Goal: Transaction & Acquisition: Purchase product/service

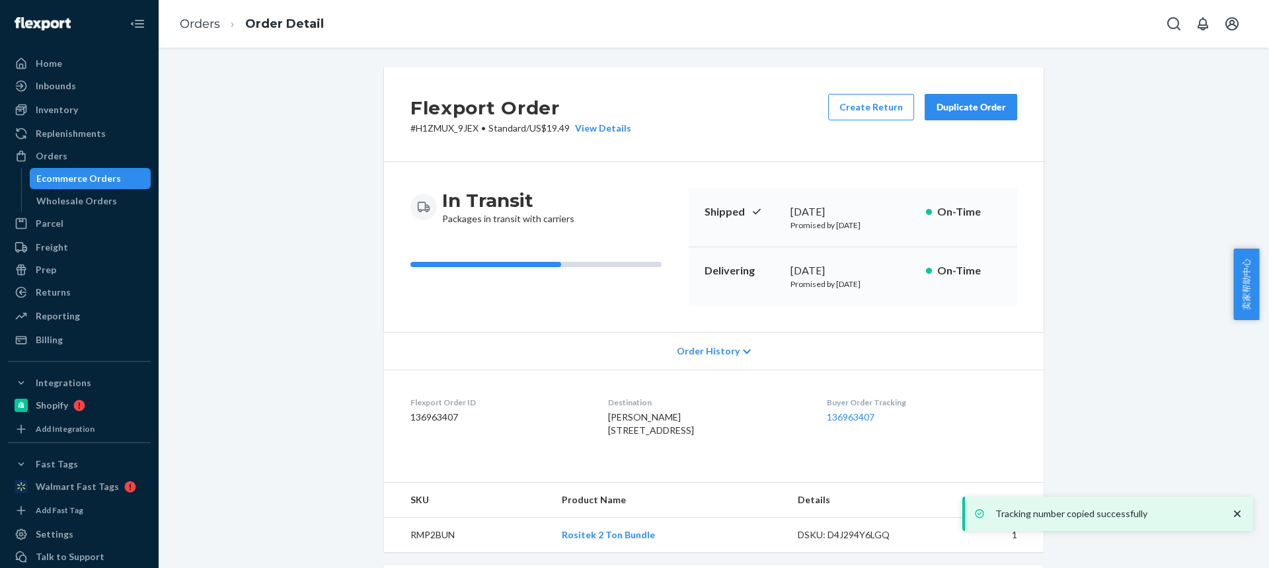
click at [196, 25] on link "Orders" at bounding box center [200, 24] width 40 height 15
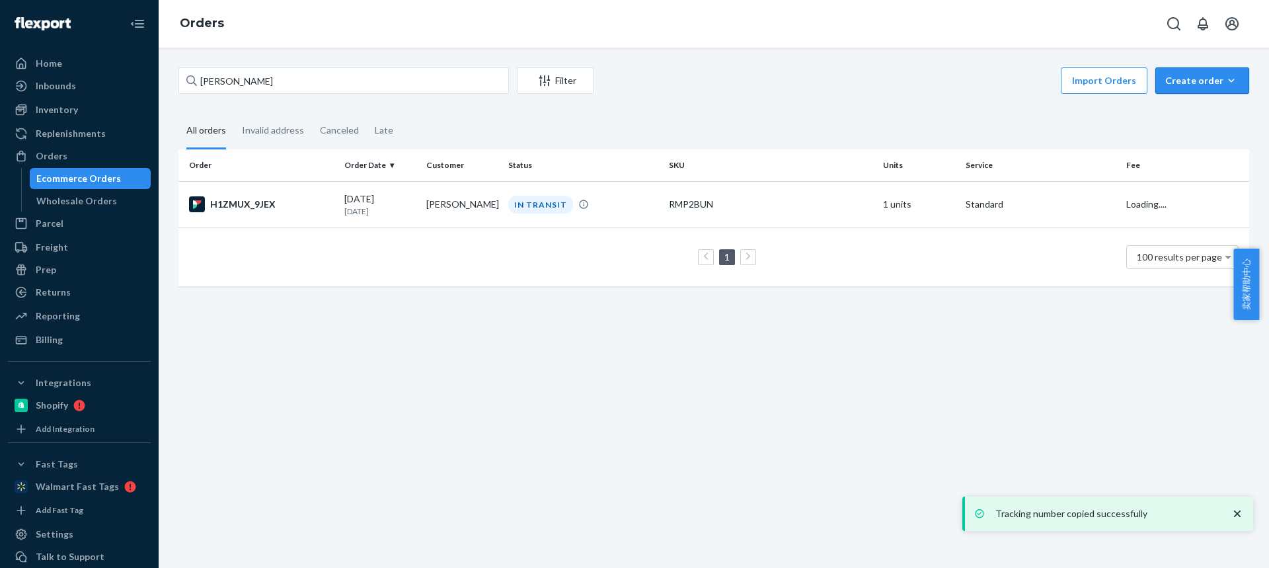
click at [1165, 81] on div "Create order" at bounding box center [1202, 80] width 74 height 13
click at [1179, 113] on span "Ecommerce order" at bounding box center [1210, 112] width 82 height 9
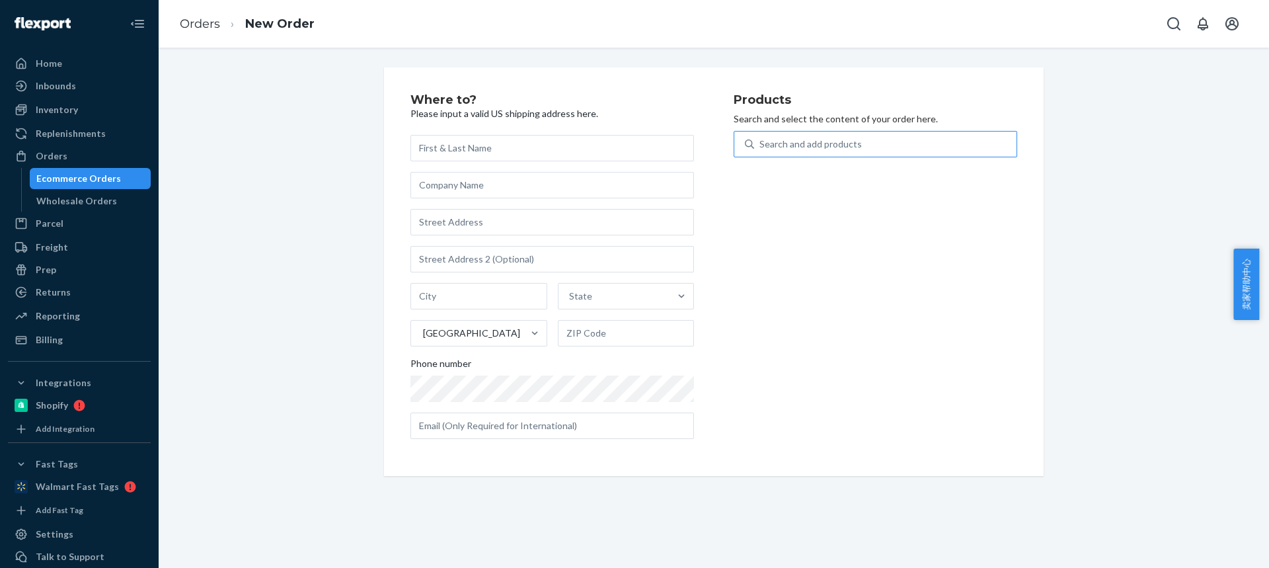
click at [806, 147] on div "Search and add products" at bounding box center [810, 143] width 102 height 13
click at [761, 147] on input "Search and add products" at bounding box center [759, 143] width 1 height 13
type input "PM30S"
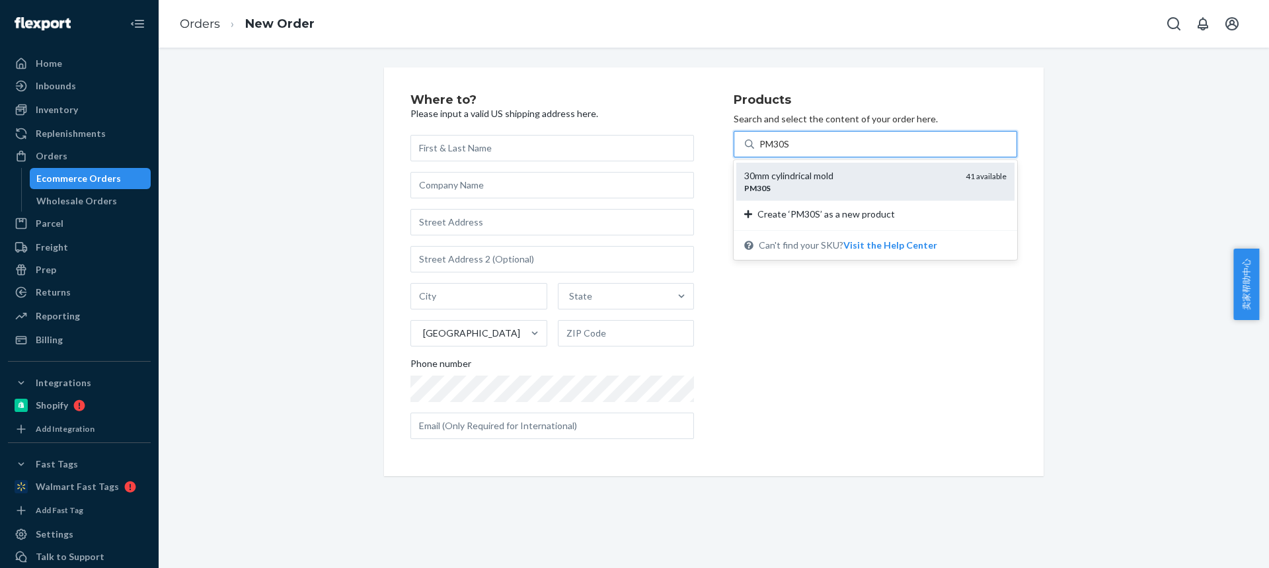
click at [785, 188] on div "PM30S" at bounding box center [849, 187] width 211 height 11
click at [785, 151] on input "PM30S" at bounding box center [774, 143] width 31 height 13
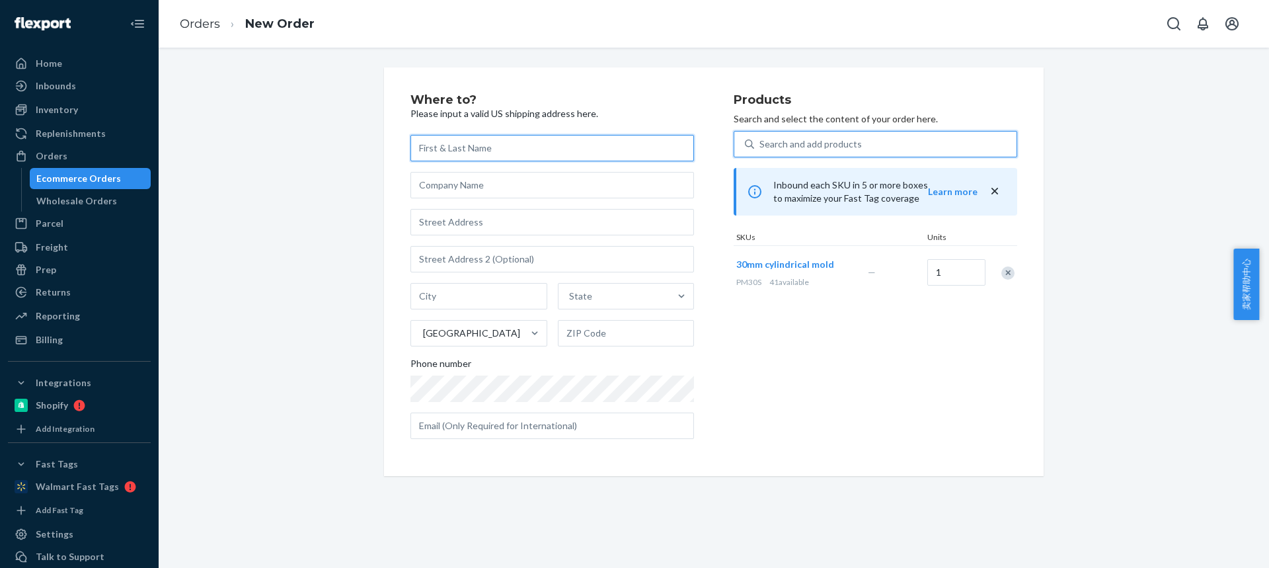
drag, startPoint x: 459, startPoint y: 141, endPoint x: 458, endPoint y: 131, distance: 10.7
click at [459, 141] on input "text" at bounding box center [552, 148] width 284 height 26
paste input "[PERSON_NAME]"
type input "[PERSON_NAME]"
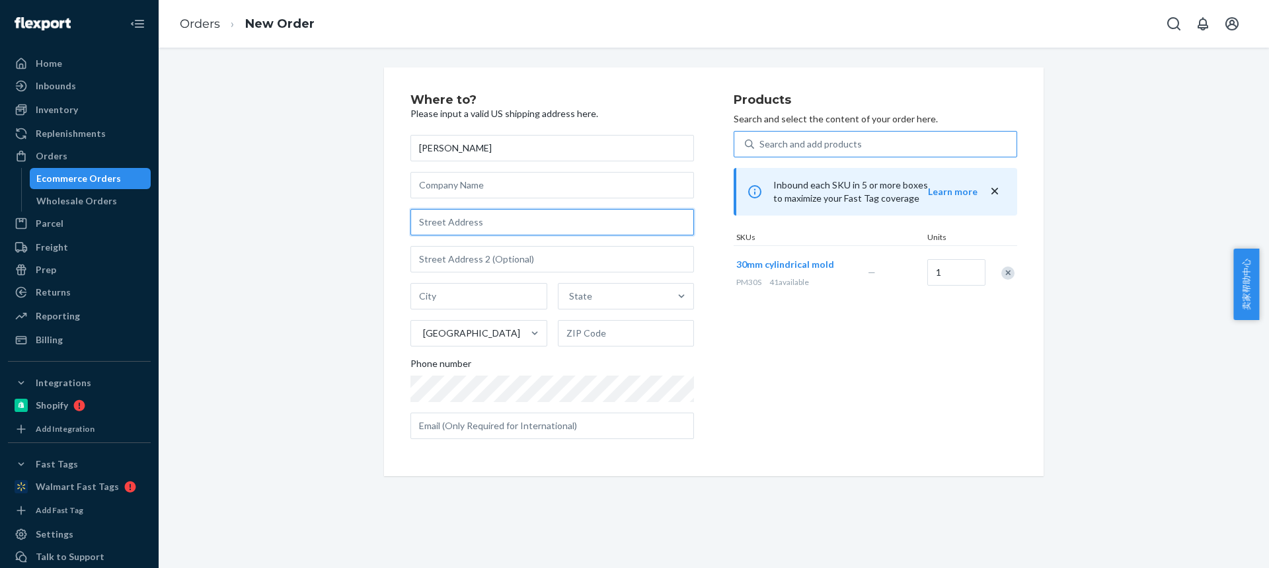
click at [449, 227] on input "text" at bounding box center [552, 222] width 284 height 26
paste input "[STREET_ADDRESS]"
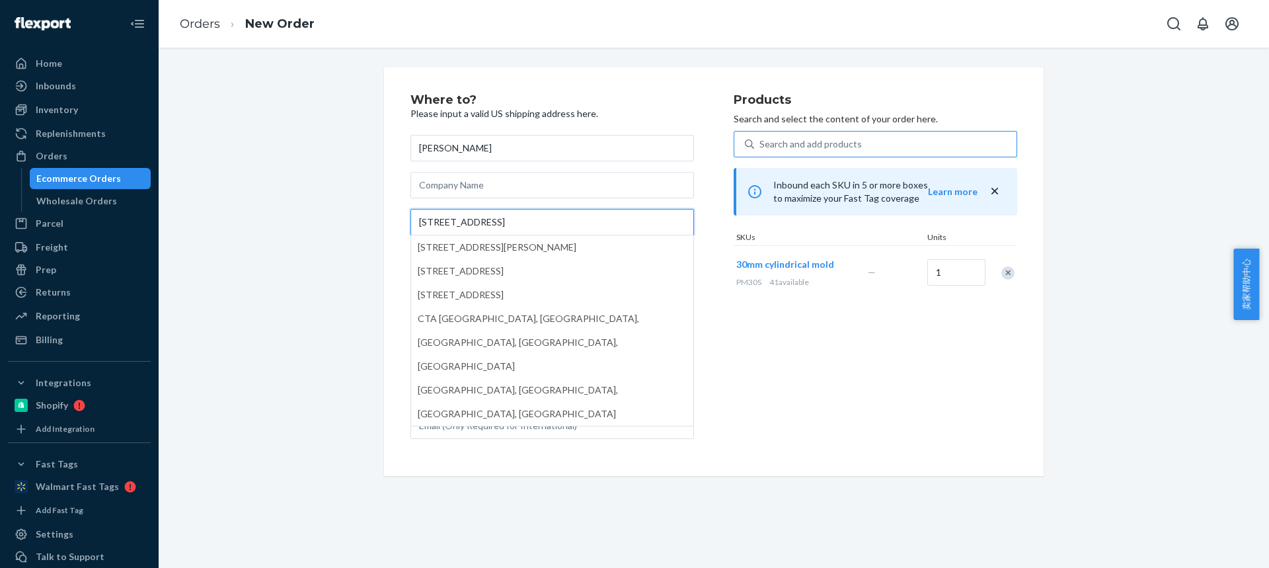
type input "[STREET_ADDRESS]"
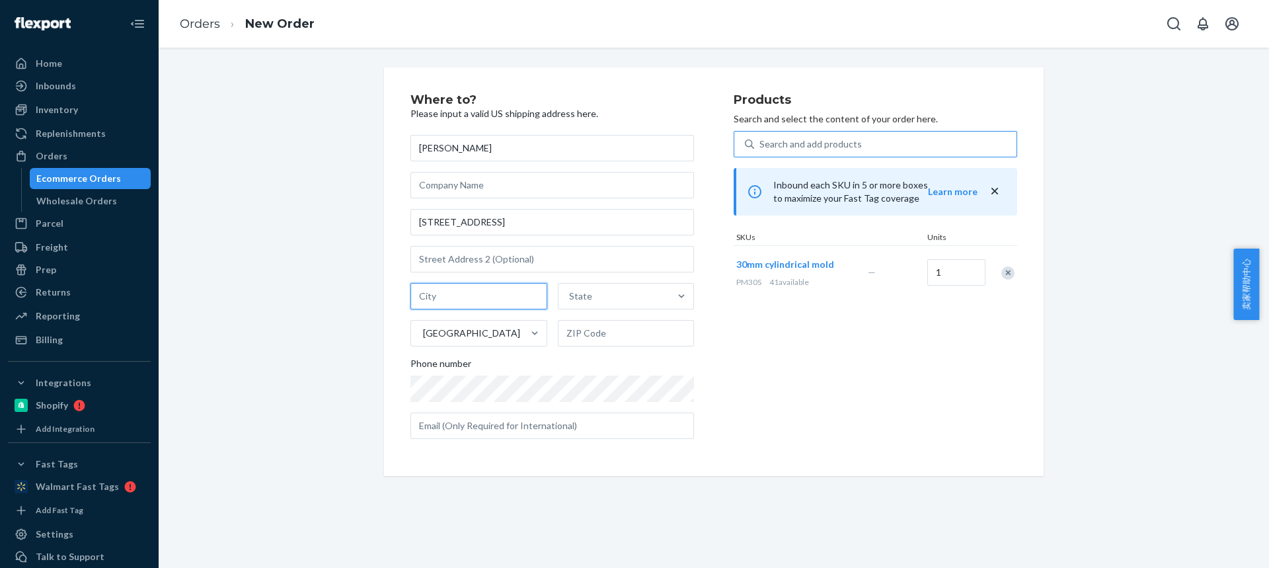
click at [459, 298] on input "text" at bounding box center [478, 296] width 137 height 26
paste input "Mulvane"
type input "Mulvane"
click at [586, 286] on div "State" at bounding box center [614, 296] width 112 height 26
click at [570, 289] on input "State" at bounding box center [569, 295] width 1 height 13
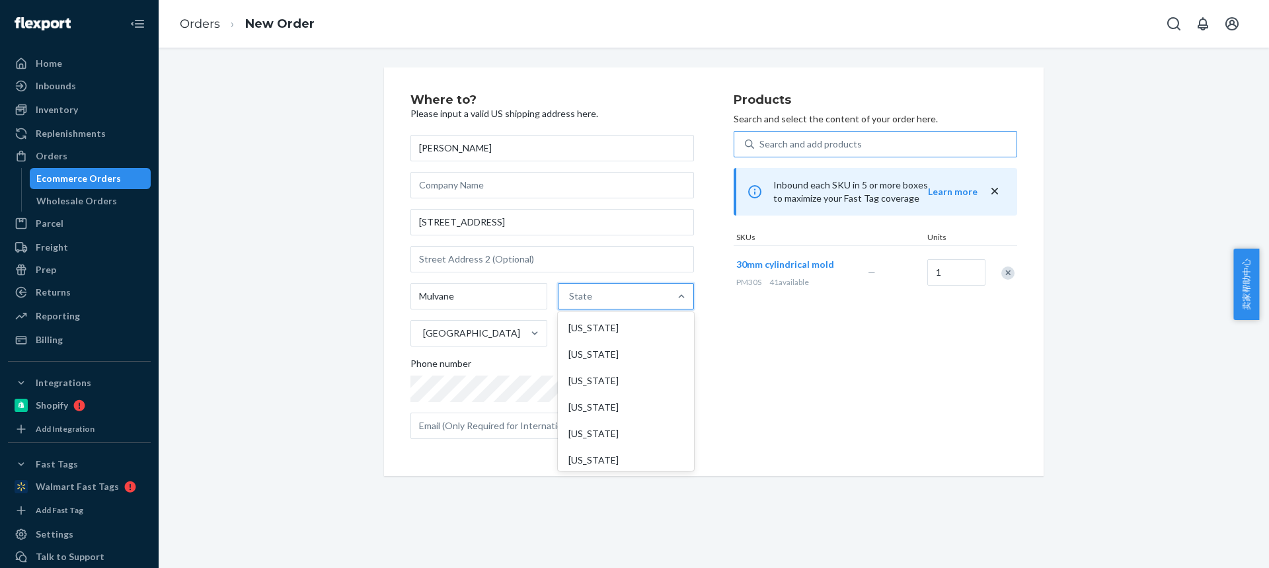
paste input "KS"
type input "KS"
click at [592, 329] on div "[US_STATE]" at bounding box center [625, 328] width 134 height 26
click at [579, 303] on input "KS" at bounding box center [572, 295] width 13 height 13
click at [587, 331] on input "text" at bounding box center [626, 333] width 137 height 26
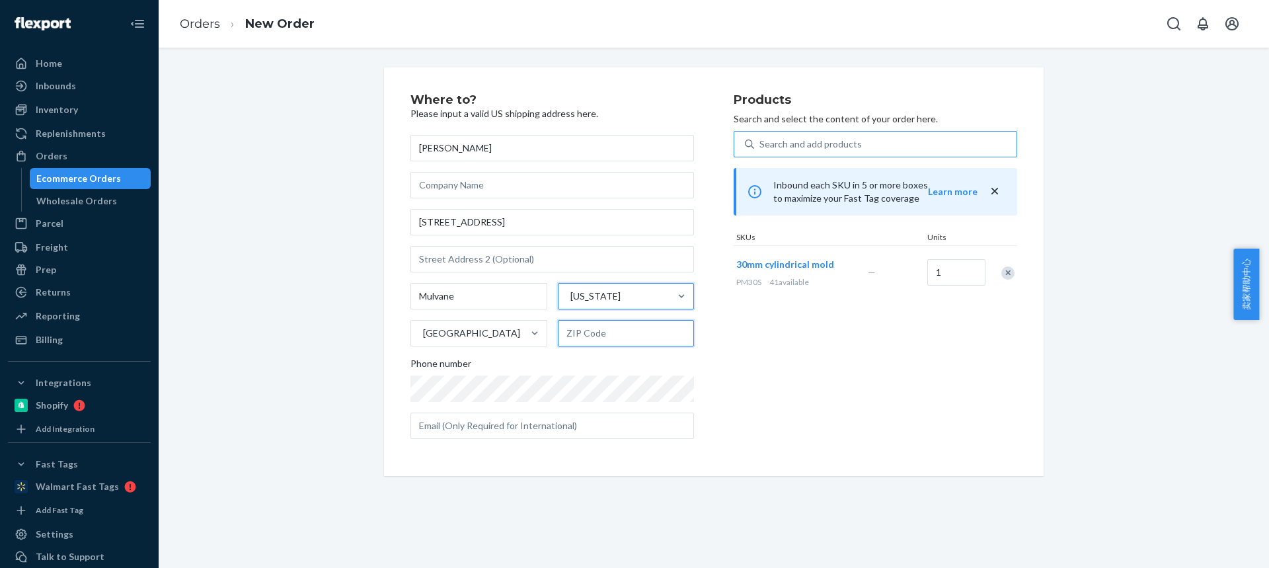
paste input "67110-9455"
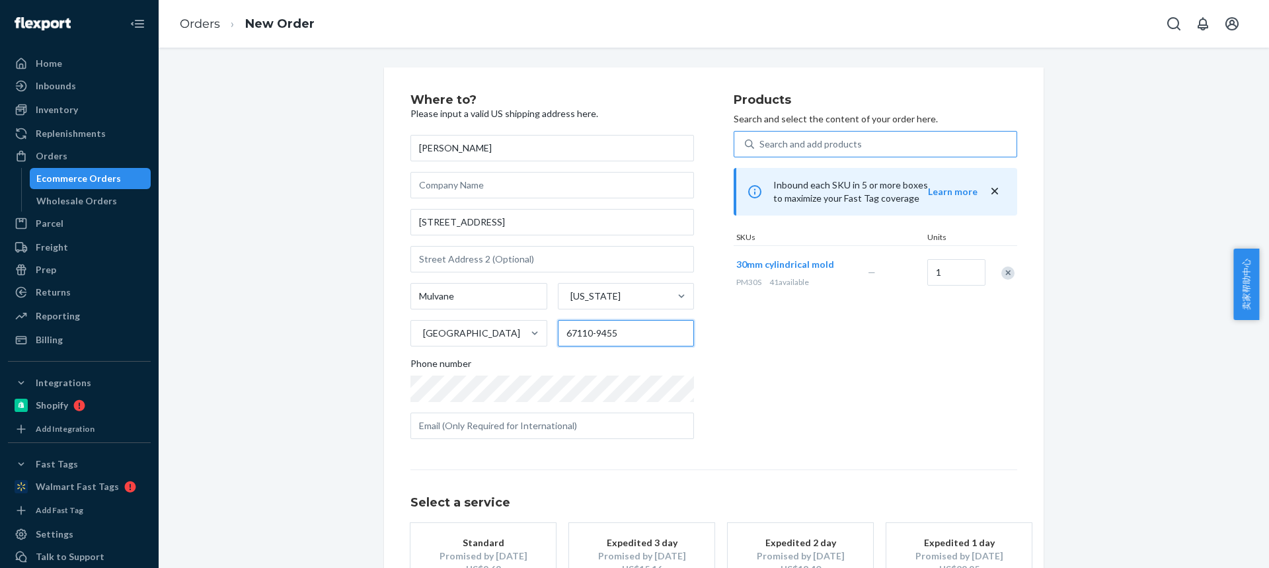
type input "67110-9455"
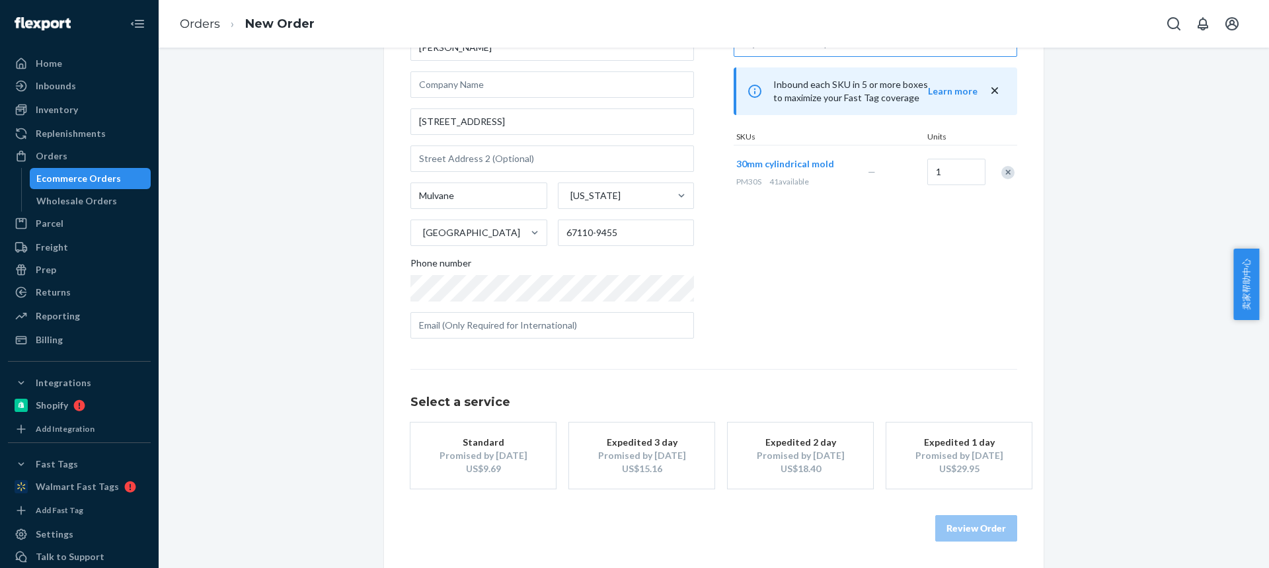
drag, startPoint x: 475, startPoint y: 457, endPoint x: 570, endPoint y: 504, distance: 106.1
click at [475, 458] on div "Promised by [DATE]" at bounding box center [483, 455] width 106 height 13
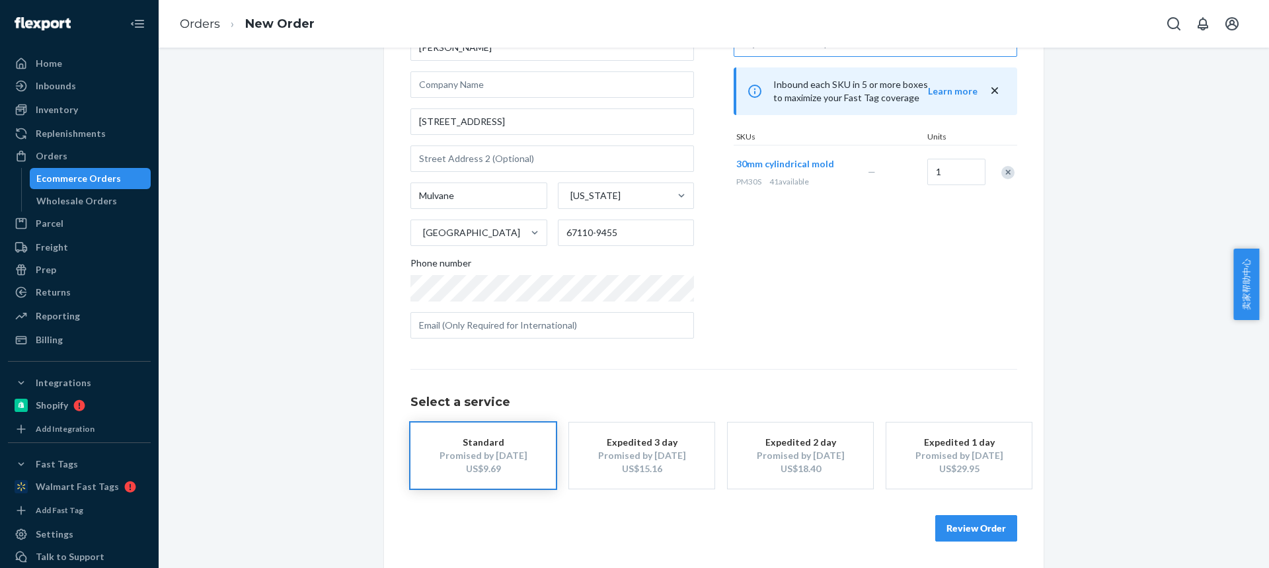
click at [962, 520] on button "Review Order" at bounding box center [976, 528] width 82 height 26
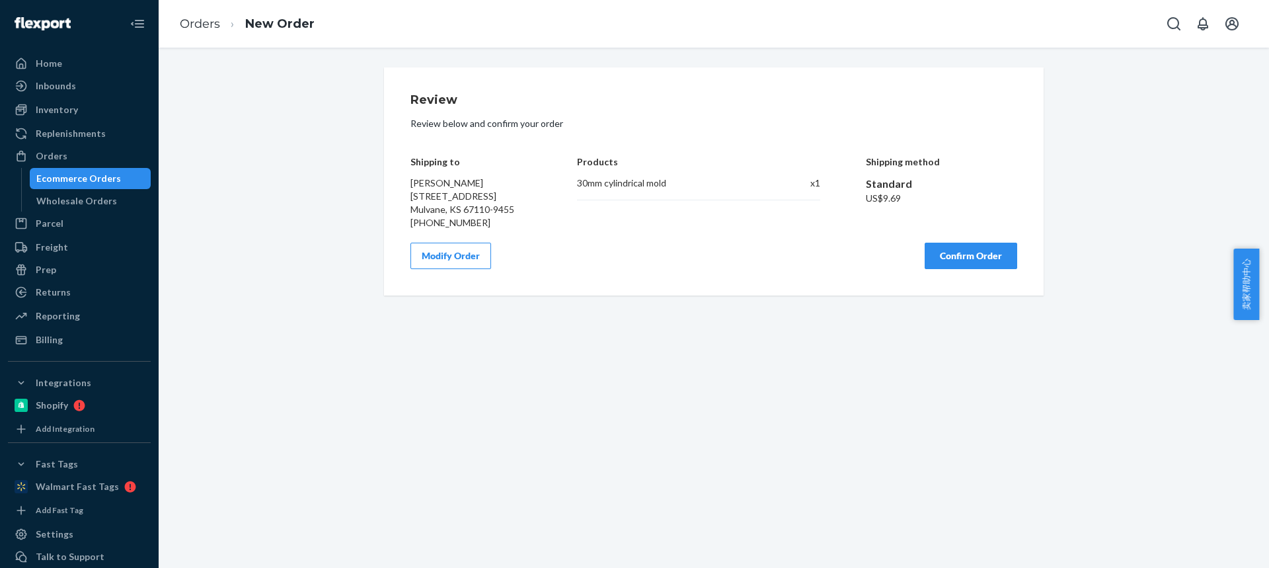
click at [980, 269] on button "Confirm Order" at bounding box center [971, 256] width 93 height 26
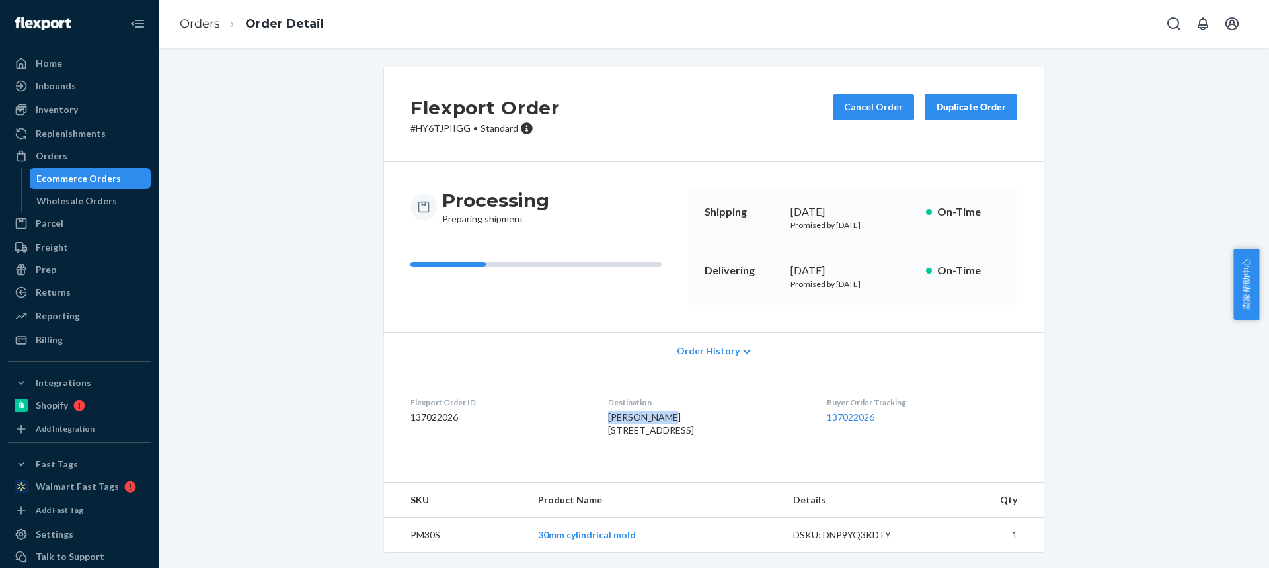
drag, startPoint x: 605, startPoint y: 420, endPoint x: 671, endPoint y: 420, distance: 66.8
click at [672, 420] on dl "Flexport Order ID 137022026 Destination [PERSON_NAME] [STREET_ADDRESS] US Buyer…" at bounding box center [714, 418] width 660 height 99
copy span "[PERSON_NAME]"
click at [714, 410] on div "Destination [PERSON_NAME] [STREET_ADDRESS]" at bounding box center [706, 420] width 197 height 46
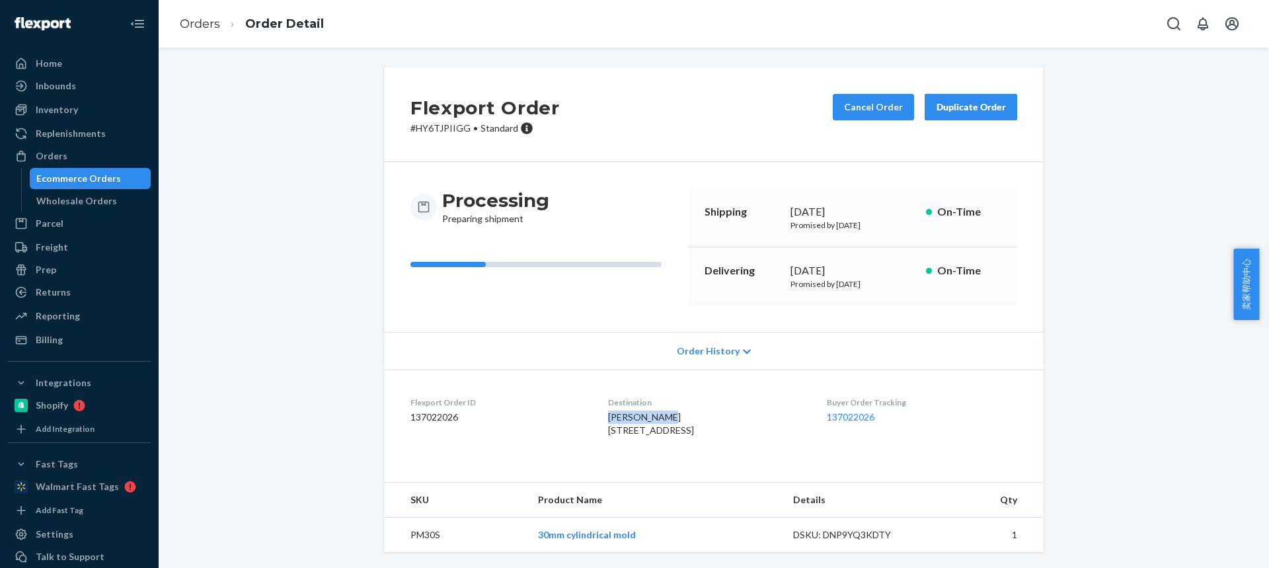
drag, startPoint x: 663, startPoint y: 422, endPoint x: 595, endPoint y: 422, distance: 67.4
click at [596, 423] on dl "Flexport Order ID 137022026 Destination [PERSON_NAME] [STREET_ADDRESS] US Buyer…" at bounding box center [714, 418] width 660 height 99
copy span "[PERSON_NAME]"
drag, startPoint x: 608, startPoint y: 432, endPoint x: 715, endPoint y: 428, distance: 107.1
click at [716, 429] on dl "Flexport Order ID 137022026 Destination [PERSON_NAME] [STREET_ADDRESS] US Buyer…" at bounding box center [714, 418] width 660 height 99
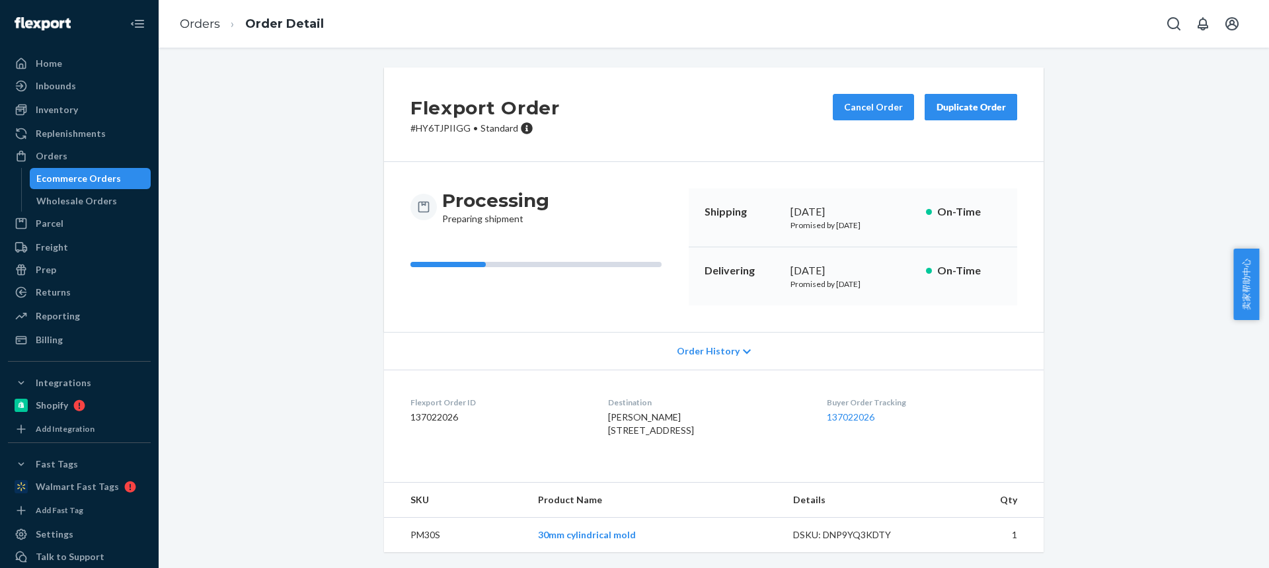
copy span "[STREET_ADDRESS]"
click at [608, 436] on div "[PERSON_NAME] [STREET_ADDRESS]" at bounding box center [706, 423] width 197 height 26
click at [592, 432] on dl "Flexport Order ID 137022026 Destination [PERSON_NAME] [STREET_ADDRESS] US Buyer…" at bounding box center [714, 418] width 660 height 99
drag, startPoint x: 592, startPoint y: 432, endPoint x: 714, endPoint y: 432, distance: 122.3
click at [715, 432] on dl "Flexport Order ID 137022026 Destination [PERSON_NAME] [STREET_ADDRESS] US Buyer…" at bounding box center [714, 418] width 660 height 99
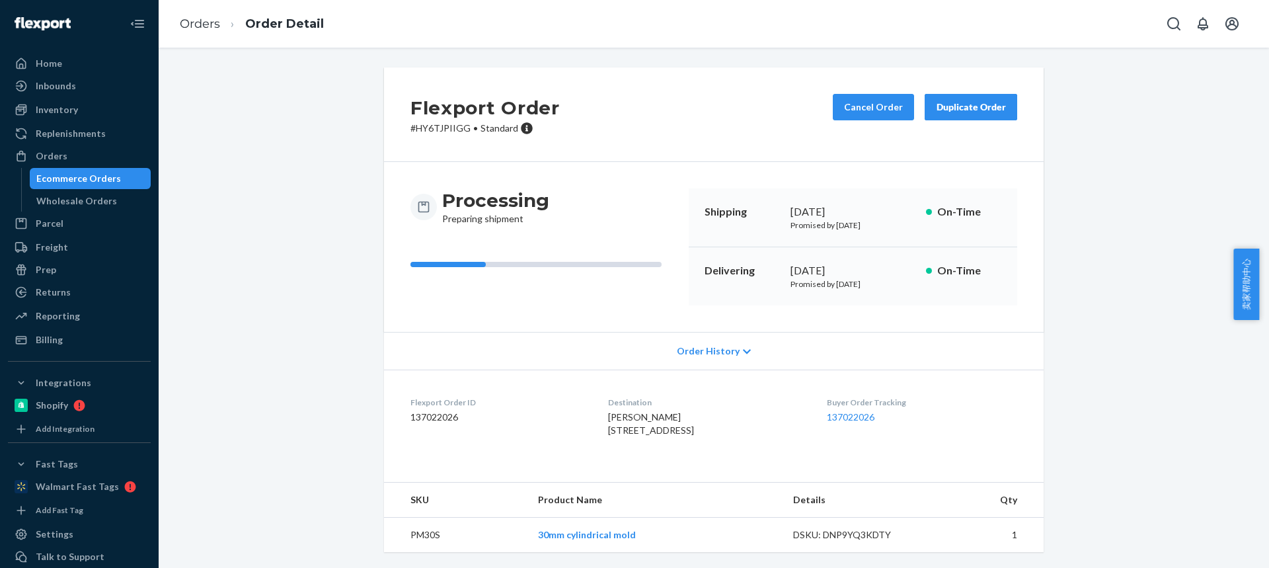
copy span "[STREET_ADDRESS]"
drag, startPoint x: 674, startPoint y: 445, endPoint x: 718, endPoint y: 445, distance: 43.6
click at [718, 437] on div "[PERSON_NAME] [STREET_ADDRESS]" at bounding box center [706, 423] width 197 height 26
copy span "67110-9455"
click at [213, 22] on link "Orders" at bounding box center [200, 24] width 40 height 15
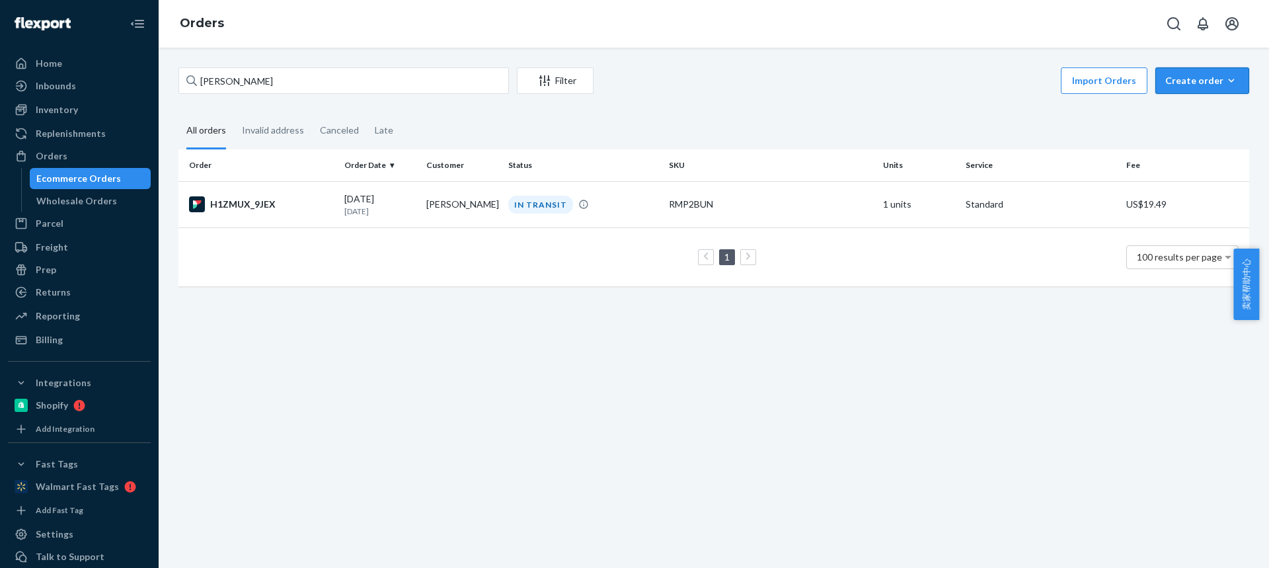
click at [1174, 85] on div "Create order" at bounding box center [1202, 80] width 74 height 13
click at [1186, 115] on span "Ecommerce order" at bounding box center [1210, 112] width 82 height 9
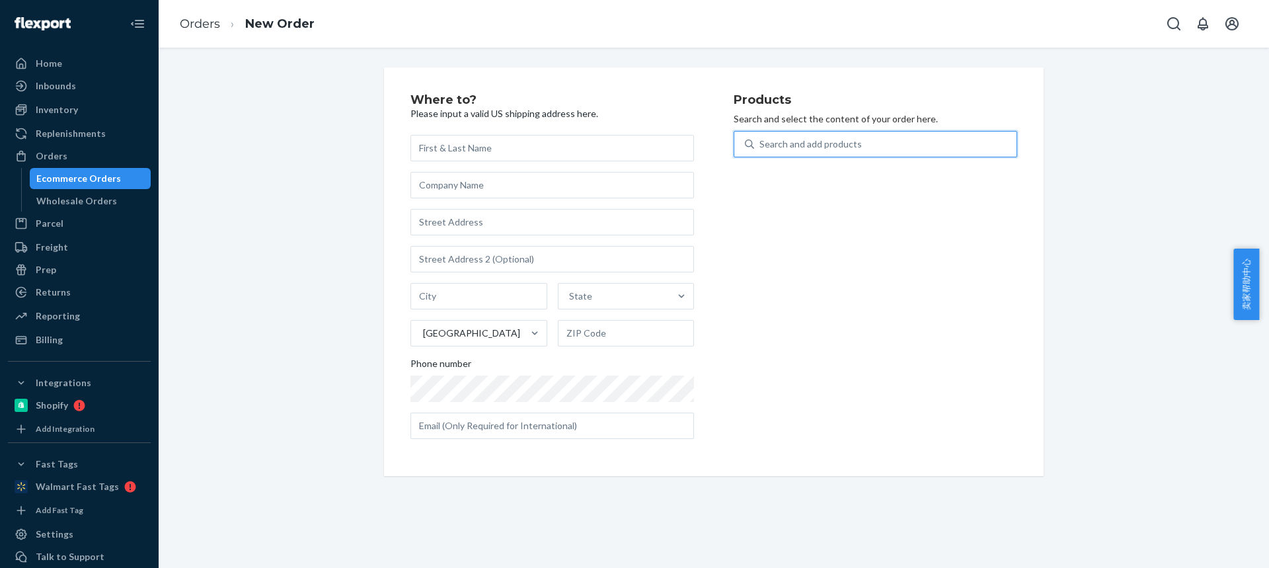
click at [857, 153] on div "Search and add products" at bounding box center [885, 144] width 262 height 24
click at [761, 151] on input "0 results available. Use Up and Down to choose options, press Enter to select t…" at bounding box center [759, 143] width 1 height 13
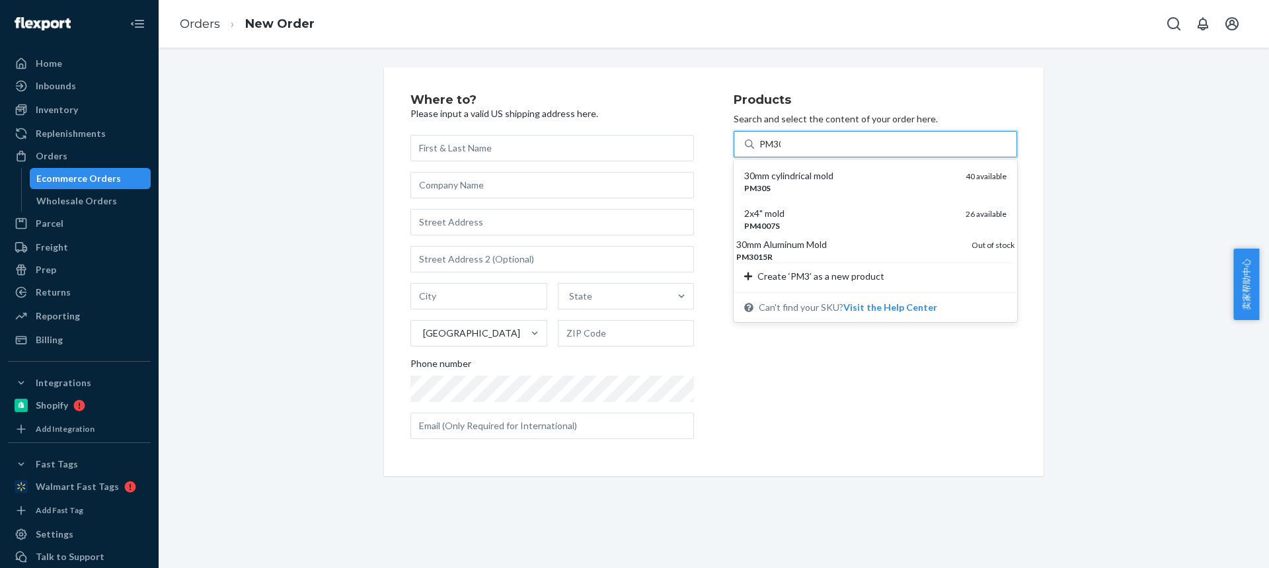
type input "PM30s"
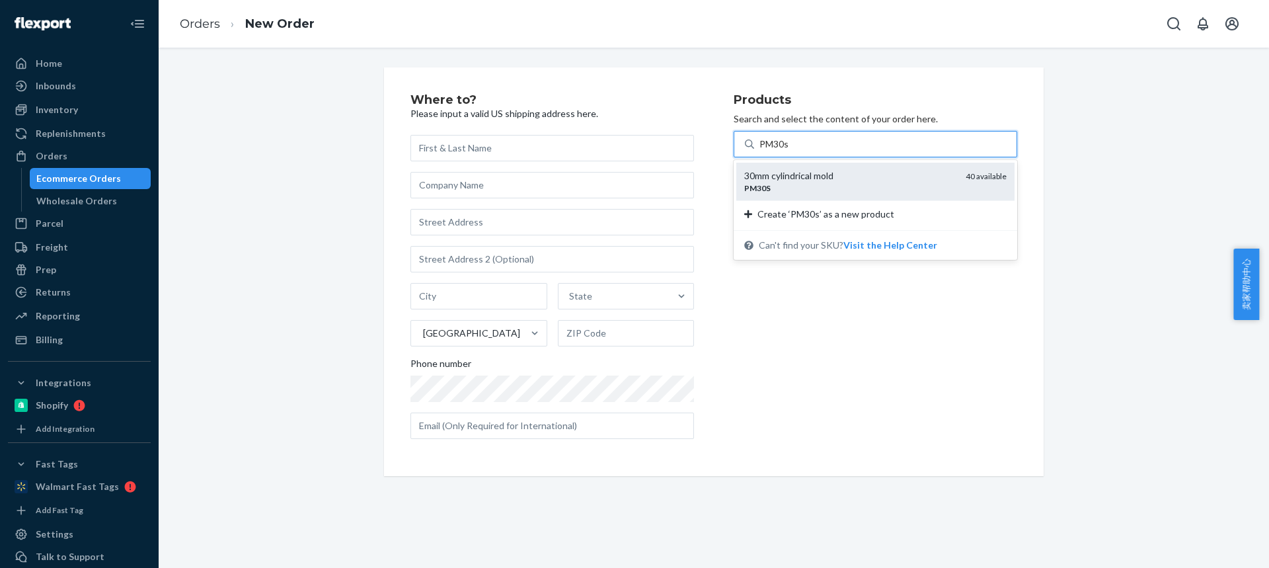
click at [829, 178] on div "30mm cylindrical mold" at bounding box center [849, 175] width 211 height 13
click at [790, 151] on input "PM30s" at bounding box center [774, 143] width 30 height 13
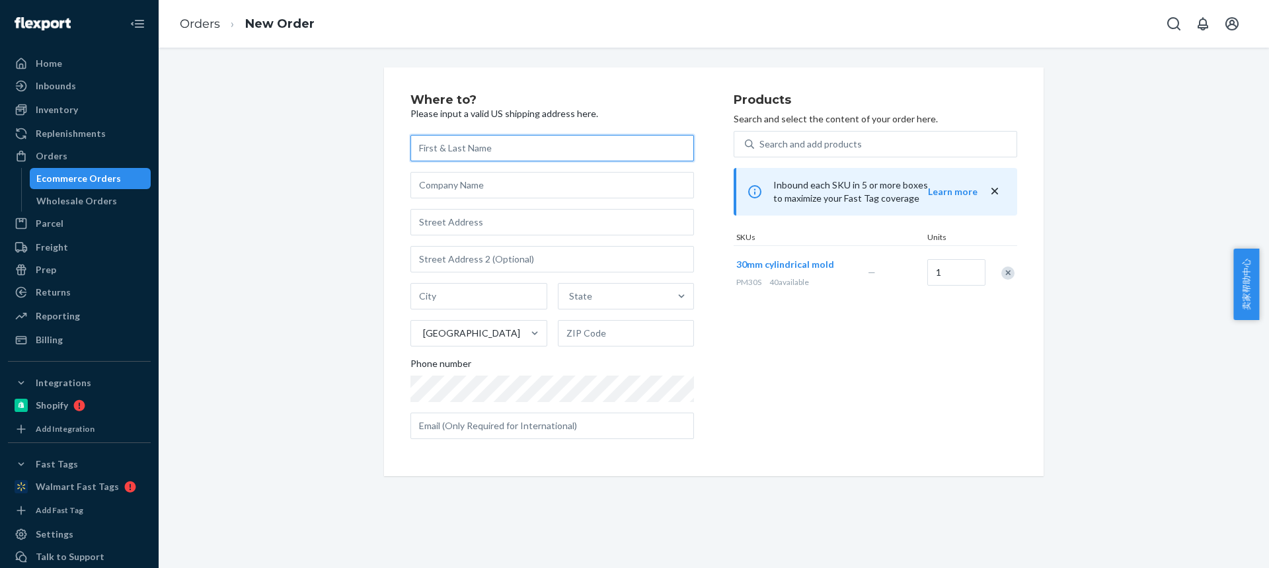
click at [447, 152] on input "text" at bounding box center [552, 148] width 284 height 26
paste input "[PERSON_NAME]"
type input "[PERSON_NAME]"
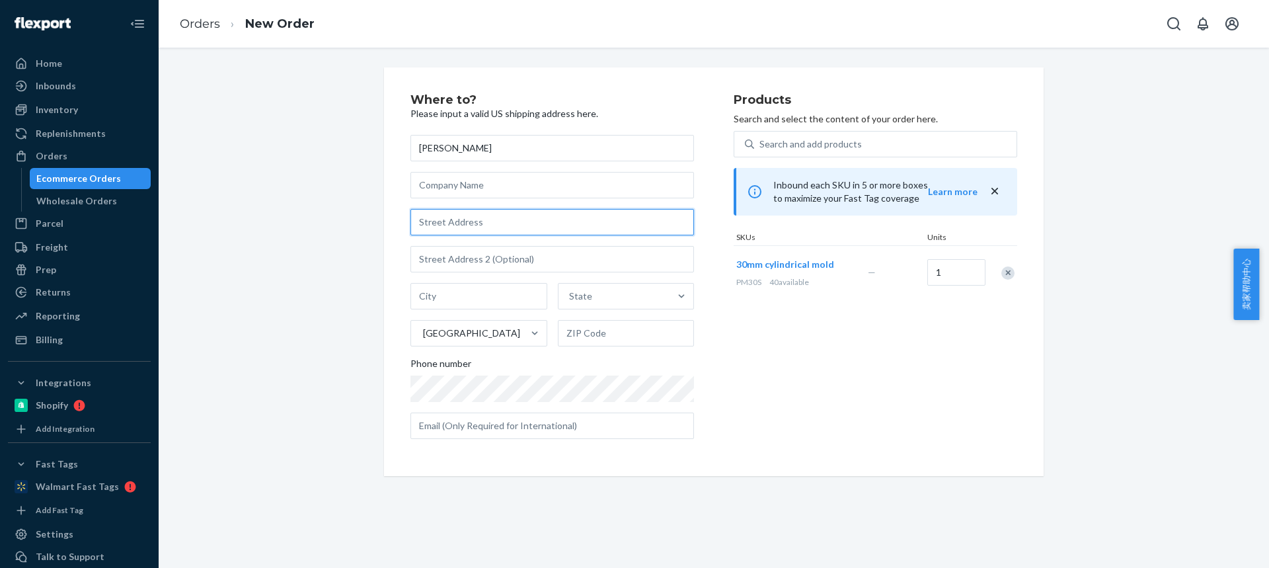
click at [450, 221] on input "text" at bounding box center [552, 222] width 284 height 26
paste input "[STREET_ADDRESS]"
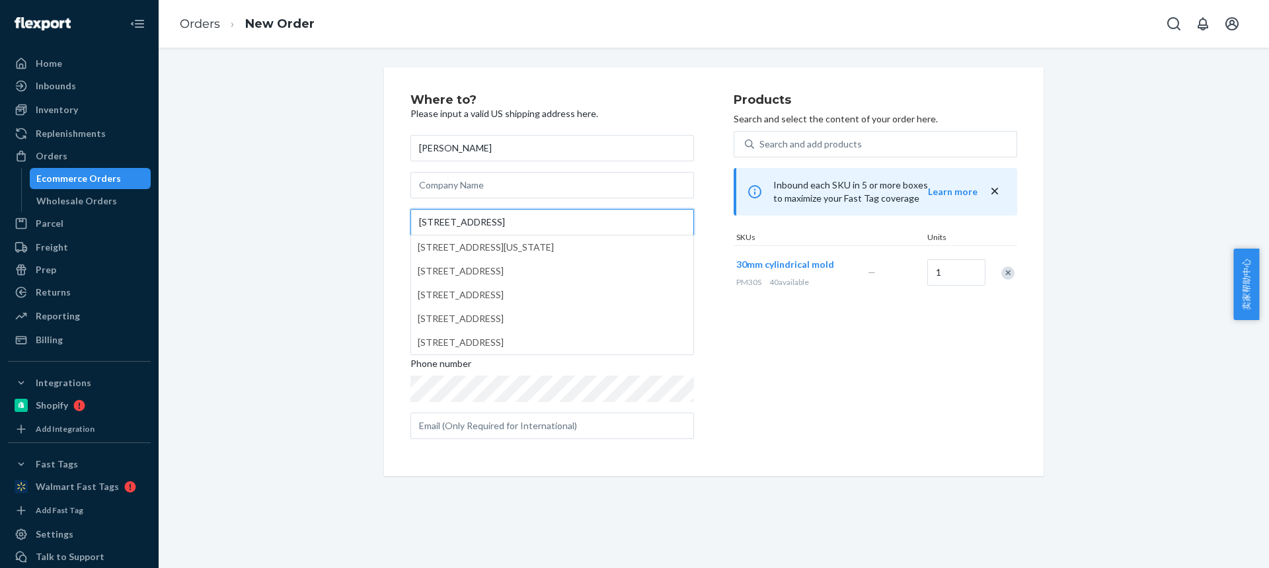
type input "[STREET_ADDRESS]"
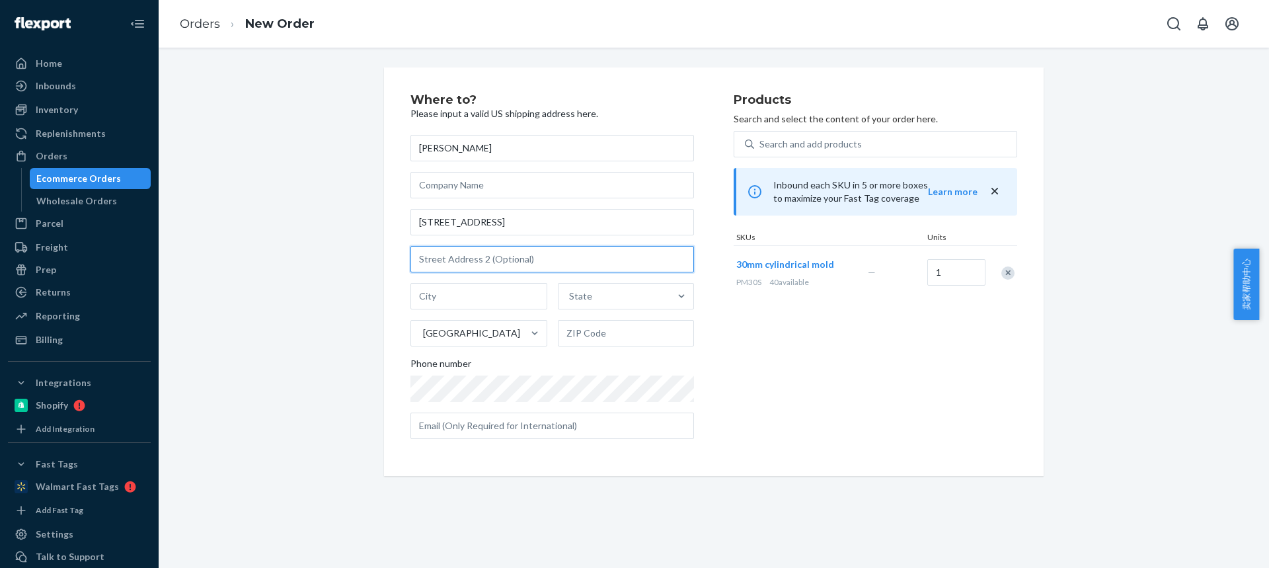
click at [439, 258] on input "text" at bounding box center [552, 259] width 284 height 26
paste input "Apt B"
type input "Apt B"
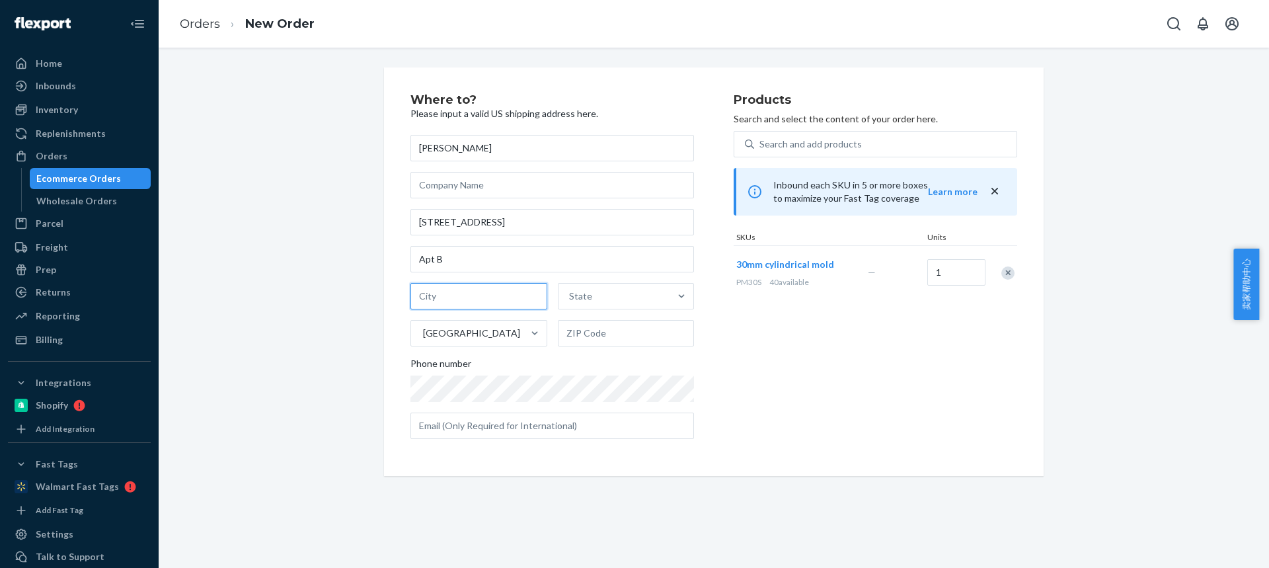
click at [451, 301] on input "text" at bounding box center [478, 296] width 137 height 26
paste input "Broad Brook"
type input "Broad Brook"
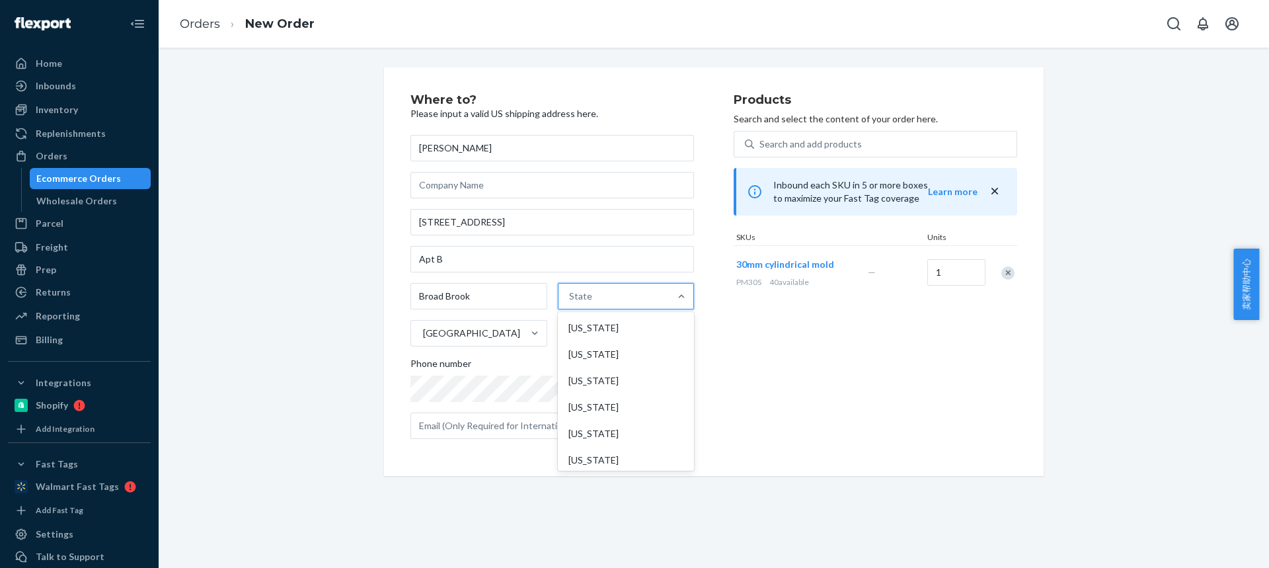
click at [580, 283] on div "State" at bounding box center [614, 296] width 112 height 26
click at [570, 289] on input "option [US_STATE] focused, 1 of 59. 59 results available. Use Up and Down to ch…" at bounding box center [569, 295] width 1 height 13
paste input "CT"
type input "CT"
click at [582, 332] on div "[US_STATE]" at bounding box center [625, 328] width 134 height 26
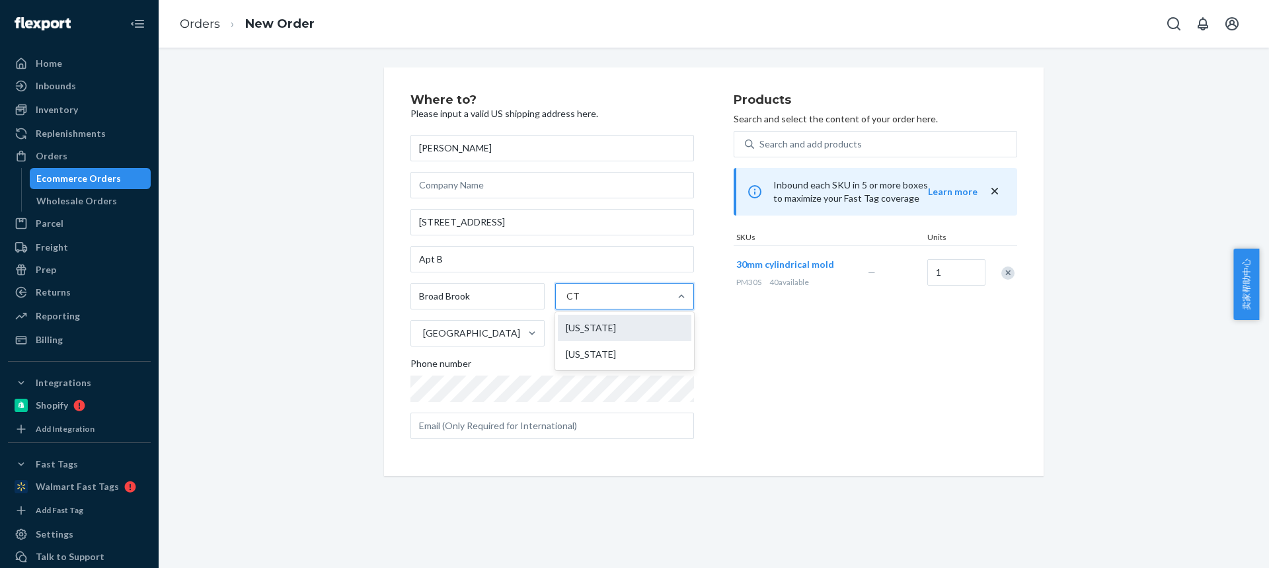
click at [580, 303] on input "CT" at bounding box center [572, 295] width 13 height 13
click at [607, 340] on input "text" at bounding box center [626, 333] width 137 height 26
paste input "06016-9313"
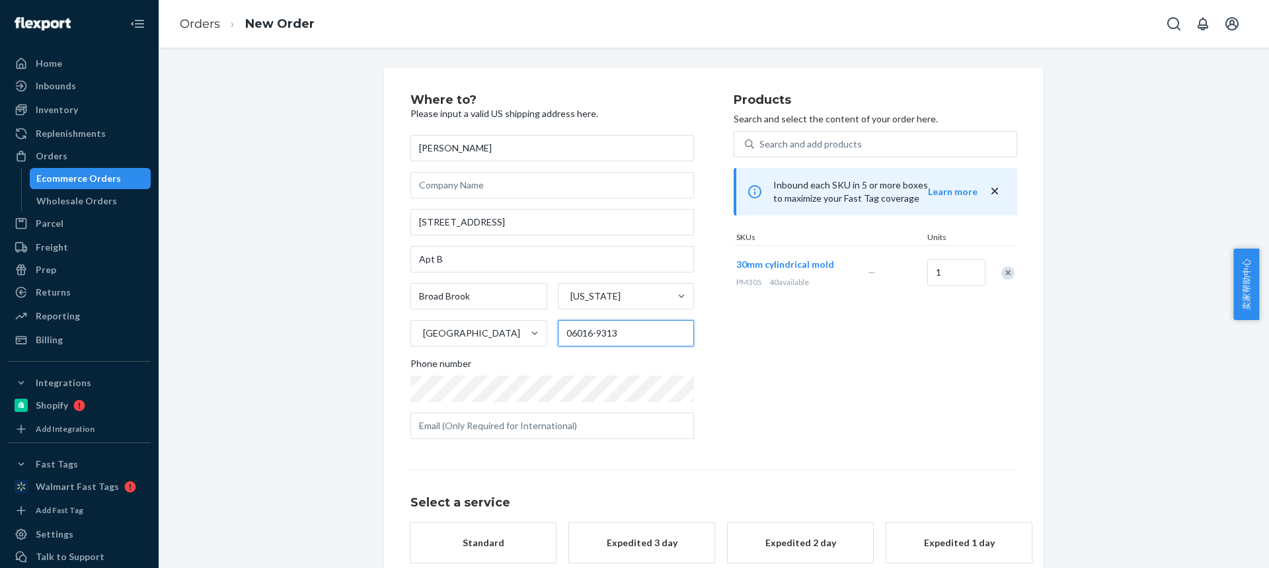
type input "06016-9313"
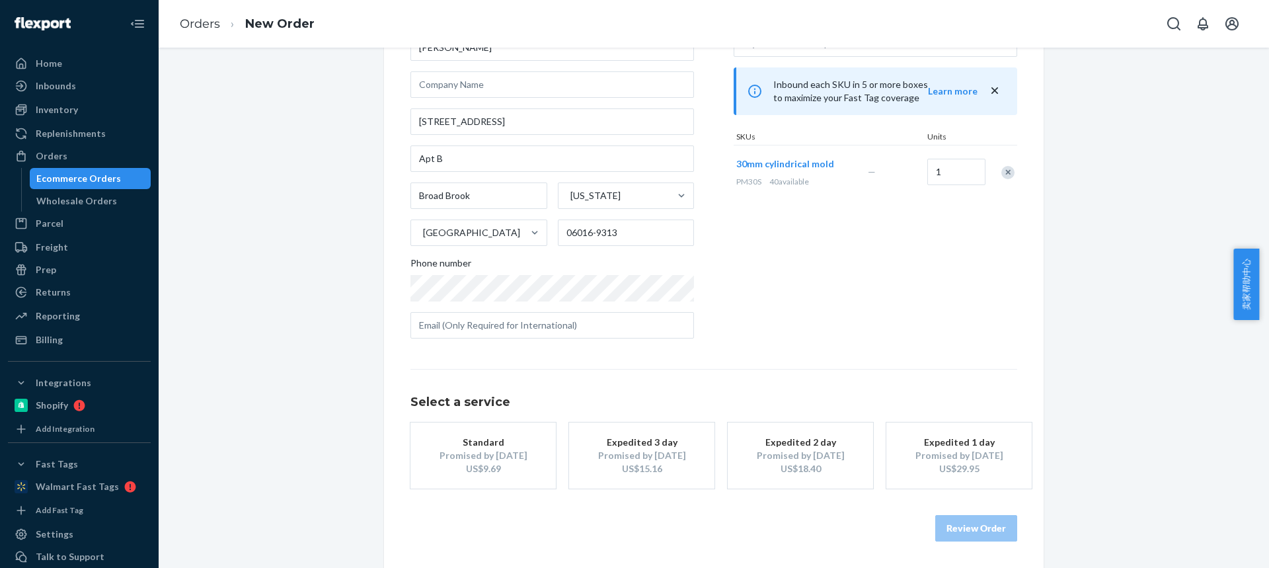
drag, startPoint x: 477, startPoint y: 455, endPoint x: 947, endPoint y: 523, distance: 474.7
click at [477, 455] on div "Promised by [DATE]" at bounding box center [483, 455] width 106 height 13
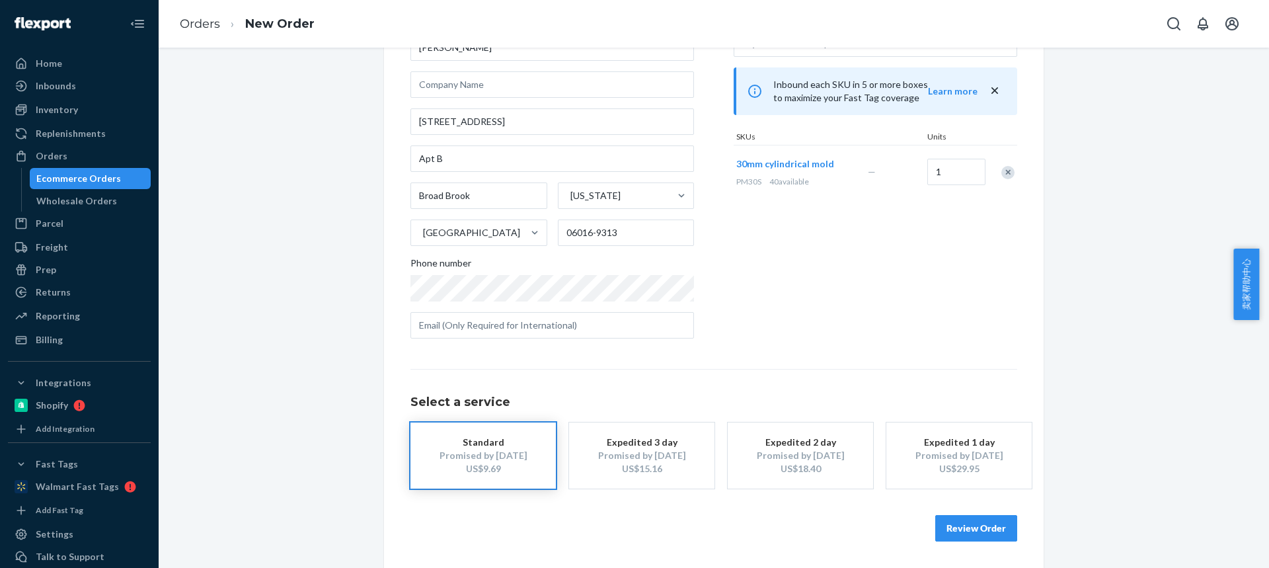
click at [959, 525] on button "Review Order" at bounding box center [976, 528] width 82 height 26
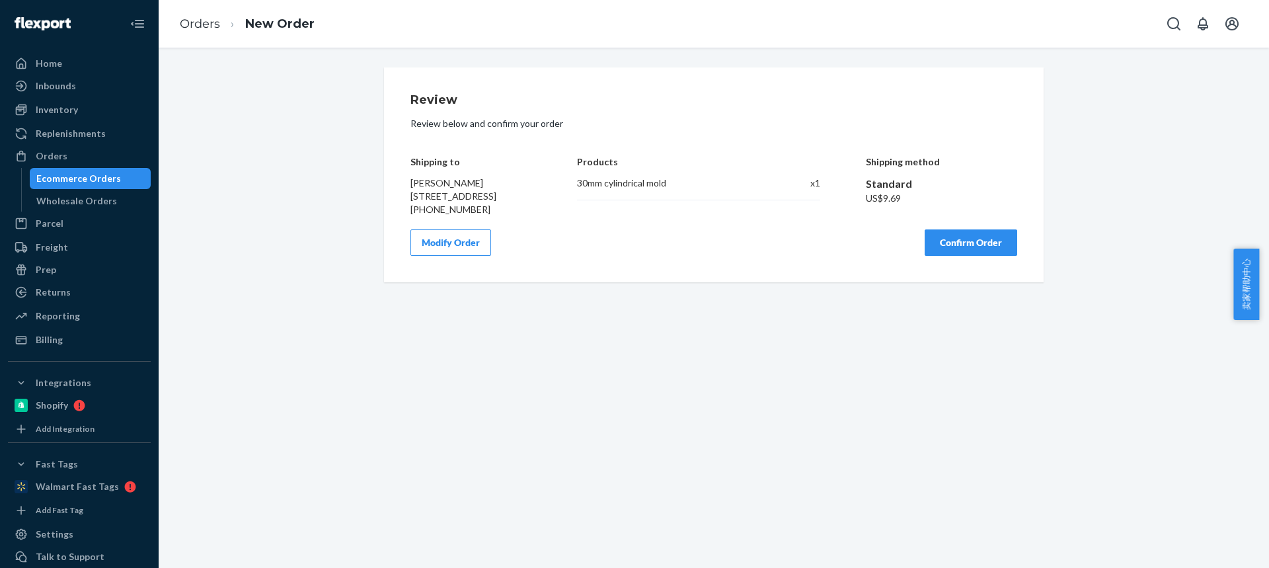
click at [950, 256] on button "Confirm Order" at bounding box center [971, 242] width 93 height 26
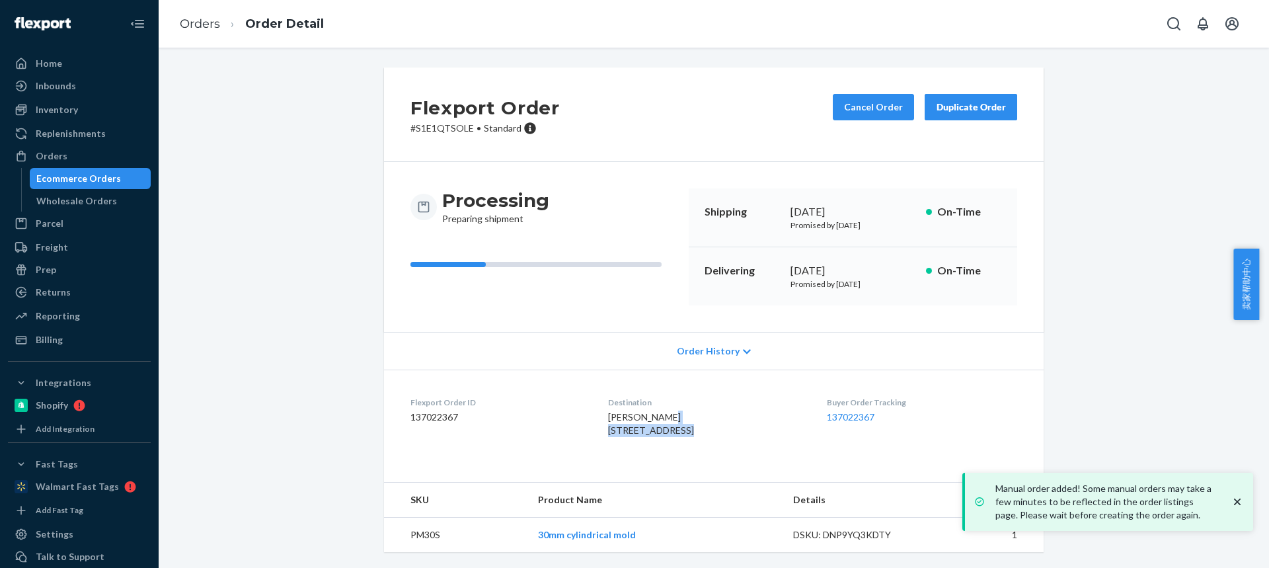
drag, startPoint x: 592, startPoint y: 436, endPoint x: 682, endPoint y: 431, distance: 90.7
click at [683, 432] on div "[PERSON_NAME] [STREET_ADDRESS]" at bounding box center [706, 423] width 197 height 26
copy span "[STREET_ADDRESS]"
click at [650, 436] on span "[PERSON_NAME] [STREET_ADDRESS]" at bounding box center [651, 423] width 86 height 24
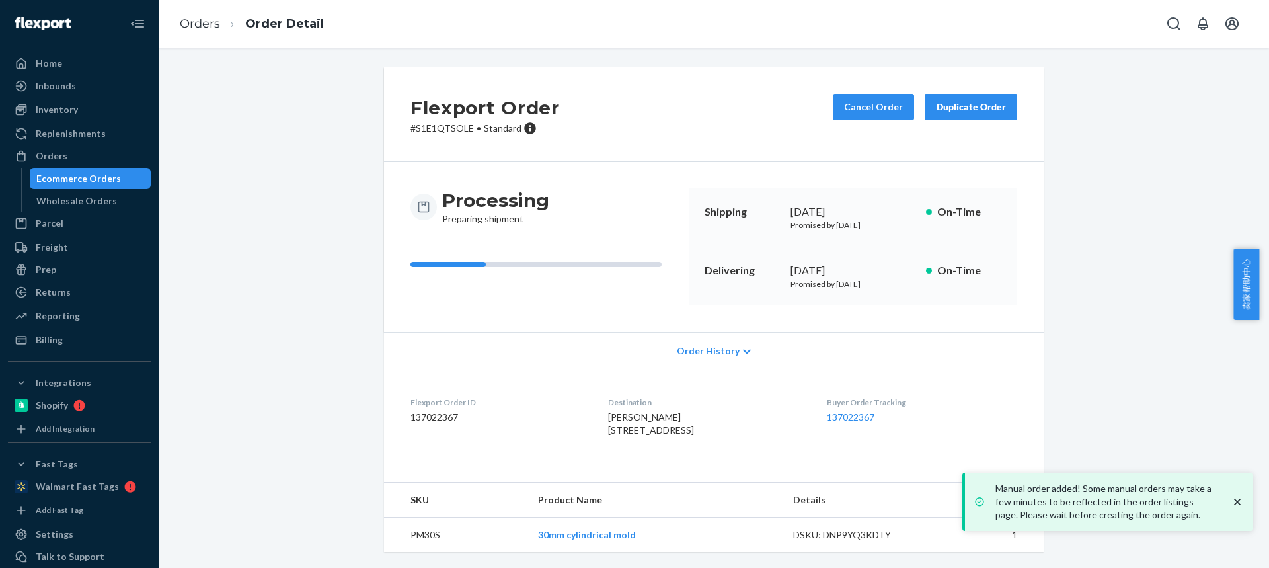
copy span "CT"
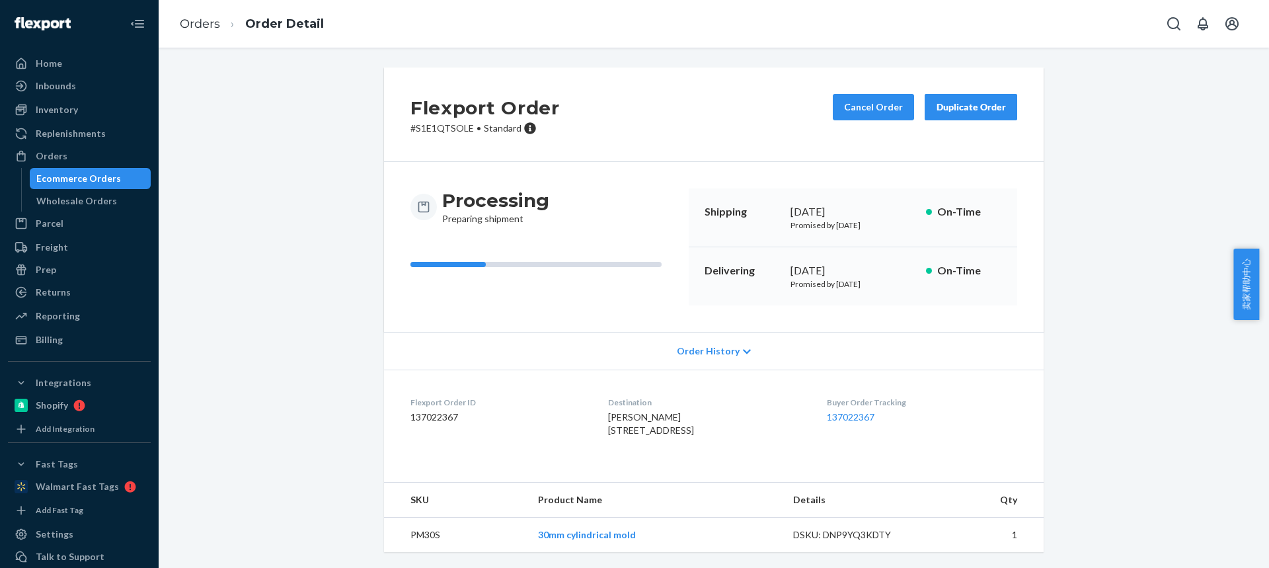
scroll to position [26, 0]
click at [206, 30] on link "Orders" at bounding box center [200, 24] width 40 height 15
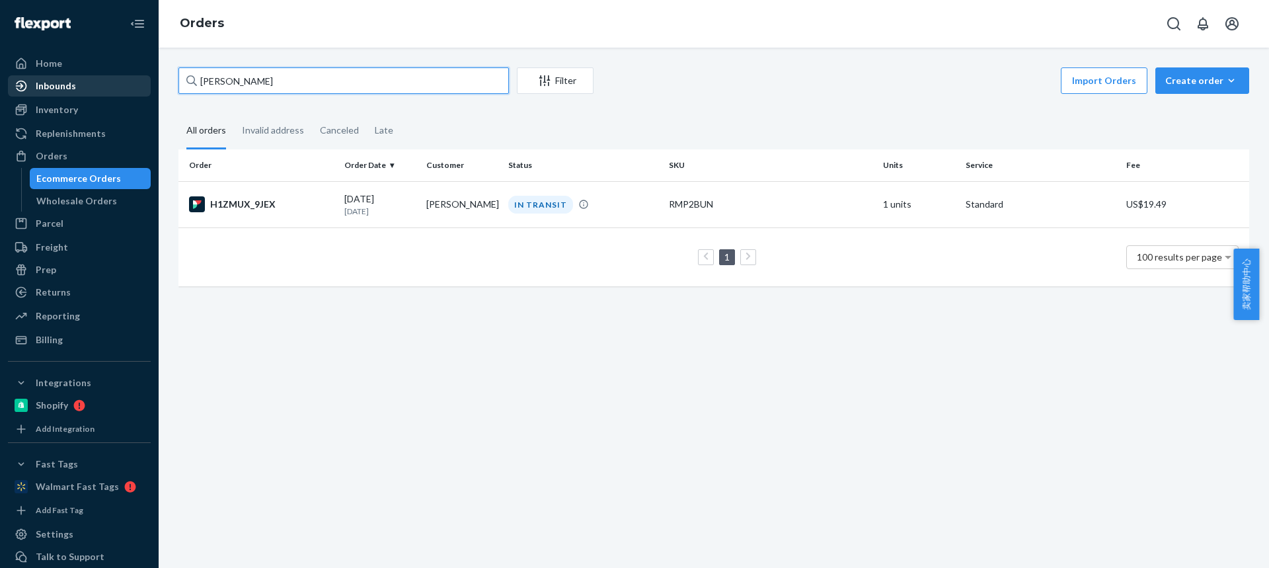
drag, startPoint x: 159, startPoint y: 88, endPoint x: 39, endPoint y: 79, distance: 119.9
click at [39, 79] on div "Home Inbounds Shipping Plans Problems Inventory Products Replenishments Orders …" at bounding box center [634, 284] width 1269 height 568
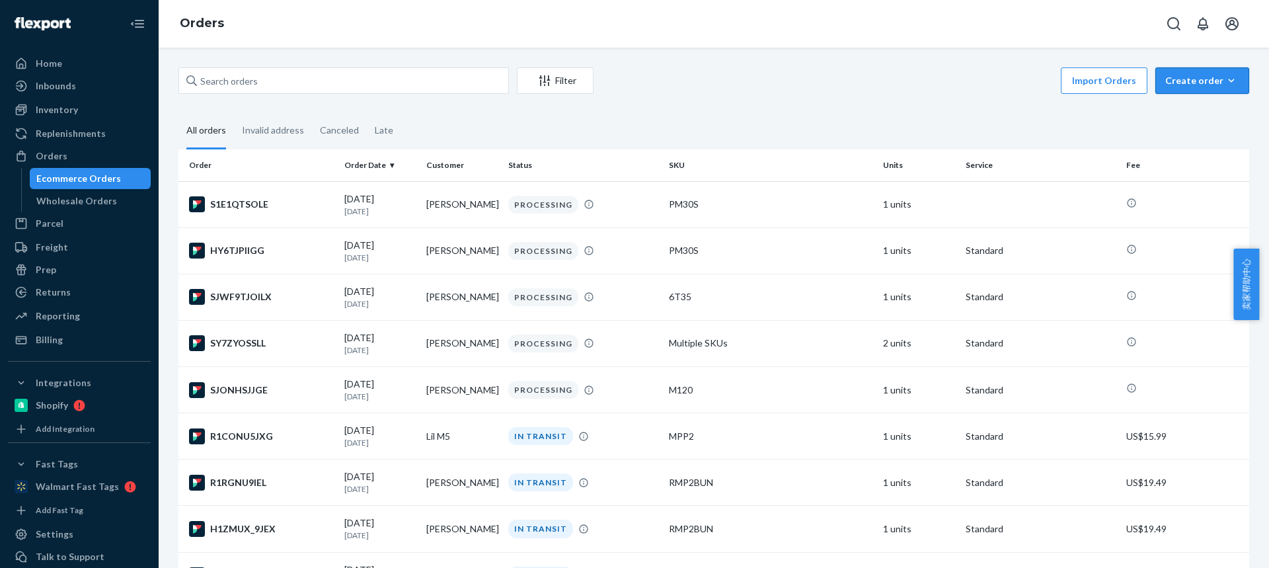
click at [1176, 79] on div "Create order" at bounding box center [1202, 80] width 74 height 13
click at [1187, 110] on span "Ecommerce order" at bounding box center [1210, 112] width 82 height 9
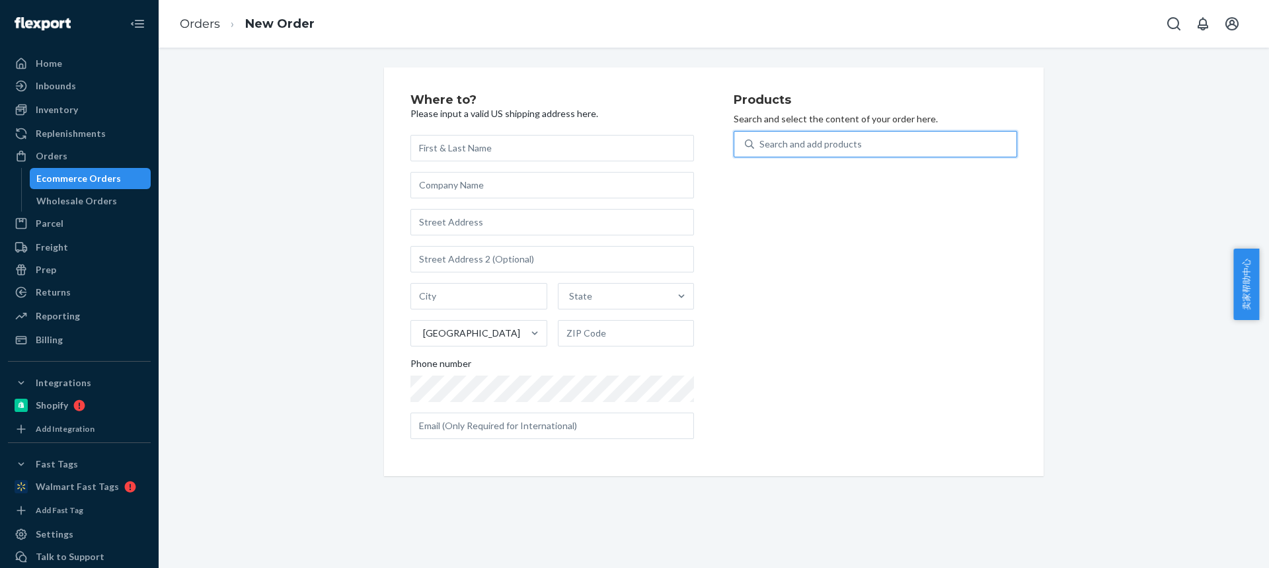
click at [869, 156] on div "Search and add products" at bounding box center [876, 144] width 284 height 26
click at [761, 151] on input "0 results available. Use Up and Down to choose options, press Enter to select t…" at bounding box center [759, 143] width 1 height 13
type input "MPP2"
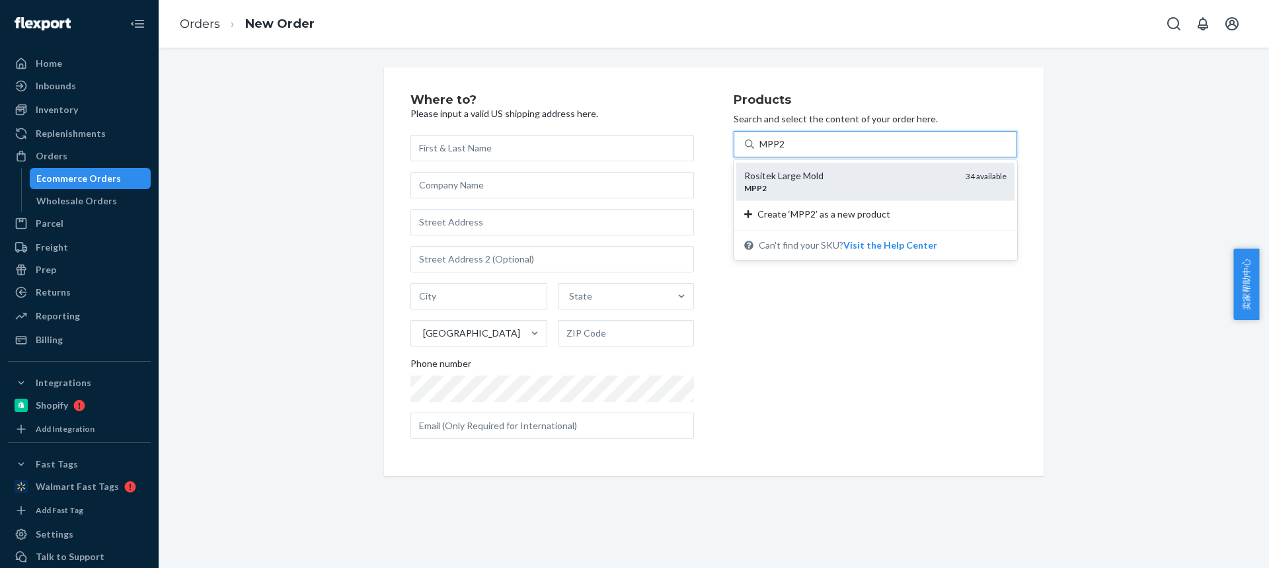
click at [829, 167] on div "Rositek Large Mold MPP2 34 available" at bounding box center [875, 182] width 278 height 38
click at [786, 151] on input "MPP2" at bounding box center [772, 143] width 26 height 13
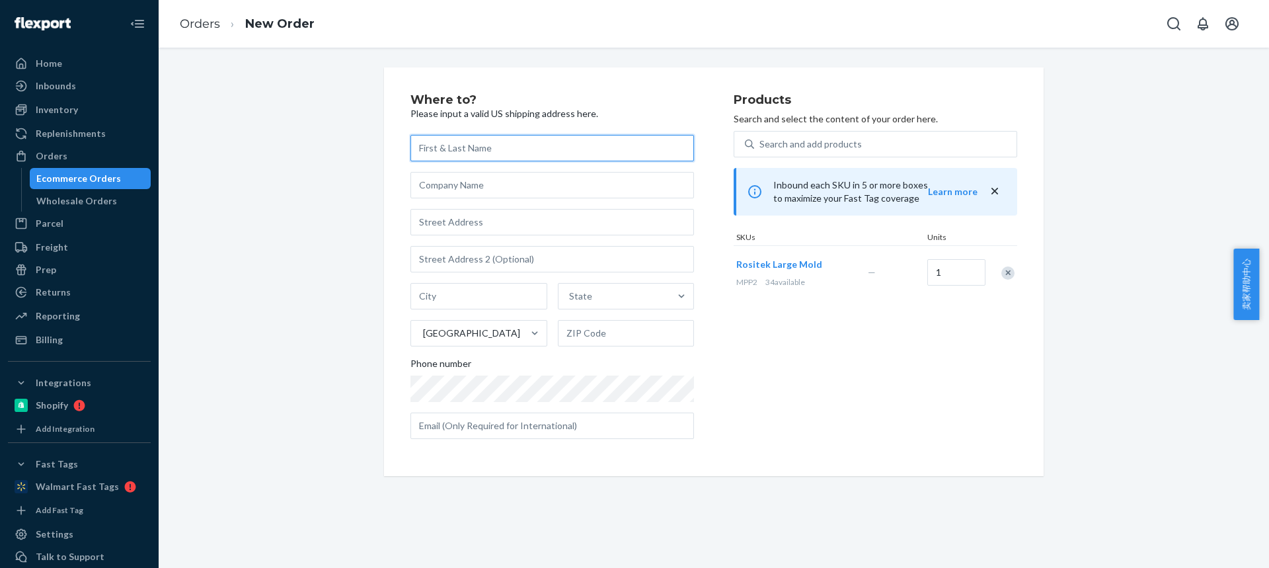
click at [477, 151] on input "text" at bounding box center [552, 148] width 284 height 26
paste input "[PERSON_NAME]"
type input "[PERSON_NAME]"
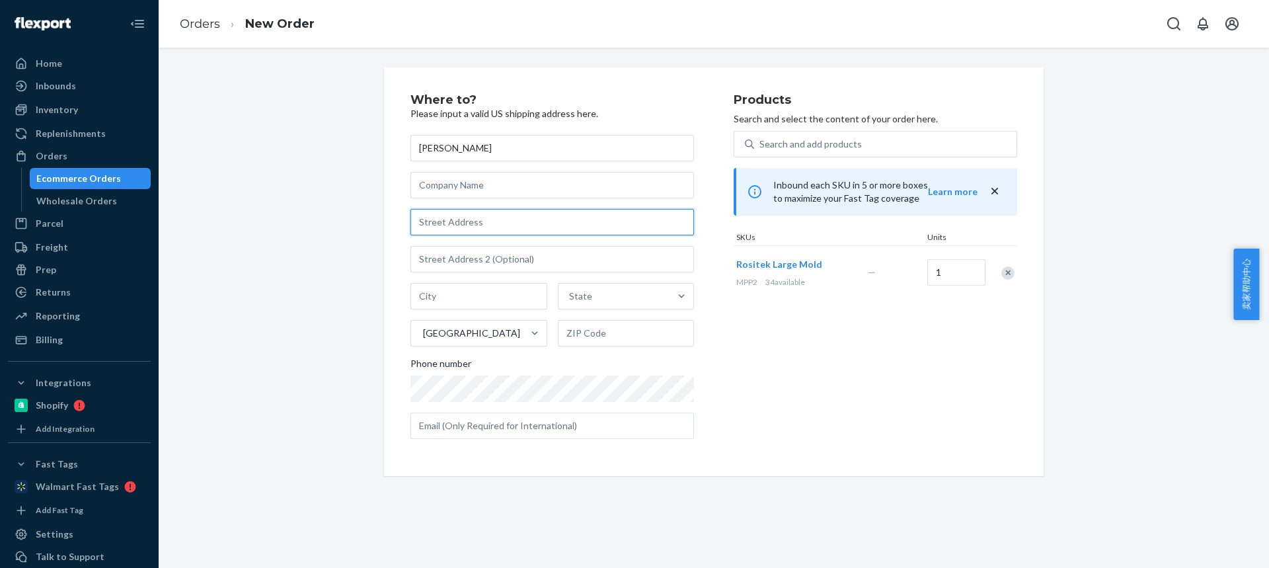
click at [465, 222] on input "text" at bounding box center [552, 222] width 284 height 26
paste input "[STREET_ADDRESS]"
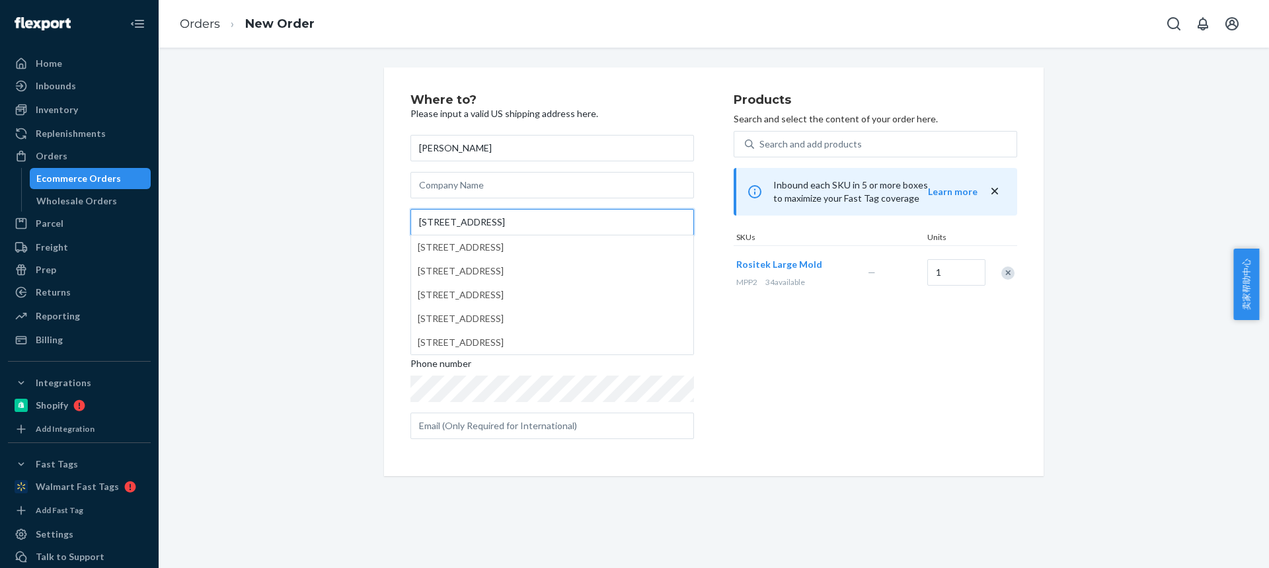
type input "[STREET_ADDRESS]"
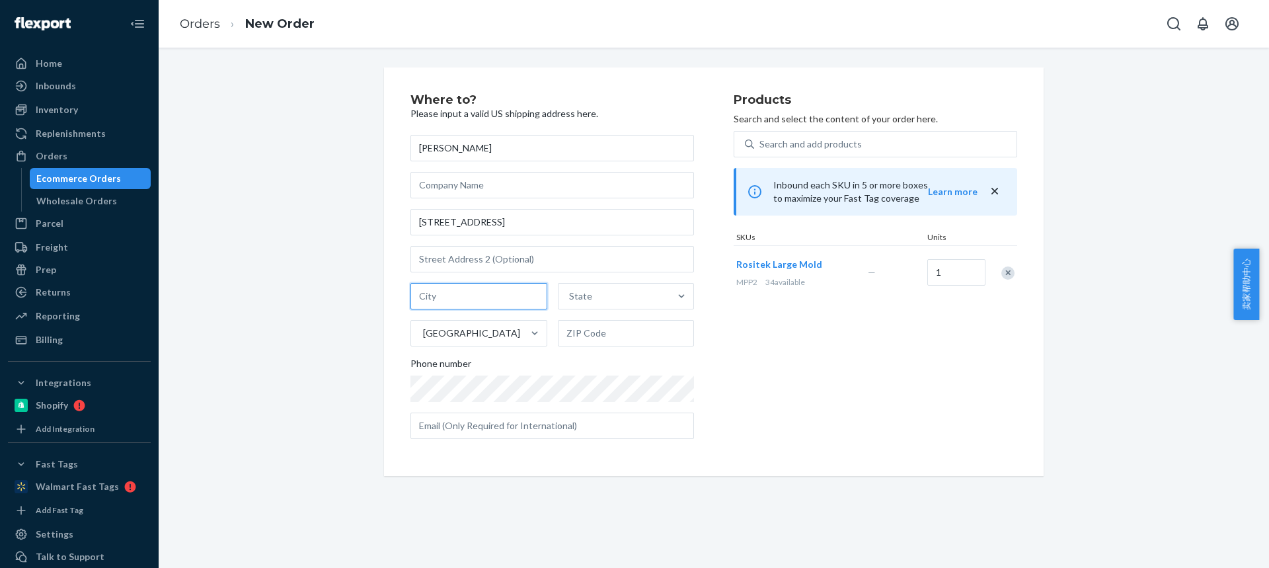
click at [454, 295] on input "text" at bounding box center [478, 296] width 137 height 26
paste input "Apollo"
type input "Apollo"
click at [586, 295] on div "State" at bounding box center [614, 296] width 112 height 26
click at [570, 295] on input "State" at bounding box center [569, 295] width 1 height 13
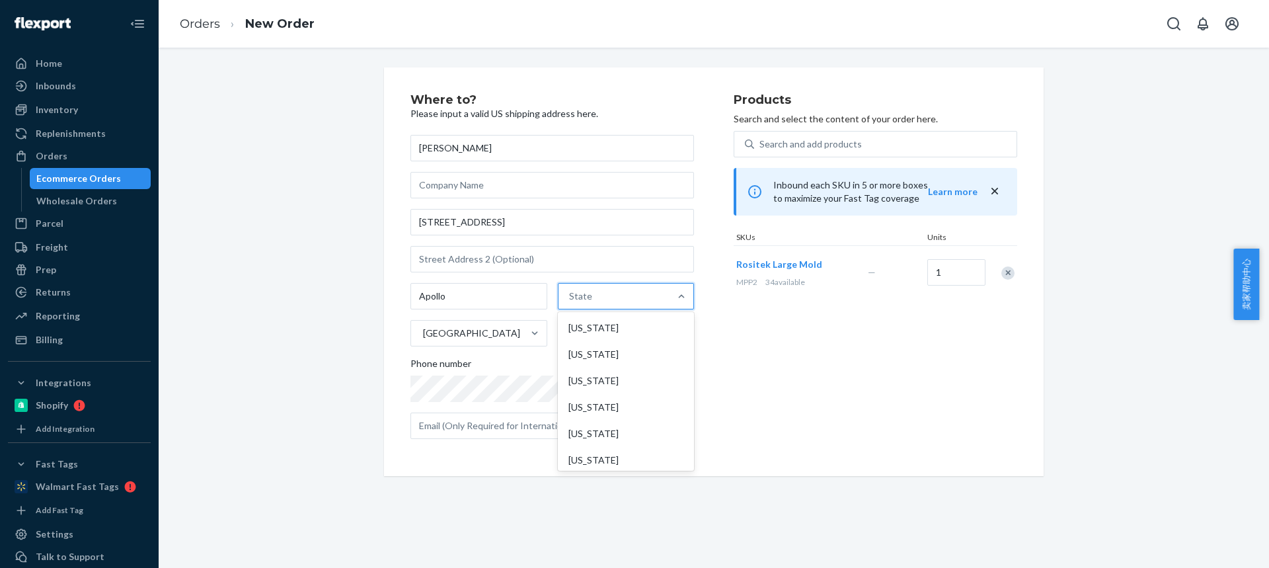
paste input "PA"
type input "PA"
click at [595, 325] on div "[US_STATE]" at bounding box center [625, 328] width 134 height 26
click at [579, 303] on input "PA" at bounding box center [572, 295] width 13 height 13
click at [574, 334] on input "text" at bounding box center [626, 333] width 137 height 26
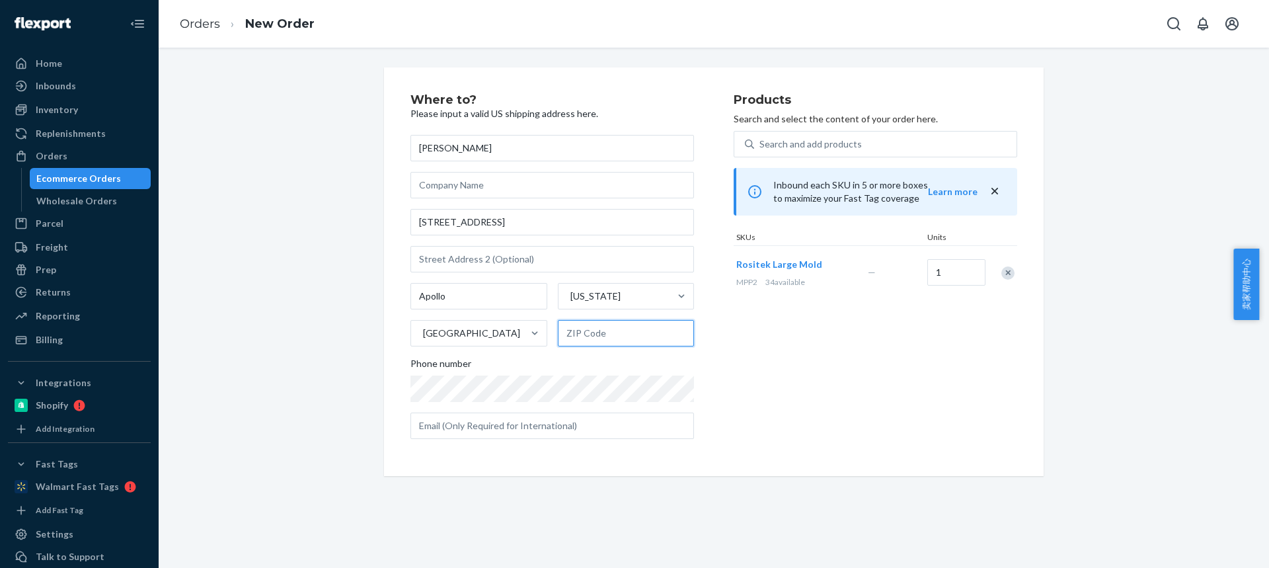
paste input "15613-1026"
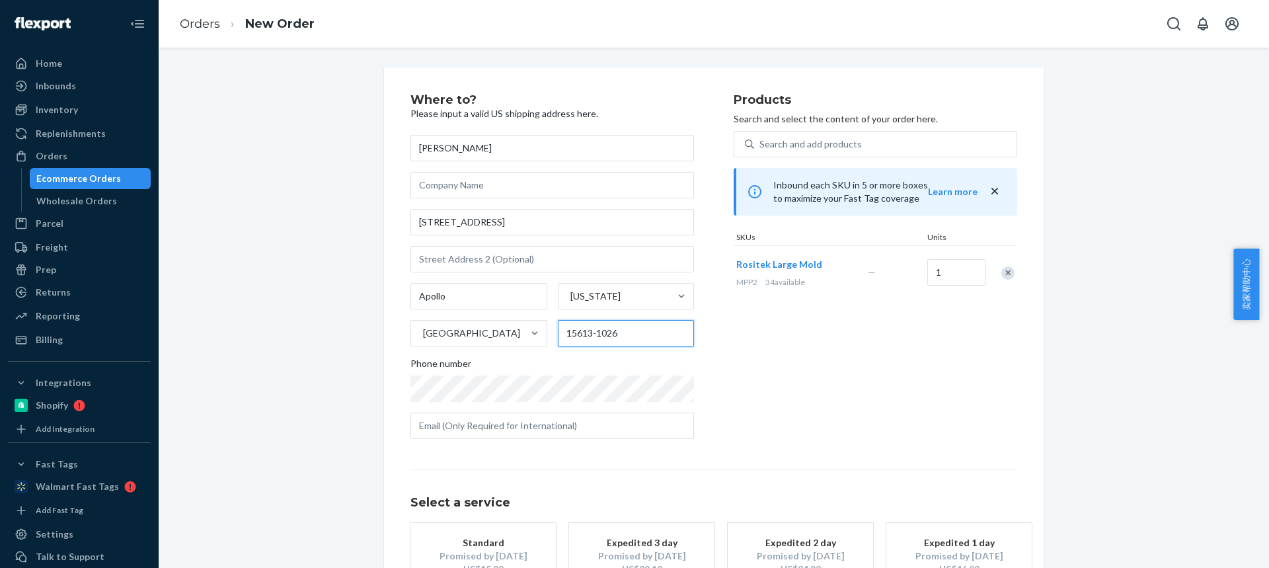
type input "15613-1026"
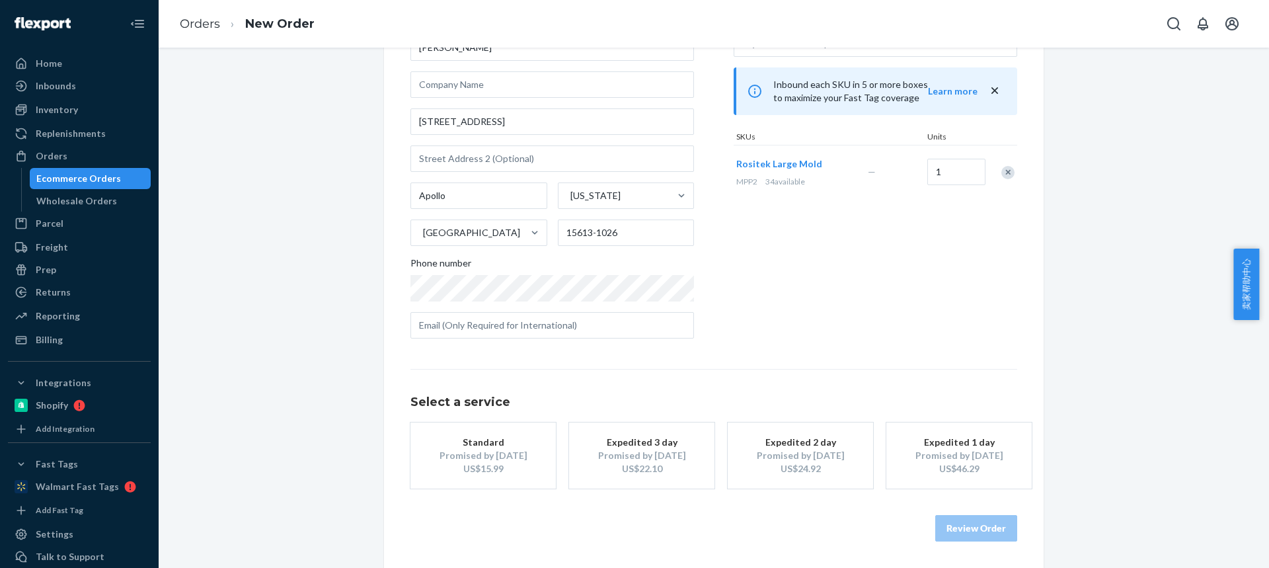
drag, startPoint x: 486, startPoint y: 459, endPoint x: 522, endPoint y: 488, distance: 46.6
click at [486, 459] on div "Promised by [DATE]" at bounding box center [483, 455] width 106 height 13
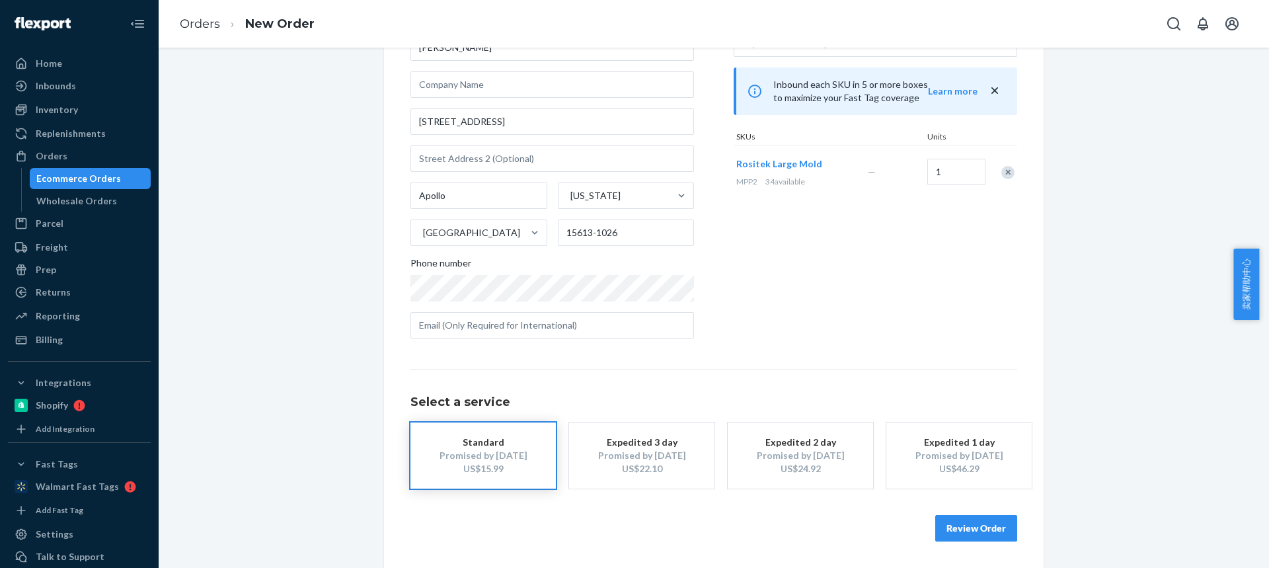
click at [1020, 524] on div "Where to? Please input a valid US shipping address here. [PERSON_NAME] [STREET_…" at bounding box center [714, 267] width 660 height 601
click at [973, 532] on button "Review Order" at bounding box center [976, 528] width 82 height 26
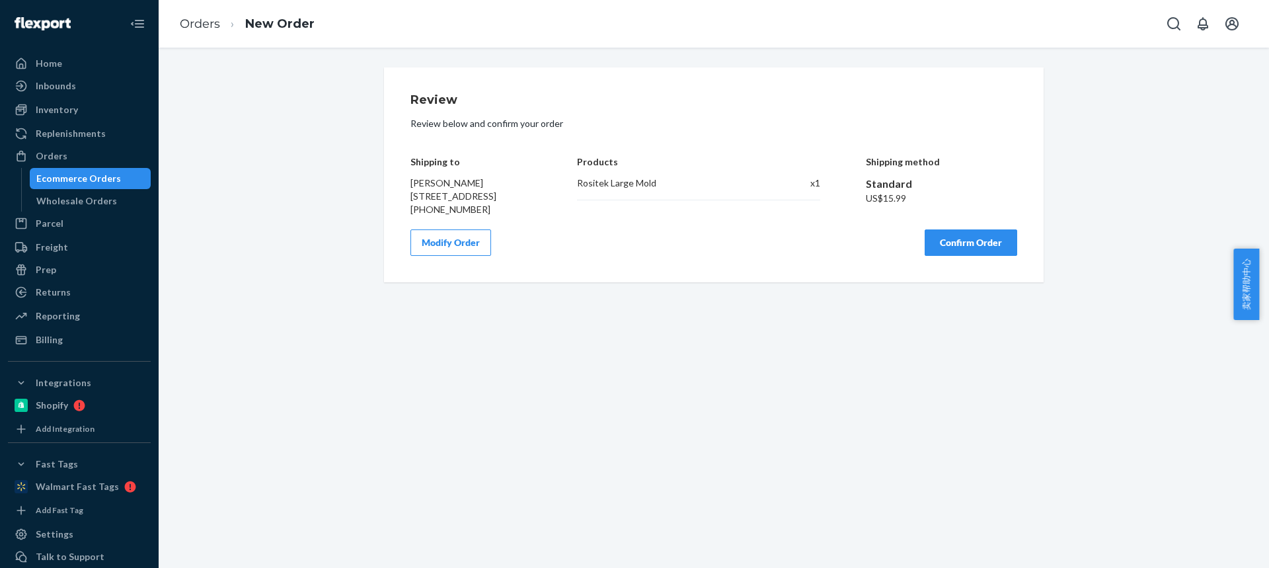
click at [964, 243] on button "Confirm Order" at bounding box center [971, 242] width 93 height 26
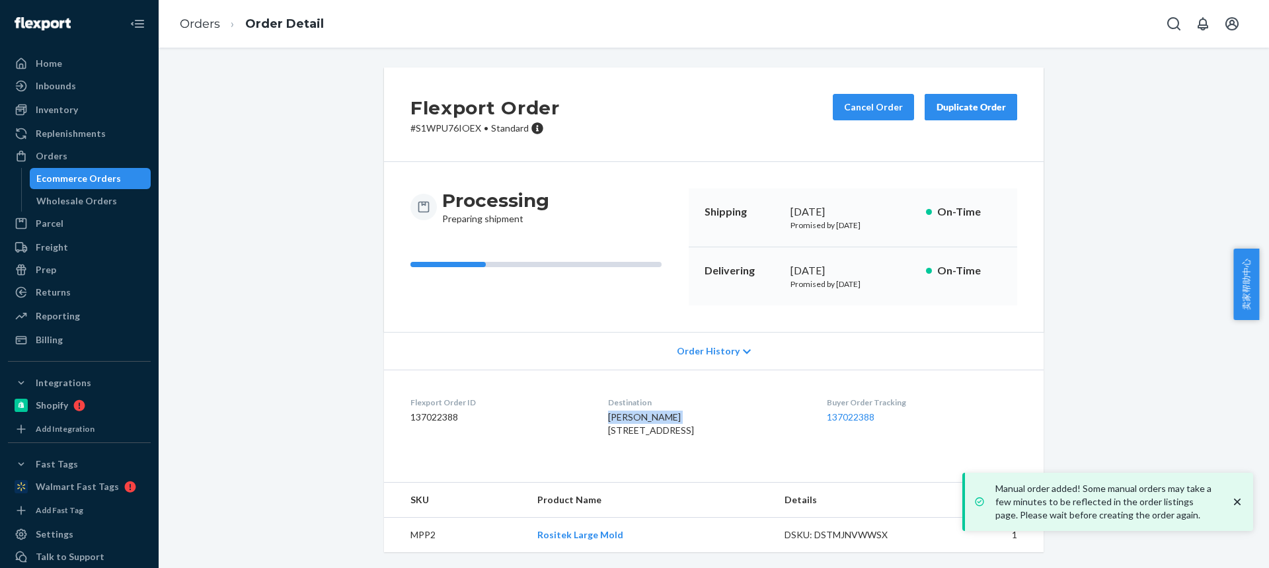
drag, startPoint x: 635, startPoint y: 418, endPoint x: 693, endPoint y: 420, distance: 57.5
click at [693, 420] on dl "Flexport Order ID 137022388 Destination [PERSON_NAME] [STREET_ADDRESS] US Buyer…" at bounding box center [714, 418] width 660 height 99
copy span "[PERSON_NAME]"
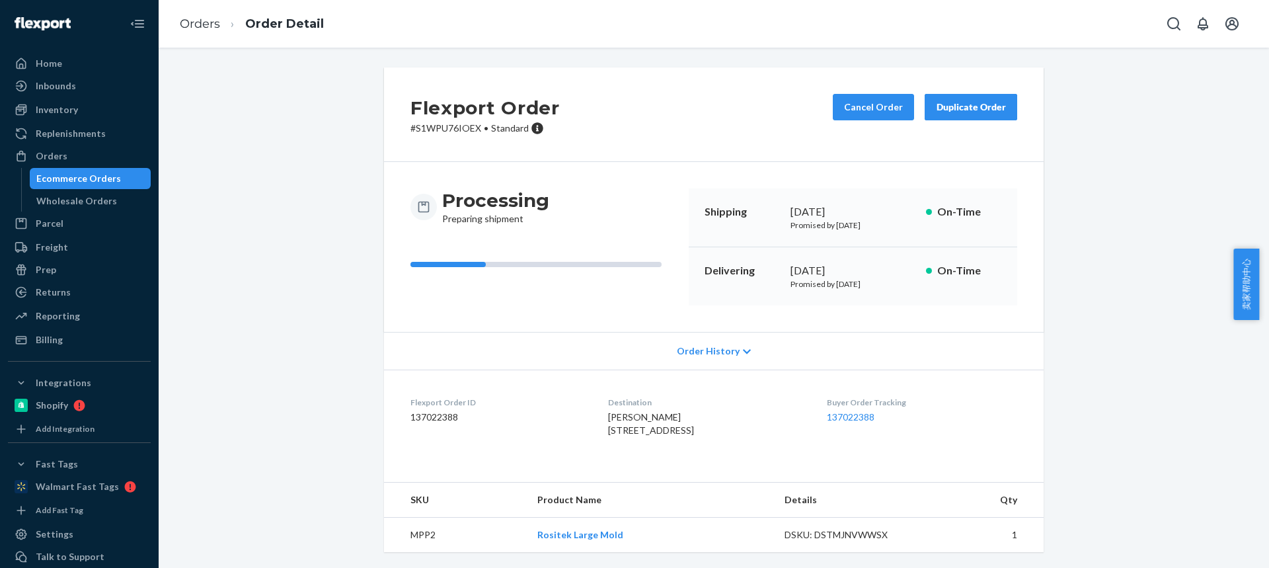
click at [615, 436] on span "[PERSON_NAME] [STREET_ADDRESS]" at bounding box center [651, 423] width 86 height 24
copy span "Apollo"
drag, startPoint x: 646, startPoint y: 441, endPoint x: 703, endPoint y: 442, distance: 56.8
click at [703, 437] on div "[PERSON_NAME] [STREET_ADDRESS]" at bounding box center [706, 423] width 197 height 26
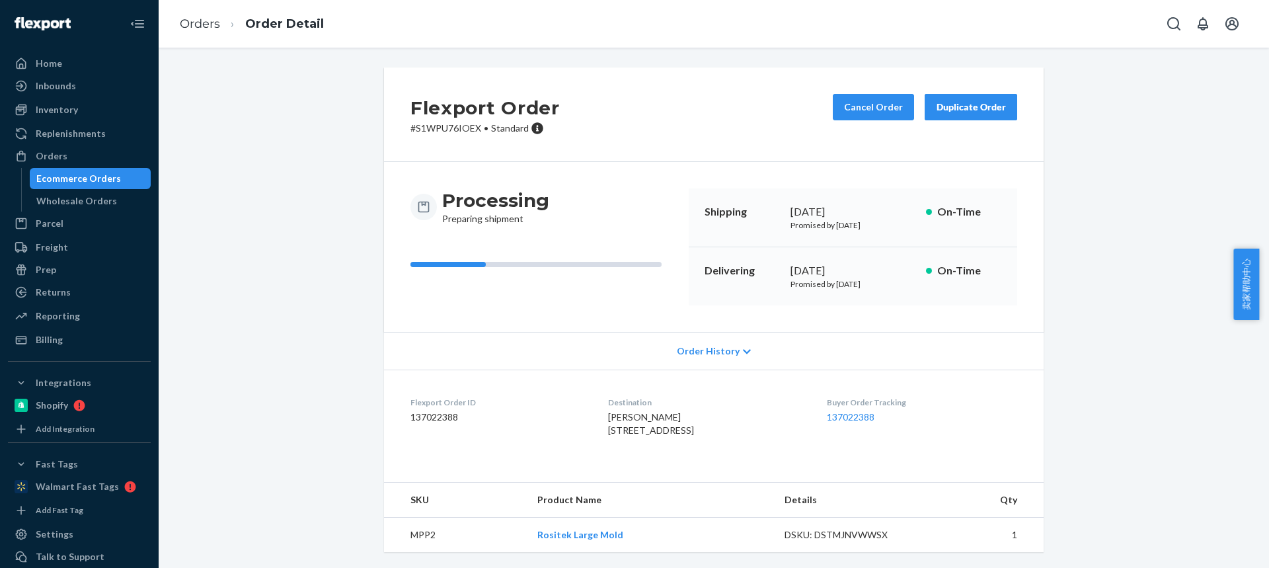
scroll to position [26, 0]
click at [414, 533] on td "MPP2" at bounding box center [455, 535] width 143 height 35
click at [200, 23] on link "Orders" at bounding box center [200, 24] width 40 height 15
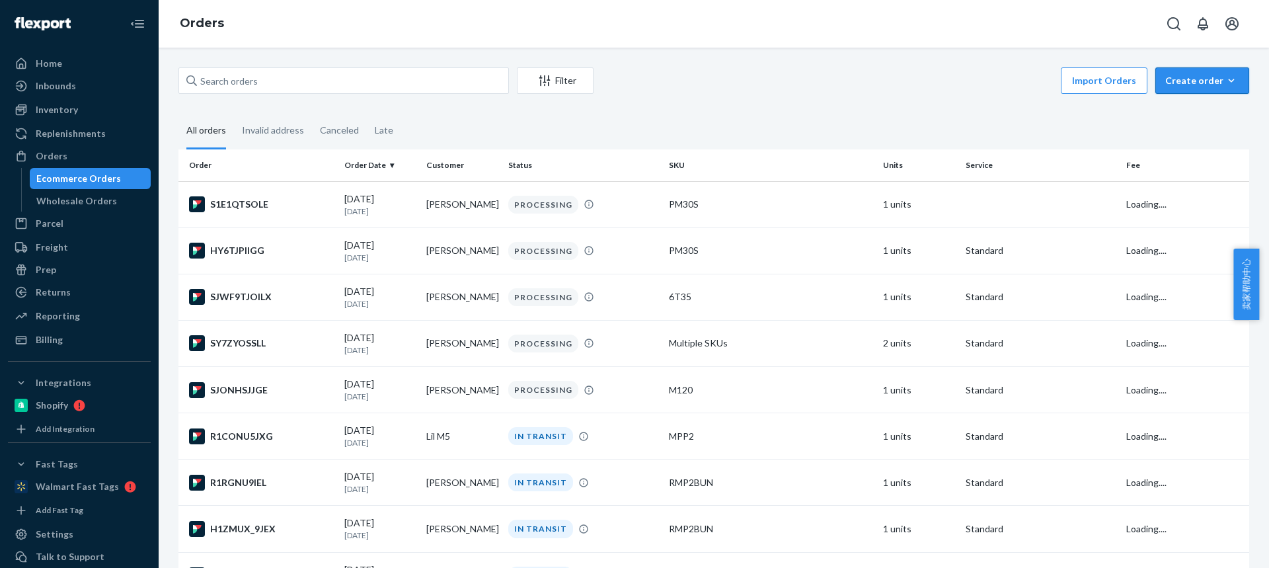
click at [1168, 79] on div "Create order" at bounding box center [1202, 80] width 74 height 13
click at [1180, 108] on span "Ecommerce order" at bounding box center [1210, 112] width 82 height 9
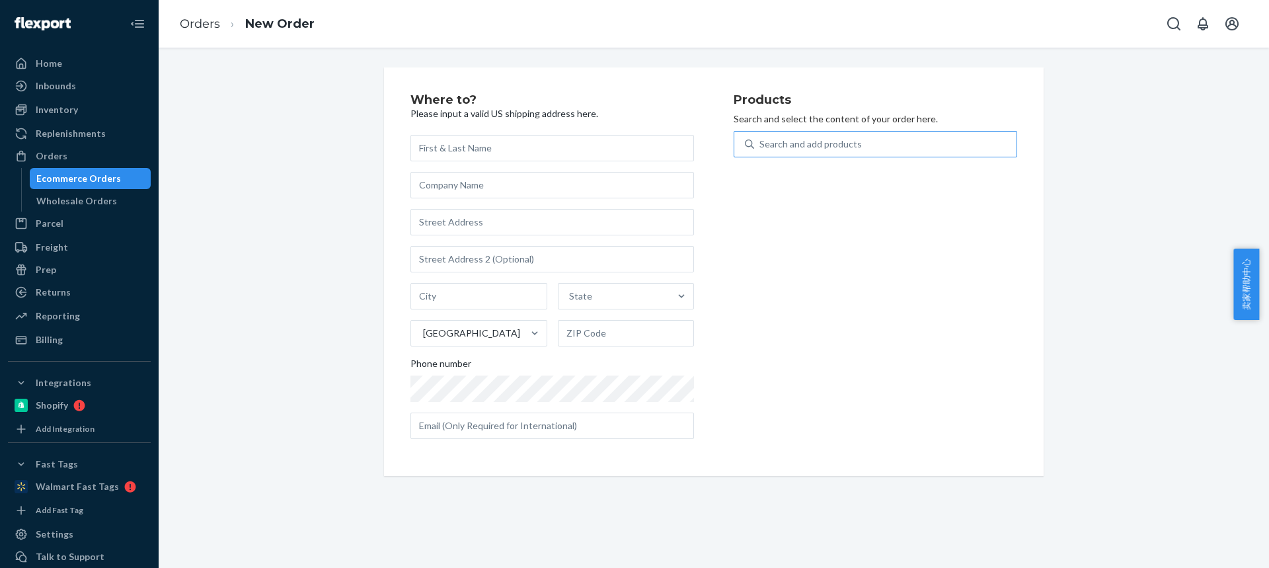
click at [844, 153] on div "Search and add products" at bounding box center [885, 144] width 262 height 24
click at [761, 151] on input "Search and add products" at bounding box center [759, 143] width 1 height 13
type input "PM4007S"
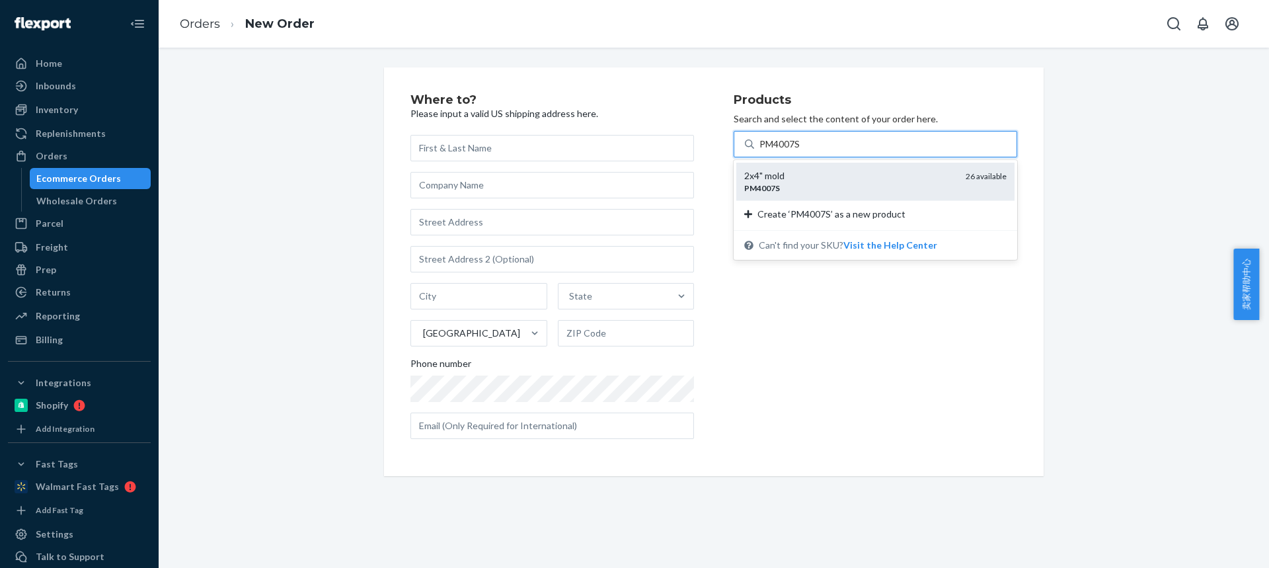
click at [835, 180] on div "2x4" mold" at bounding box center [849, 175] width 211 height 13
click at [801, 151] on input "PM4007S" at bounding box center [780, 143] width 42 height 13
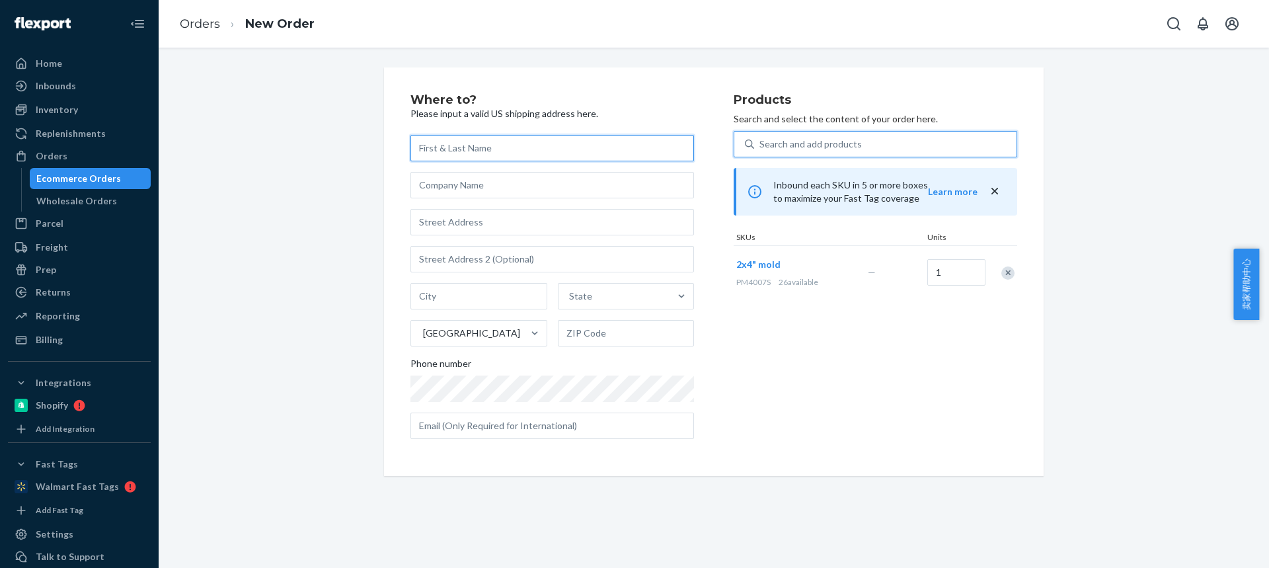
click at [440, 144] on input "text" at bounding box center [552, 148] width 284 height 26
paste input "[PERSON_NAME]"
type input "[PERSON_NAME]"
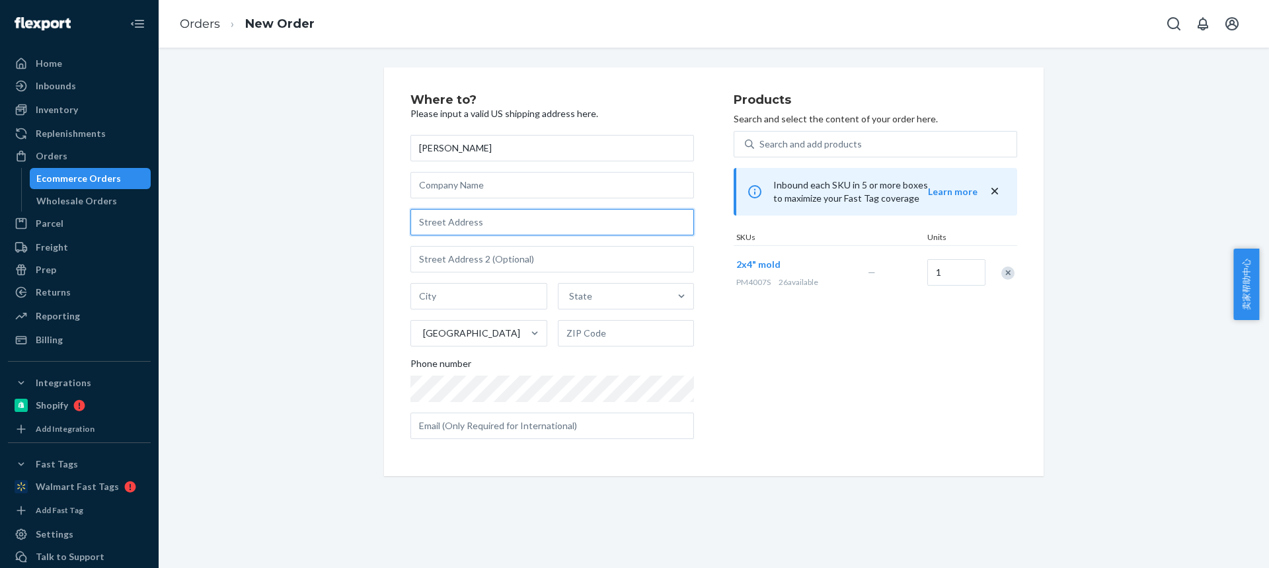
click at [441, 222] on input "text" at bounding box center [552, 222] width 284 height 26
paste input "[STREET_ADDRESS]"
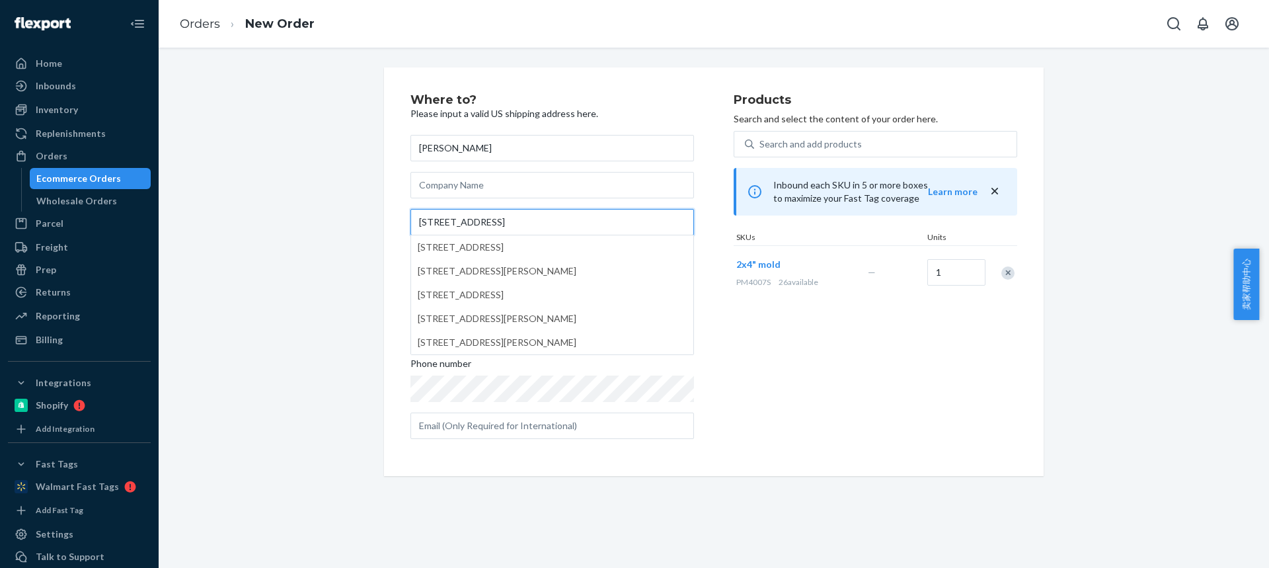
type input "[STREET_ADDRESS]"
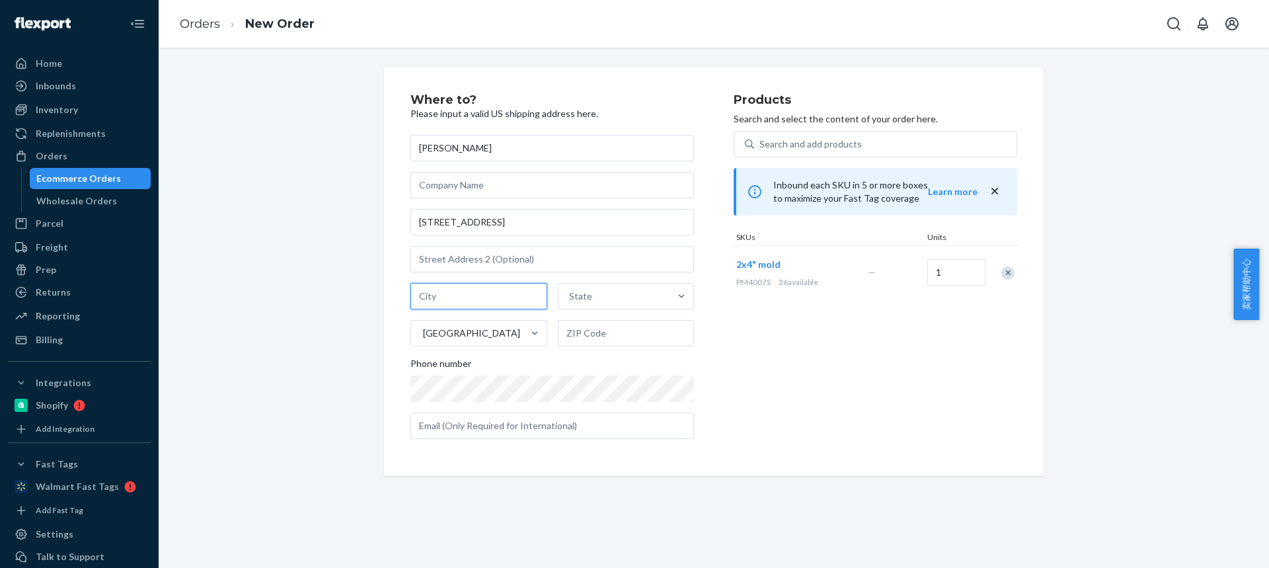
click at [432, 297] on input "text" at bounding box center [478, 296] width 137 height 26
paste input "Clovis"
type input "Clovis"
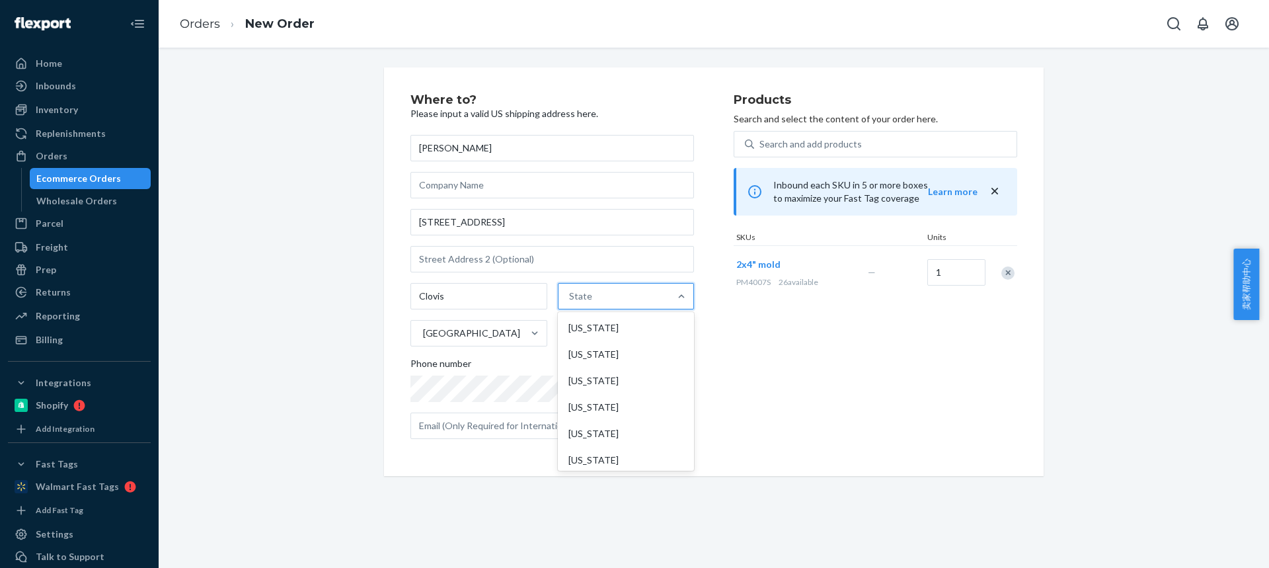
click at [599, 303] on div "State" at bounding box center [614, 296] width 112 height 26
click at [570, 303] on input "option [US_STATE] focused, 1 of 59. 59 results available. Use Up and Down to ch…" at bounding box center [569, 295] width 1 height 13
paste input "NM"
type input "NM"
click at [578, 337] on div "[US_STATE]" at bounding box center [625, 328] width 134 height 26
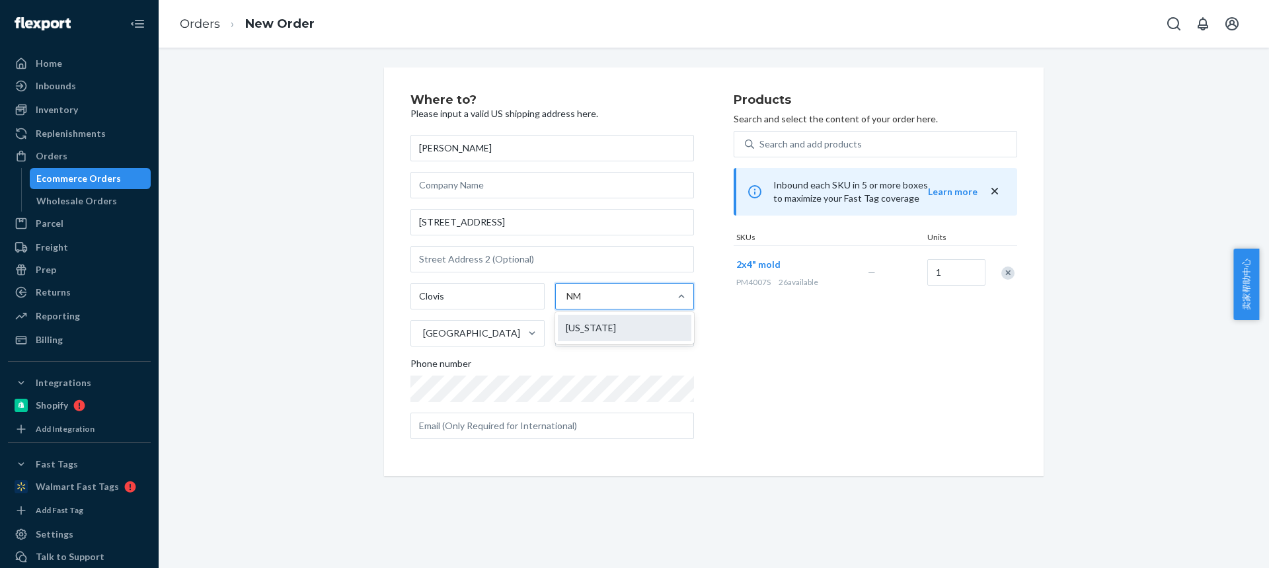
click at [578, 303] on input "NM" at bounding box center [574, 295] width 17 height 13
click at [583, 334] on input "text" at bounding box center [626, 333] width 137 height 26
paste input "88101-9524"
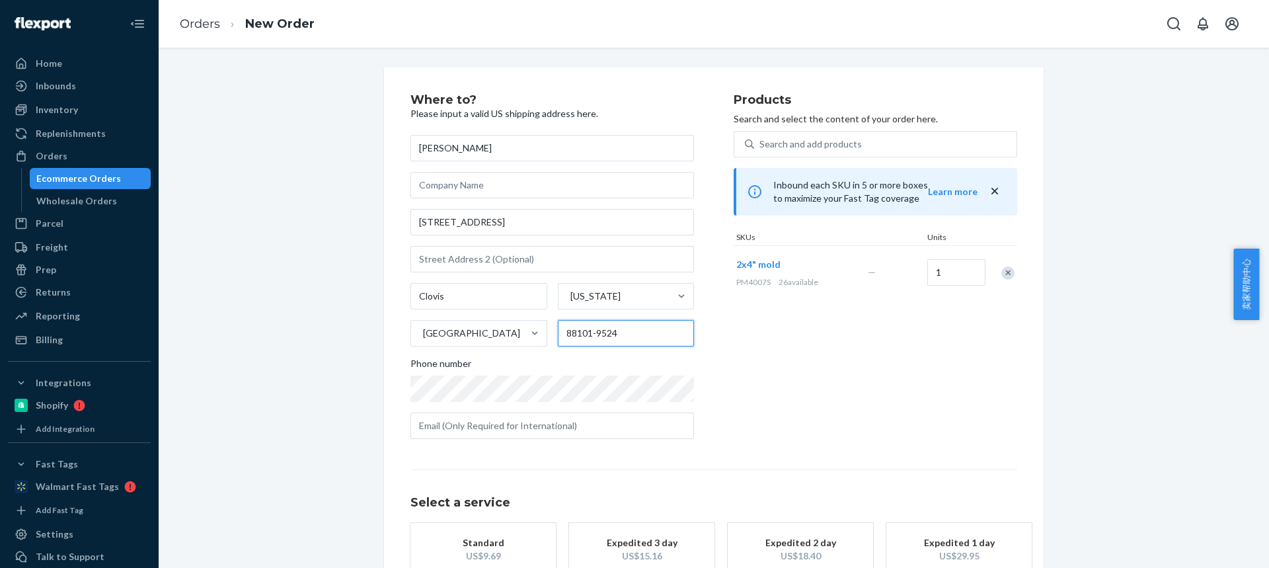
type input "88101-9524"
click at [469, 535] on button "Standard Promised by [DATE] US$9.69" at bounding box center [482, 556] width 145 height 66
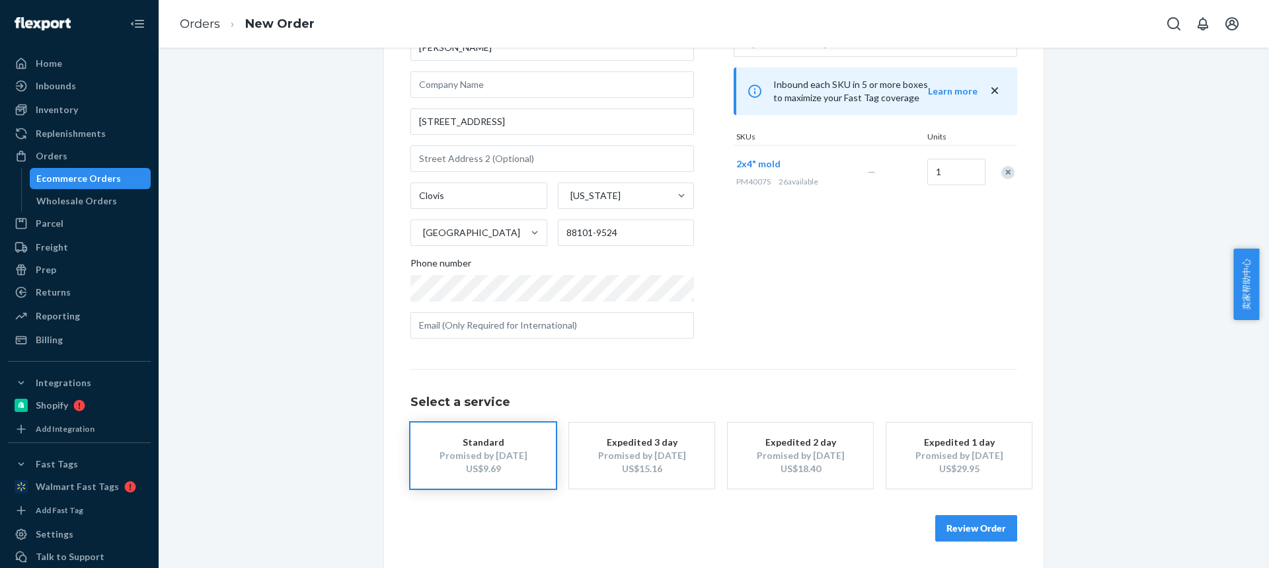
click at [981, 529] on button "Review Order" at bounding box center [976, 528] width 82 height 26
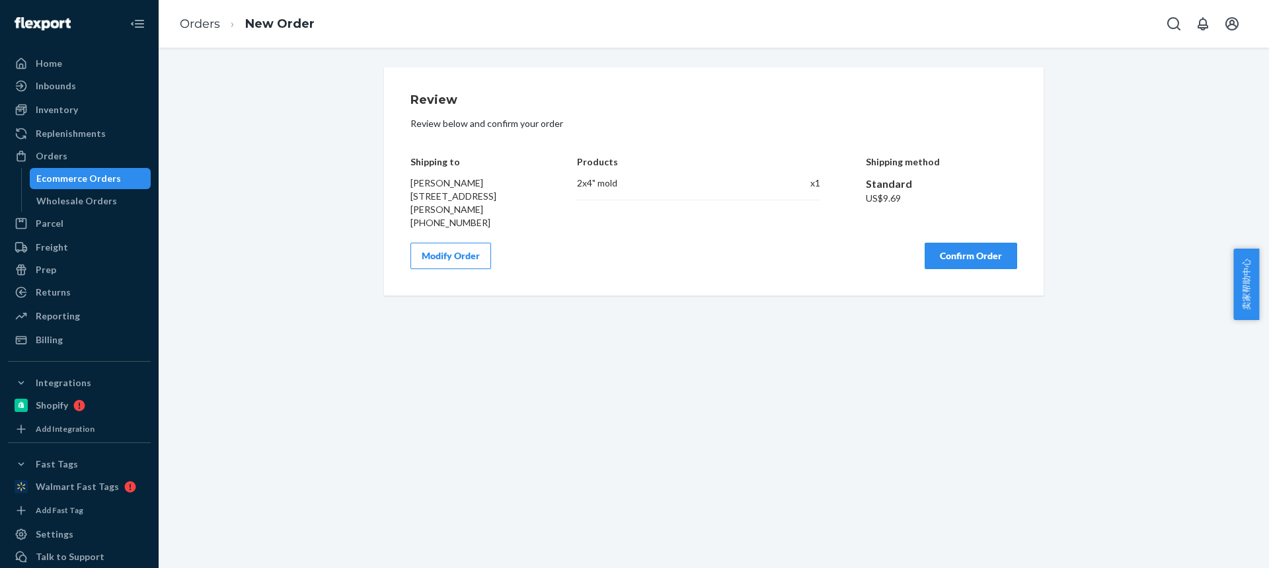
scroll to position [0, 0]
click at [960, 259] on button "Confirm Order" at bounding box center [971, 256] width 93 height 26
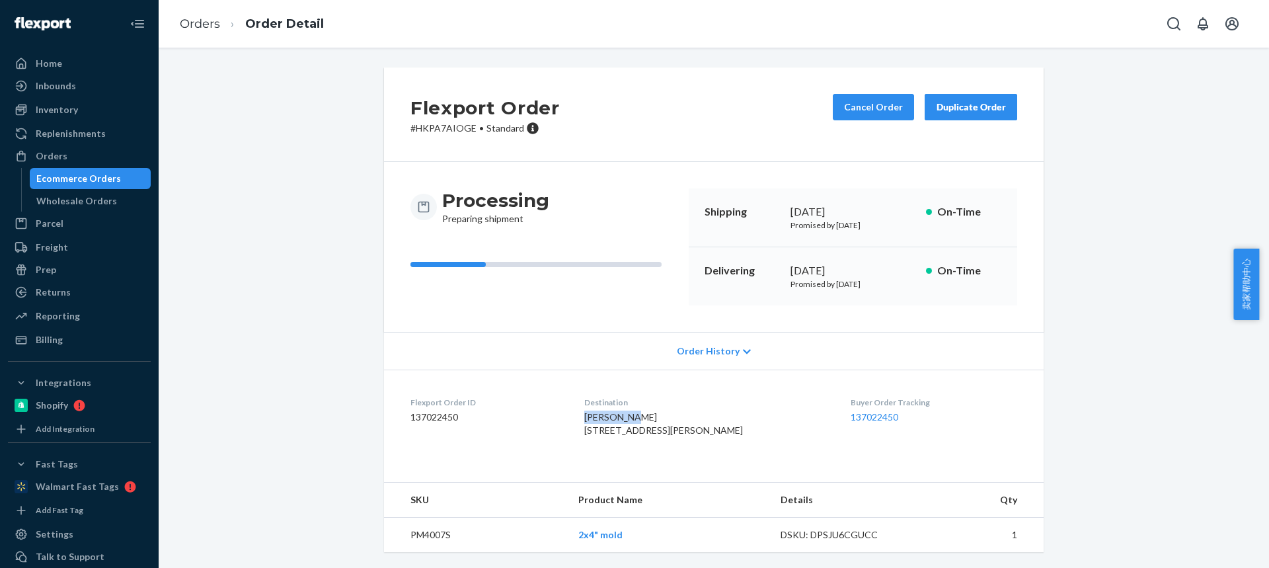
drag, startPoint x: 596, startPoint y: 420, endPoint x: 655, endPoint y: 417, distance: 58.9
click at [656, 418] on dl "Flexport Order ID 137022450 Destination [PERSON_NAME] [STREET_ADDRESS][PERSON_N…" at bounding box center [714, 418] width 660 height 99
click at [613, 436] on span "[PERSON_NAME] [STREET_ADDRESS][PERSON_NAME]" at bounding box center [663, 423] width 159 height 24
drag, startPoint x: 644, startPoint y: 447, endPoint x: 694, endPoint y: 443, distance: 50.4
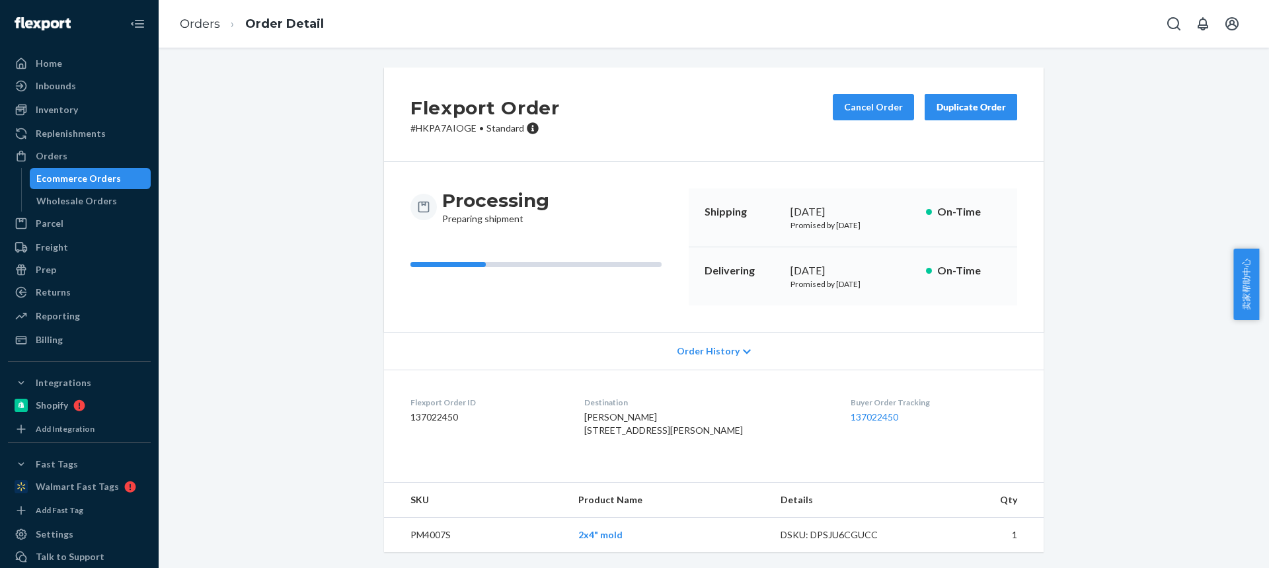
click at [695, 436] on span "[PERSON_NAME] [STREET_ADDRESS][PERSON_NAME]" at bounding box center [663, 423] width 159 height 24
click at [204, 26] on link "Orders" at bounding box center [200, 24] width 40 height 15
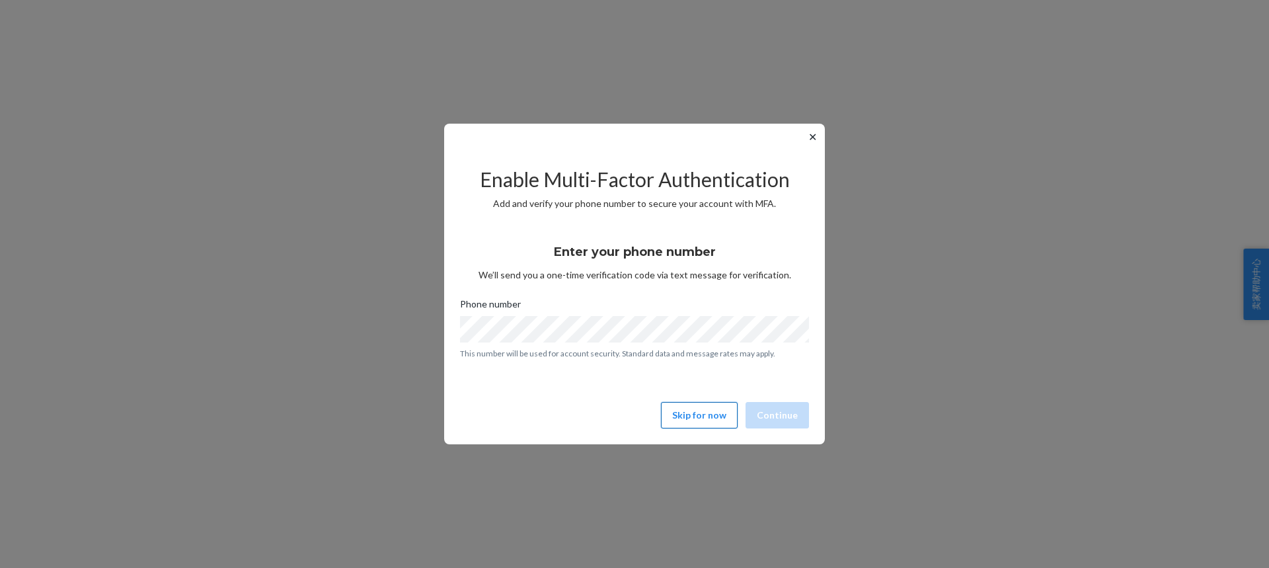
click at [699, 414] on button "Skip for now" at bounding box center [699, 415] width 77 height 26
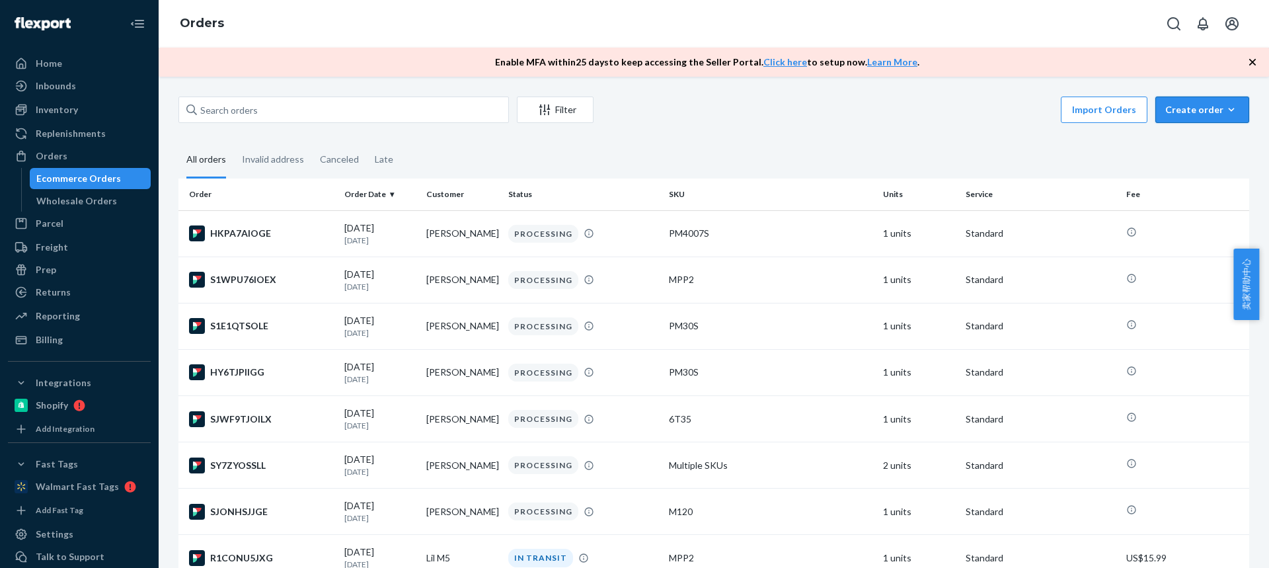
click at [1188, 106] on div "Create order" at bounding box center [1202, 109] width 74 height 13
click at [1192, 134] on button "Ecommerce order" at bounding box center [1222, 142] width 127 height 28
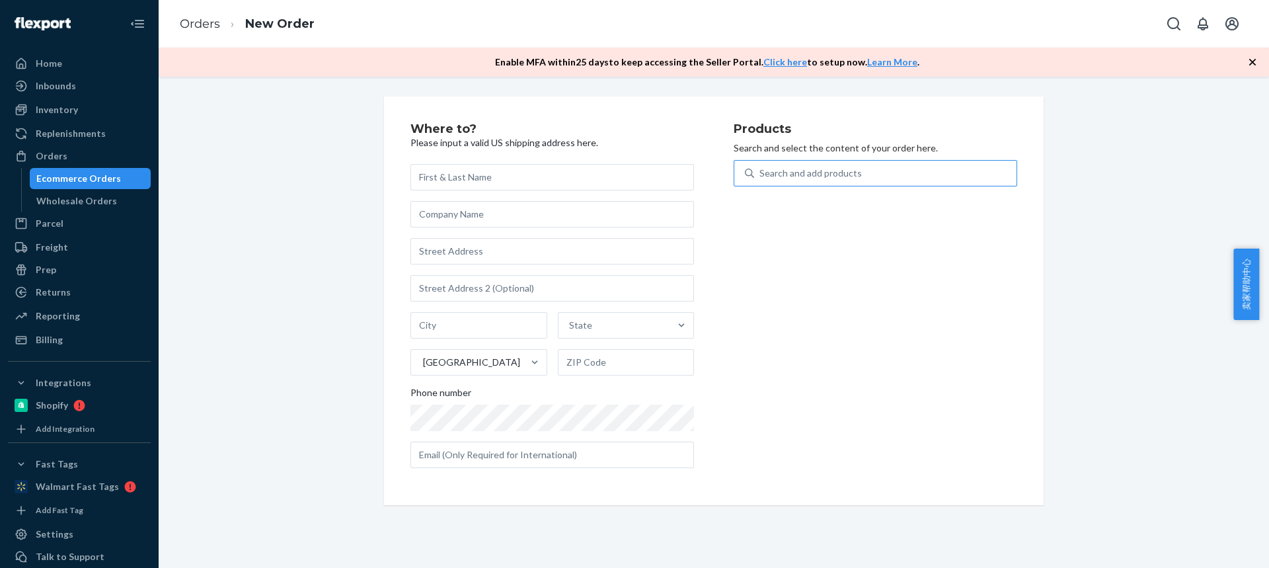
click at [842, 167] on div "Search and add products" at bounding box center [810, 173] width 102 height 13
click at [761, 167] on input "Search and add products" at bounding box center [759, 173] width 1 height 13
type input "CP590N"
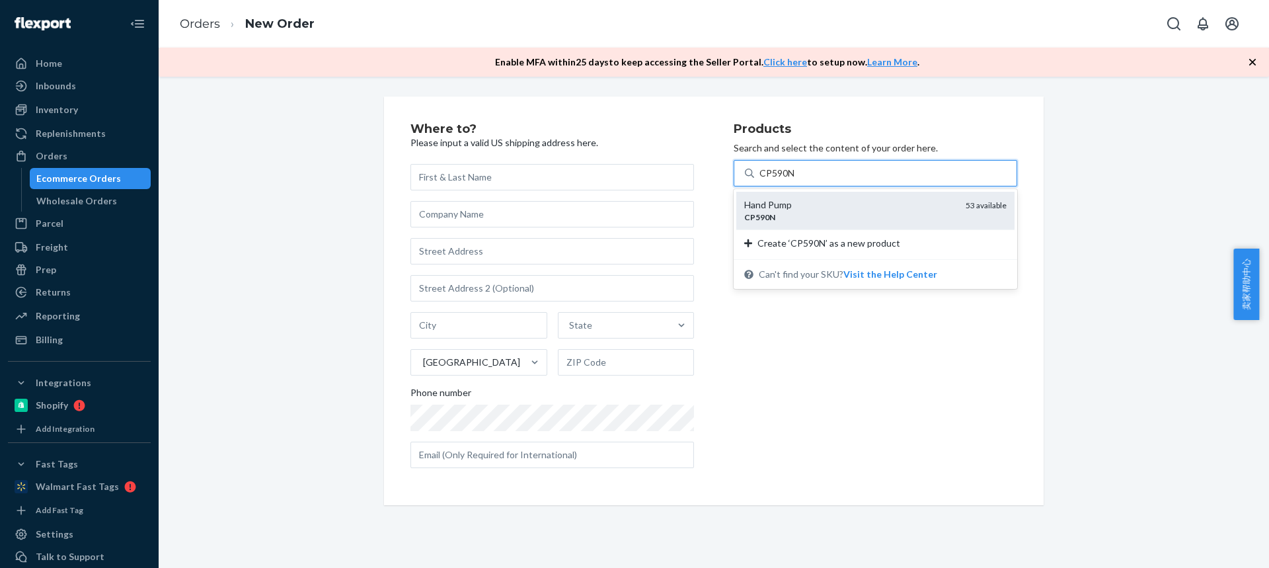
click at [821, 205] on div "Hand Pump" at bounding box center [849, 204] width 211 height 13
click at [796, 180] on input "CP590N" at bounding box center [777, 173] width 36 height 13
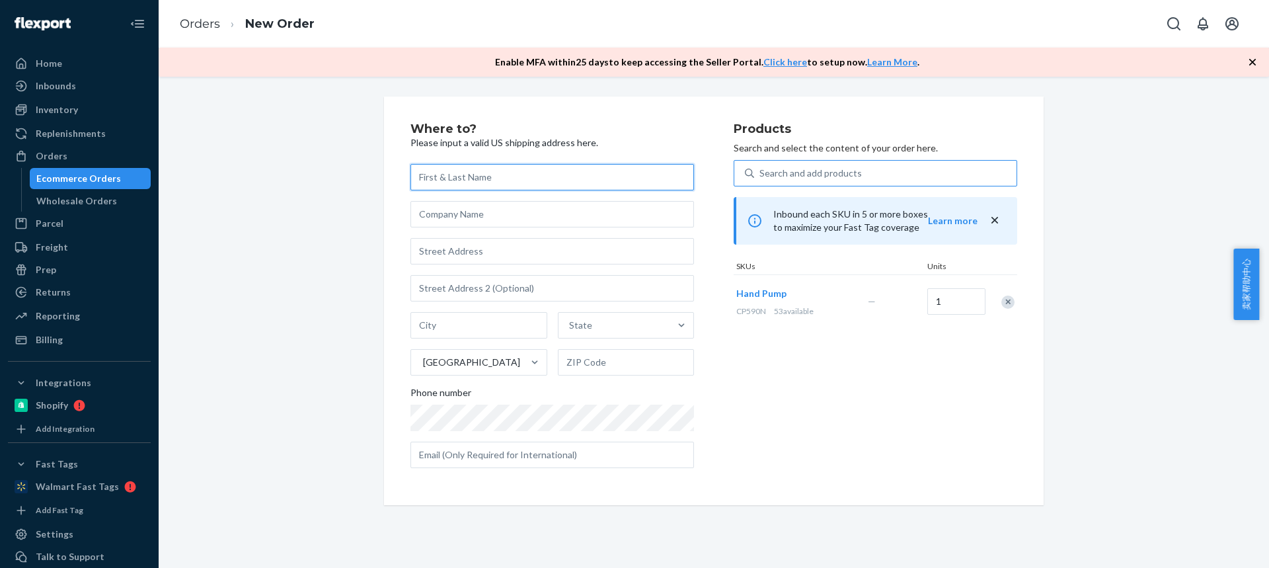
click at [466, 186] on input "text" at bounding box center [552, 177] width 284 height 26
paste input "Shaniqua Painter"
type input "Shaniqua Painter"
click at [434, 251] on input "text" at bounding box center [552, 251] width 284 height 26
paste input "1024 Warm Spring Rd"
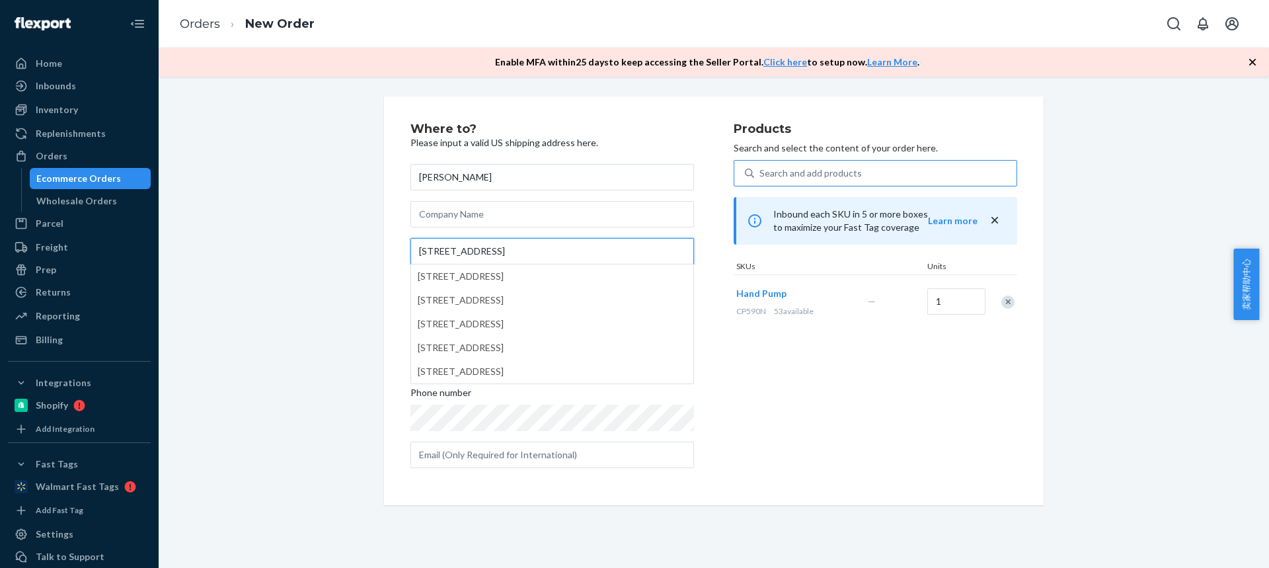
type input "1024 Warm Spring Rd"
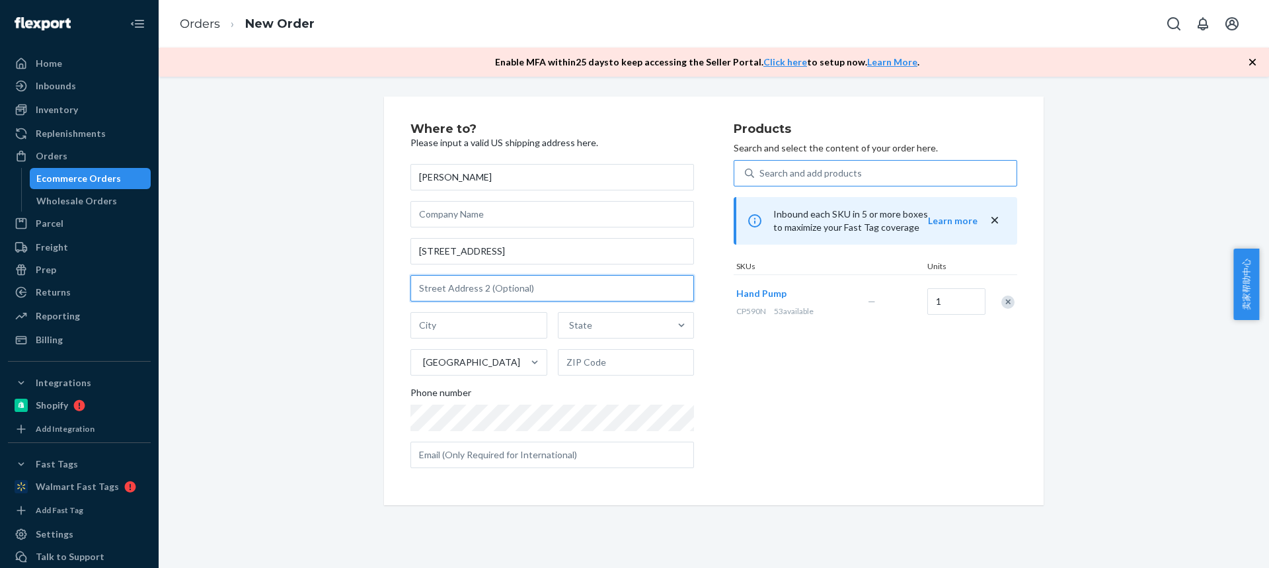
click at [454, 295] on input "text" at bounding box center [552, 288] width 284 height 26
paste input "TRLR# 42"
type input "TRLR# 42"
click at [467, 327] on input "text" at bounding box center [478, 325] width 137 height 26
paste input "Chambersburg PA 17202"
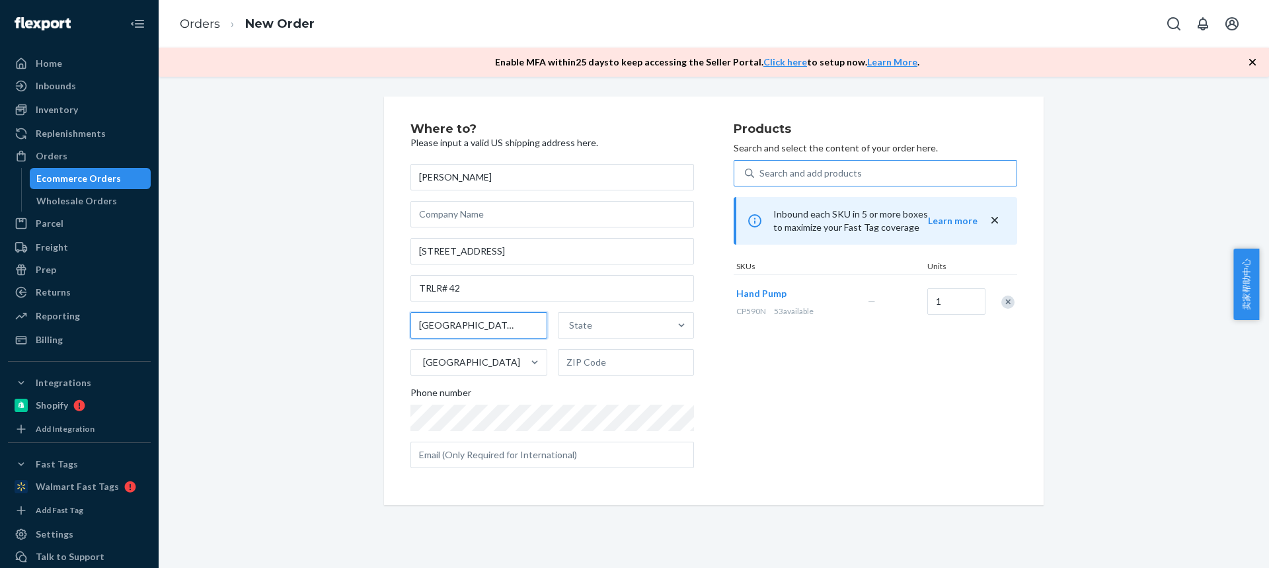
scroll to position [0, 1]
drag, startPoint x: 533, startPoint y: 327, endPoint x: 585, endPoint y: 337, distance: 52.5
click at [585, 337] on div "Chambersburg PA 17202 State United States" at bounding box center [552, 343] width 284 height 63
type input "Chambersburg PA"
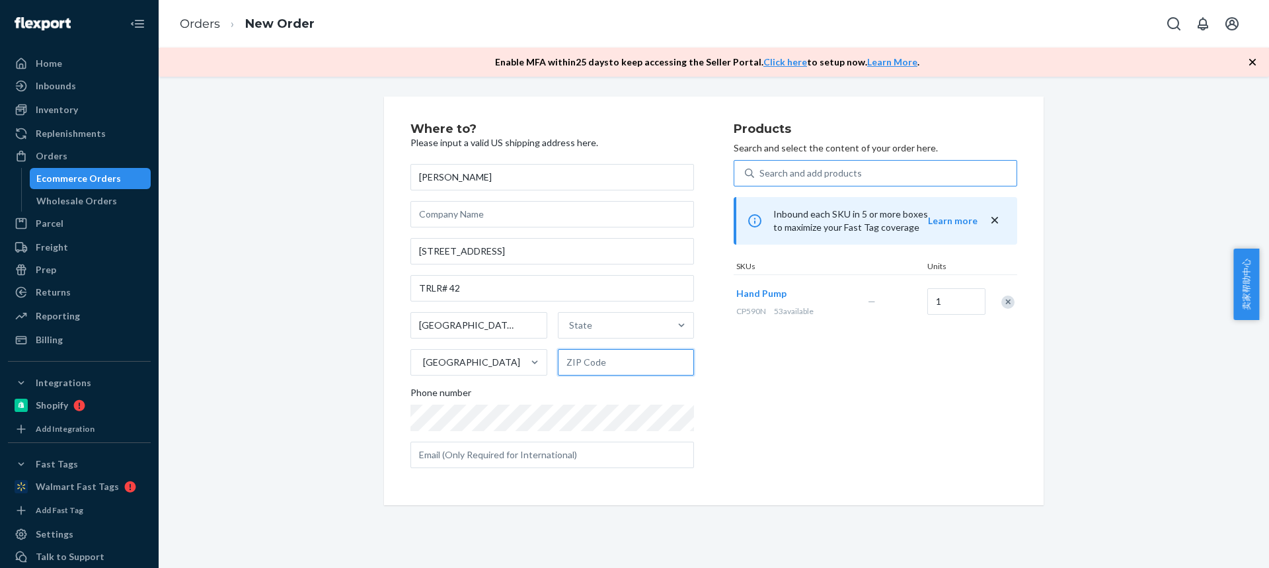
click at [593, 364] on input "text" at bounding box center [626, 362] width 137 height 26
paste input "17202"
type input "17202"
drag, startPoint x: 559, startPoint y: 323, endPoint x: 571, endPoint y: 323, distance: 11.9
click at [562, 323] on div "Chambersburg PA State United States 17202" at bounding box center [552, 343] width 284 height 63
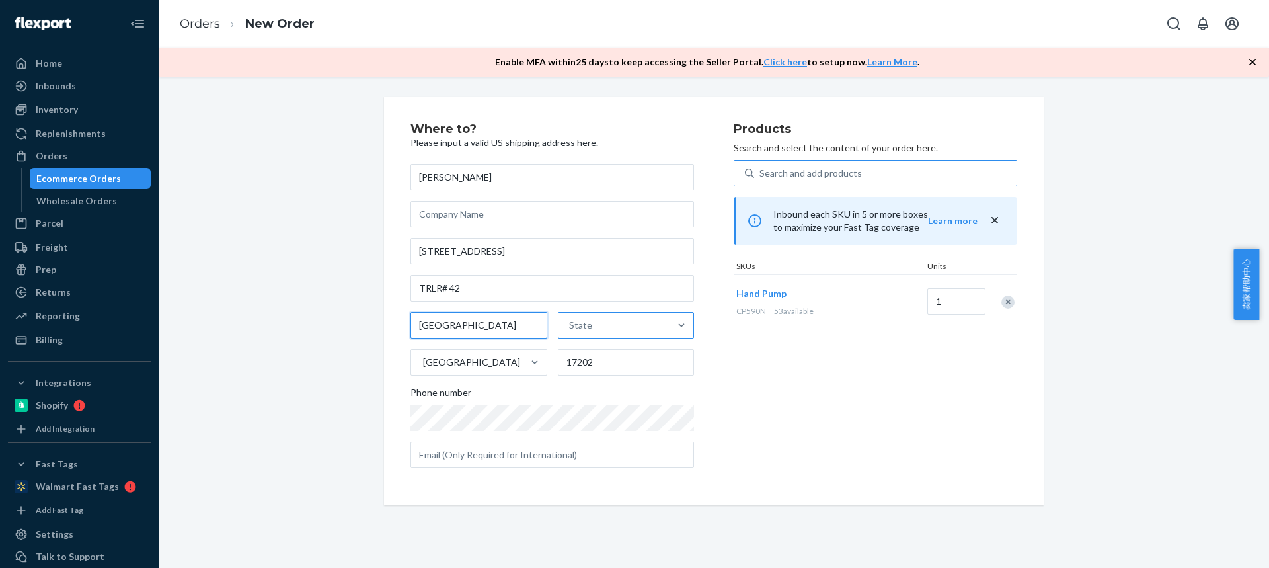
type input "Chambersburg"
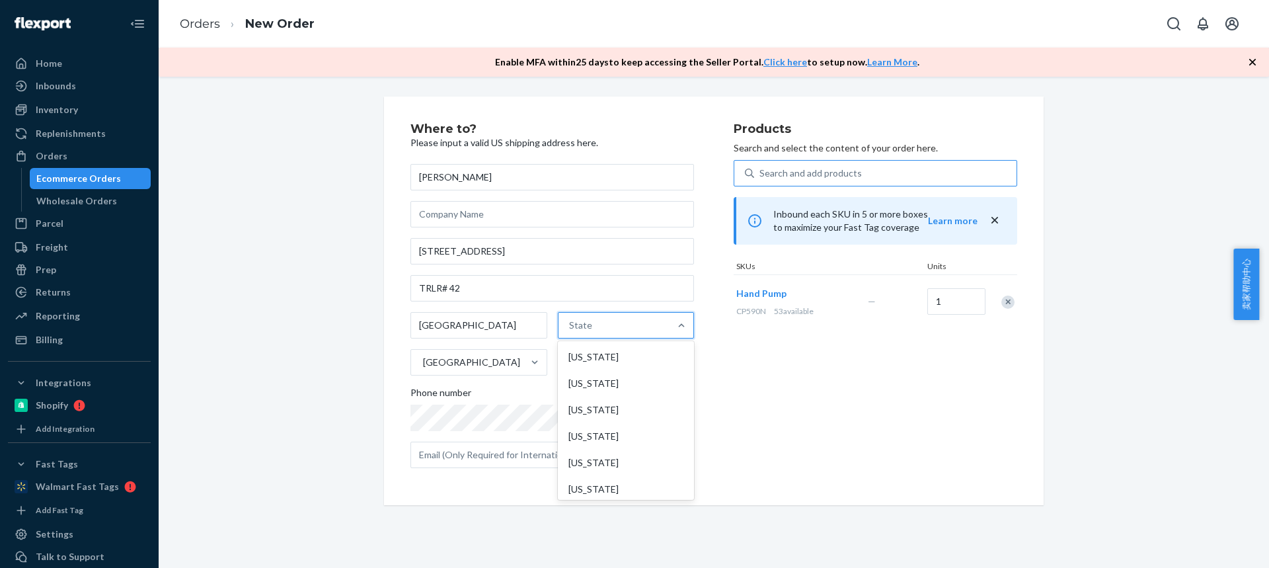
click at [614, 323] on div "State" at bounding box center [614, 325] width 112 height 26
click at [570, 323] on input "option [US_STATE] focused, 1 of 59. 59 results available. Use Up and Down to ch…" at bounding box center [569, 325] width 1 height 13
paste input "PA"
type input "PA"
click at [589, 357] on div "[US_STATE]" at bounding box center [625, 357] width 134 height 26
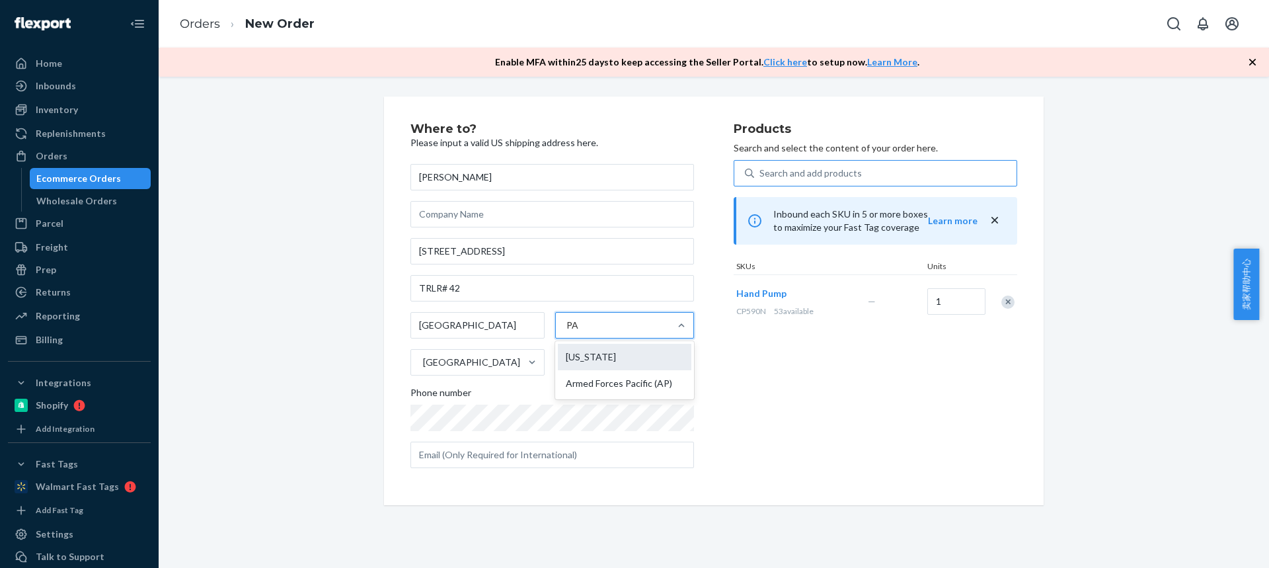
click at [583, 332] on input "PA" at bounding box center [574, 325] width 17 height 13
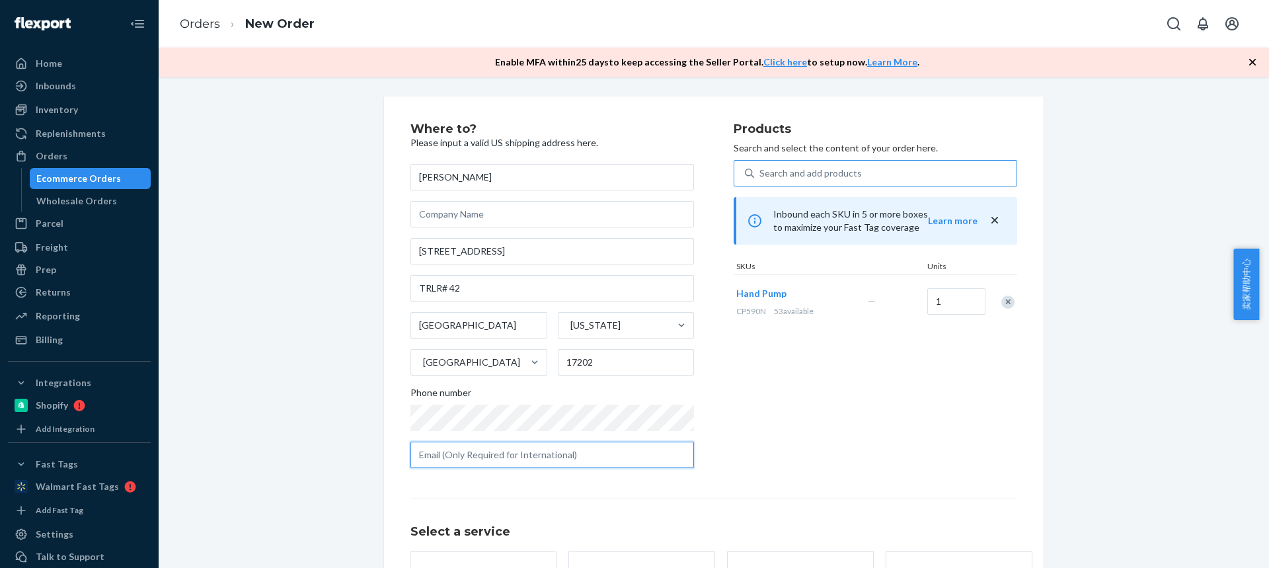
click at [521, 453] on input "text" at bounding box center [552, 454] width 284 height 26
paste input "n.eek716@gmail.com"
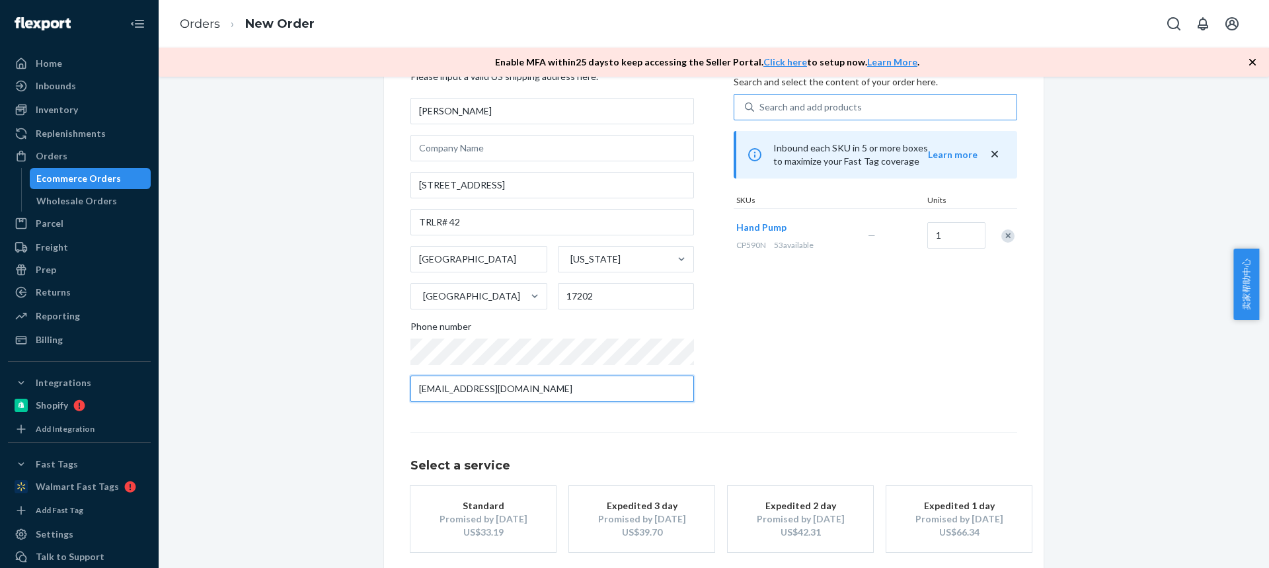
type input "n.eek716@gmail.com"
drag, startPoint x: 504, startPoint y: 487, endPoint x: 504, endPoint y: 496, distance: 9.3
click at [504, 488] on button "Standard Promised by Oct 1, 2025 US$33.19" at bounding box center [482, 519] width 145 height 66
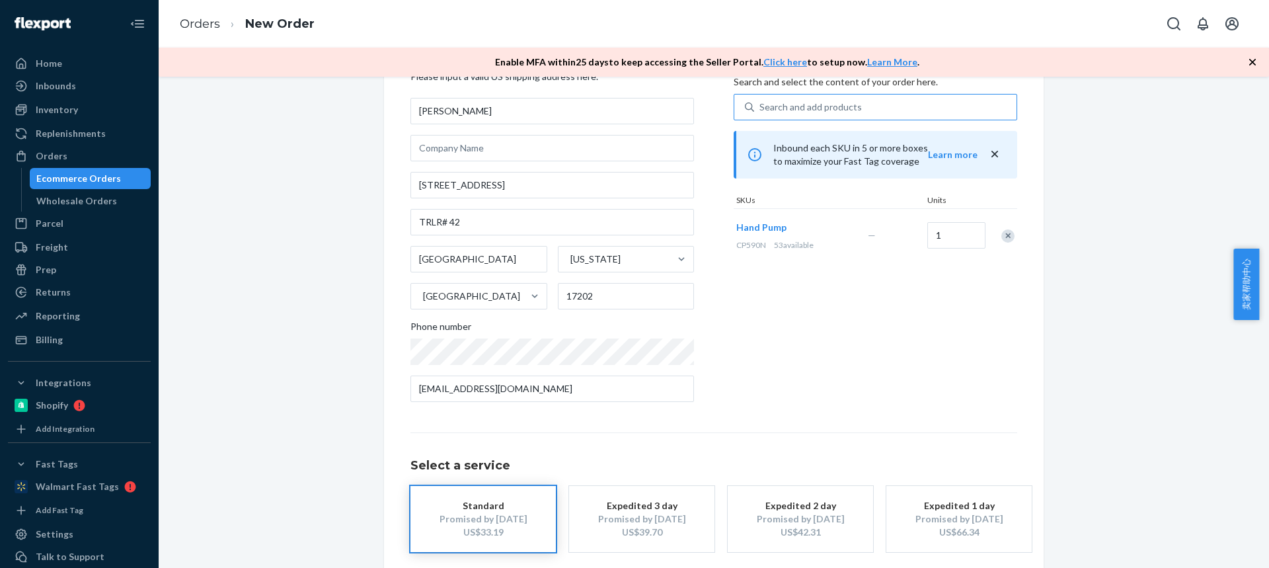
scroll to position [130, 0]
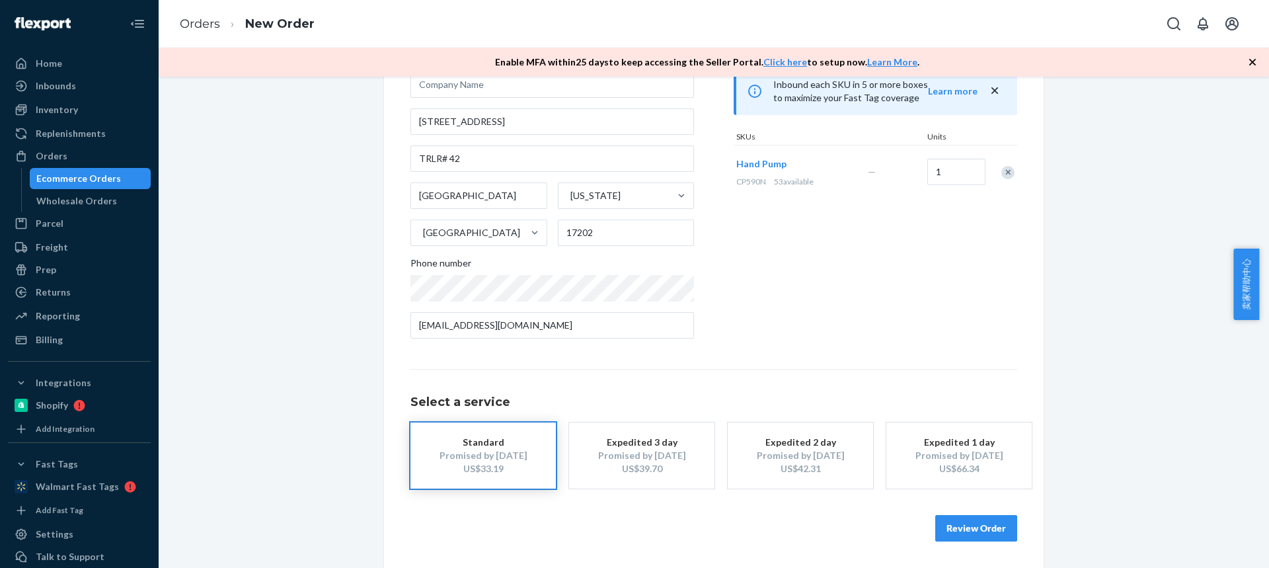
click at [963, 519] on button "Review Order" at bounding box center [976, 528] width 82 height 26
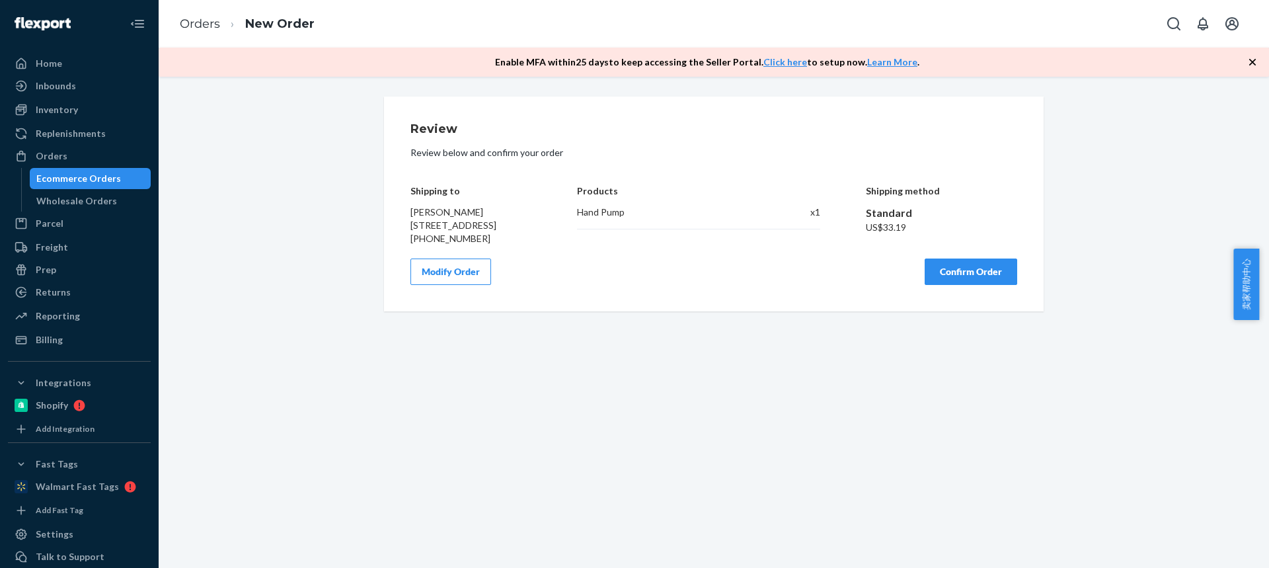
scroll to position [0, 0]
click at [972, 311] on div "Review Review below and confirm your order Shipping to Shaniqua Painter 1024 Wa…" at bounding box center [714, 203] width 660 height 215
click at [968, 285] on button "Confirm Order" at bounding box center [971, 271] width 93 height 26
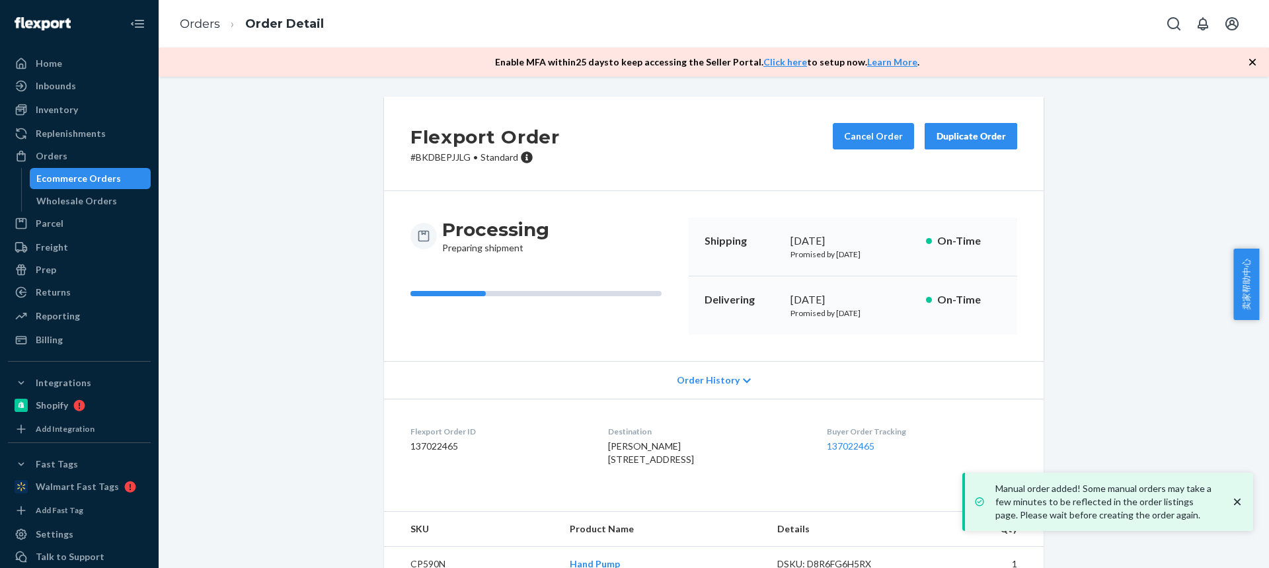
drag, startPoint x: 681, startPoint y: 458, endPoint x: 732, endPoint y: 459, distance: 50.9
click at [732, 459] on div "Shaniqua Painter 1024 Warm Spring Rd Trlr 42 Chambersburg, PA 17202-9148 US" at bounding box center [706, 453] width 197 height 26
copy span "Trlr 42"
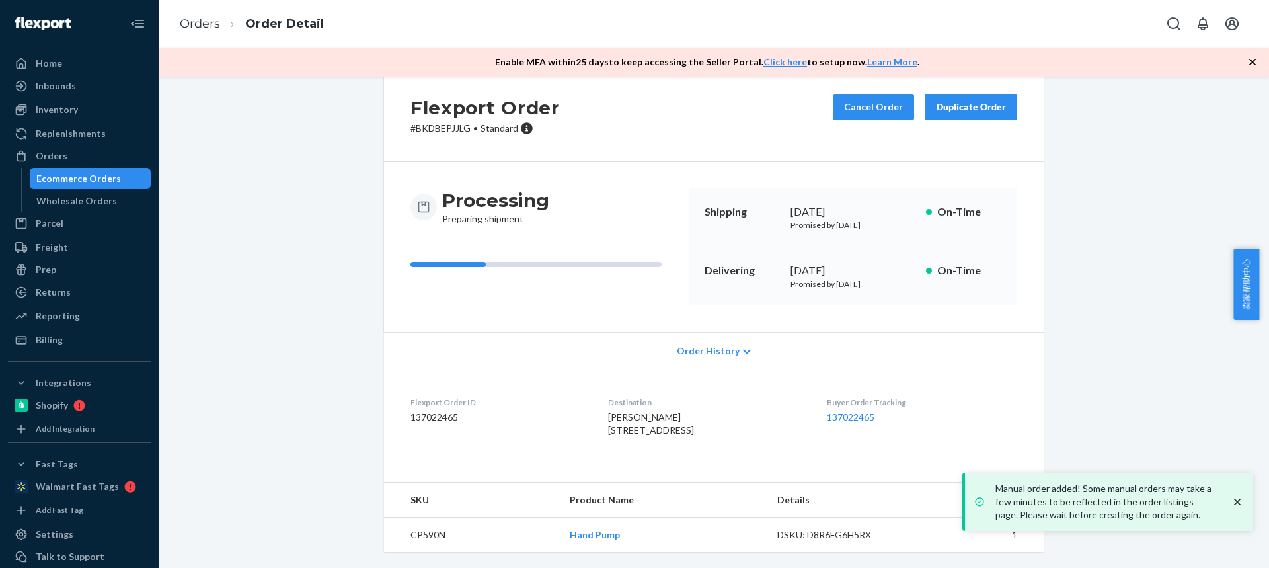
click at [412, 525] on td "CP590N" at bounding box center [471, 535] width 175 height 35
copy td "CP590N"
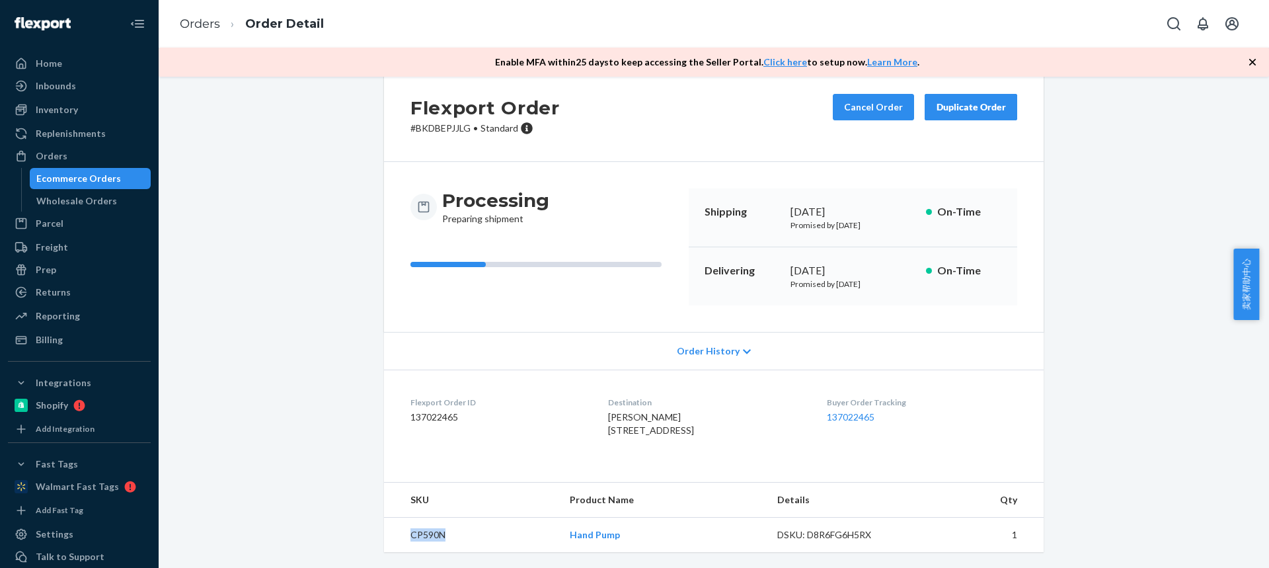
scroll to position [0, 0]
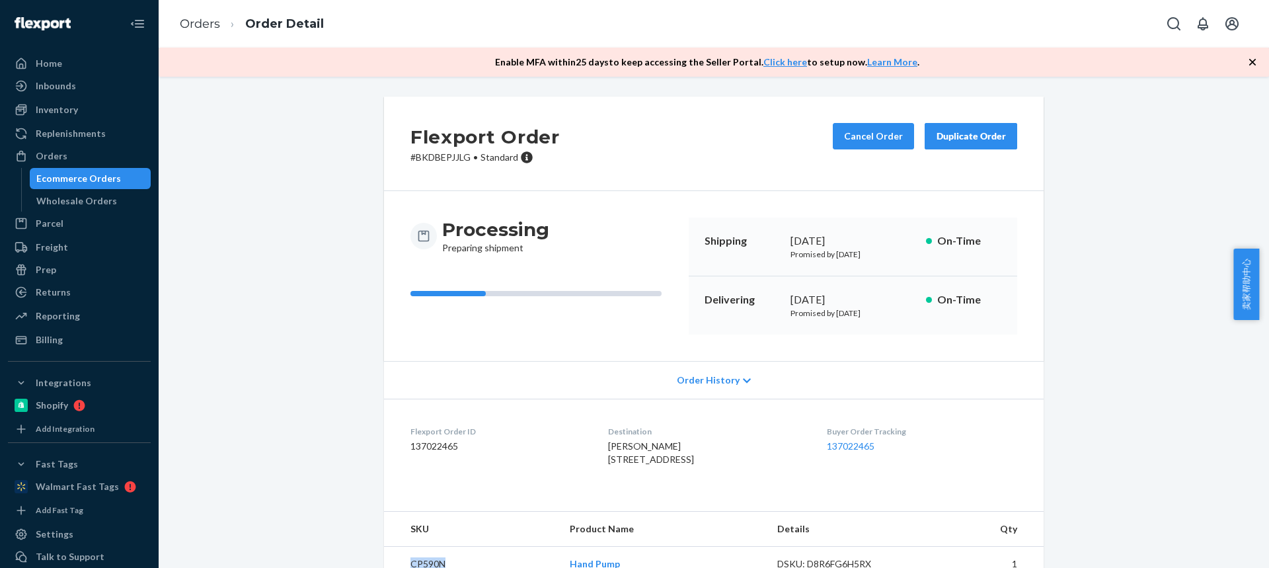
click at [963, 141] on div "Duplicate Order" at bounding box center [971, 136] width 70 height 13
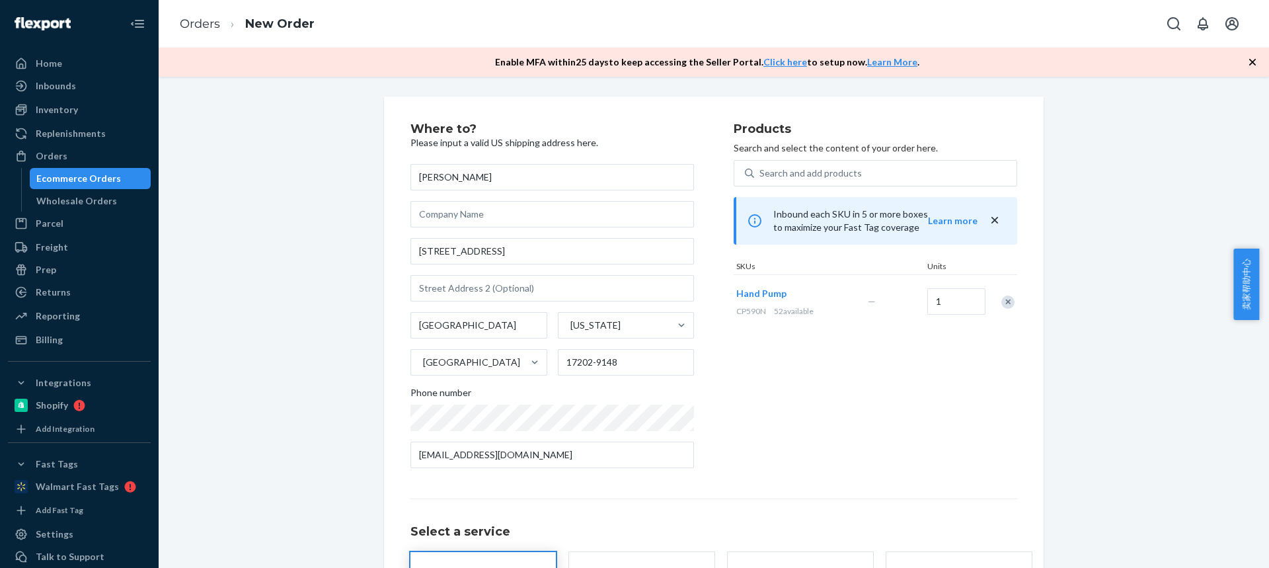
scroll to position [66, 0]
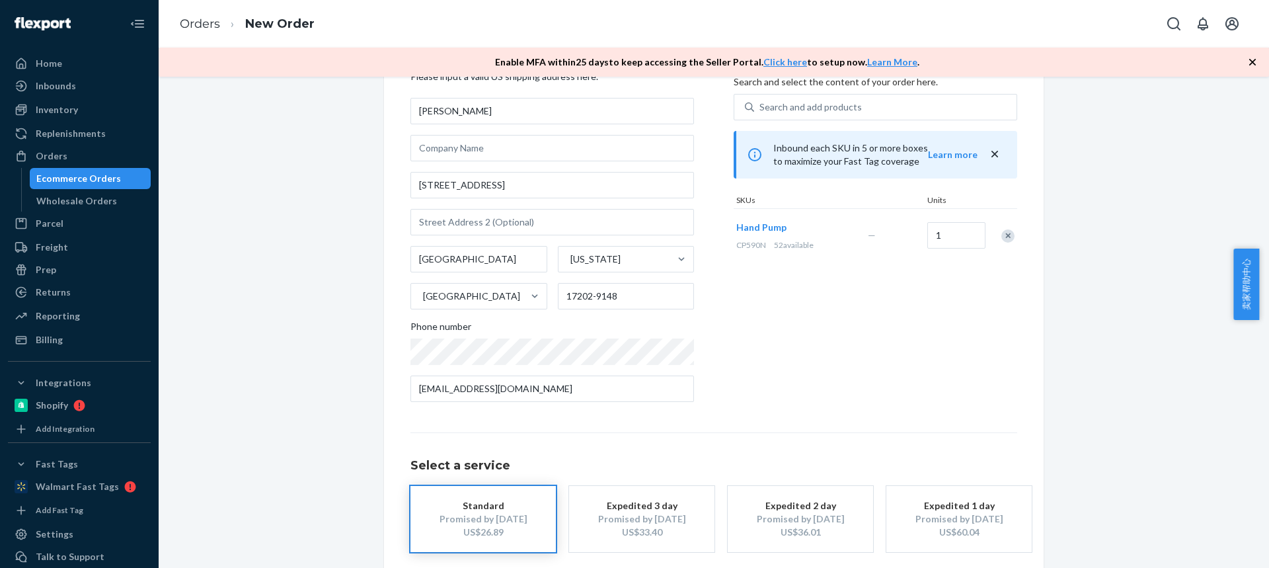
click at [1001, 237] on div "Remove Item" at bounding box center [1007, 235] width 13 height 13
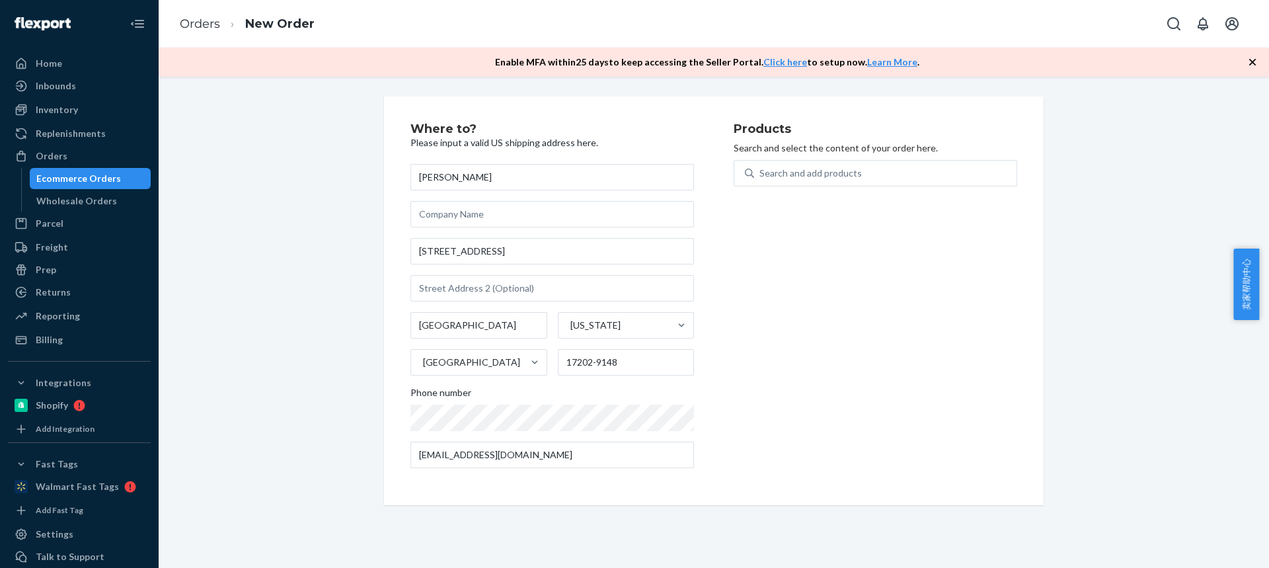
scroll to position [0, 0]
click at [808, 180] on div "Search and add products" at bounding box center [885, 173] width 262 height 24
click at [761, 180] on input "Search and add products" at bounding box center [759, 173] width 1 height 13
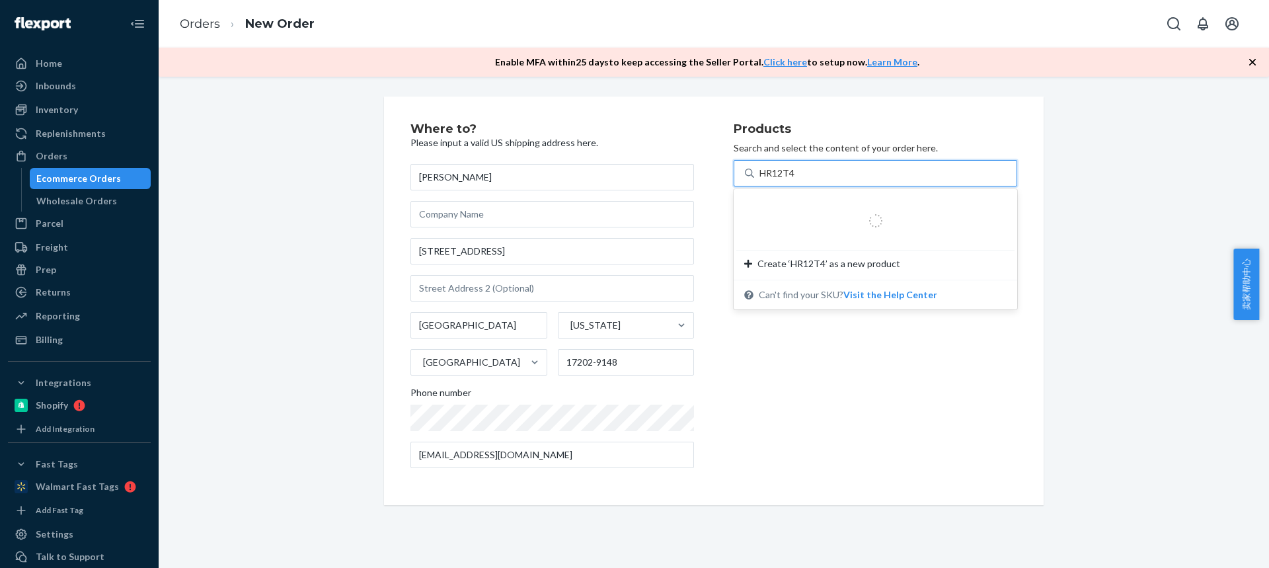
type input "HR12T47"
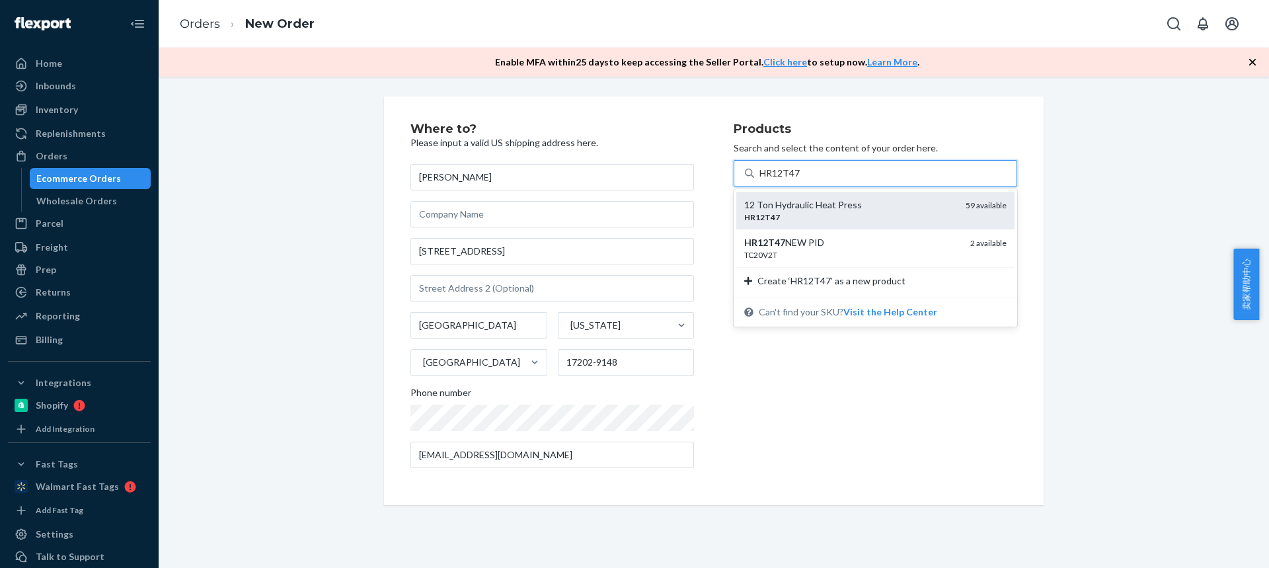
click at [802, 209] on div "12 Ton Hydraulic Heat Press" at bounding box center [849, 204] width 211 height 13
click at [800, 180] on input "HR12T47" at bounding box center [779, 173] width 41 height 13
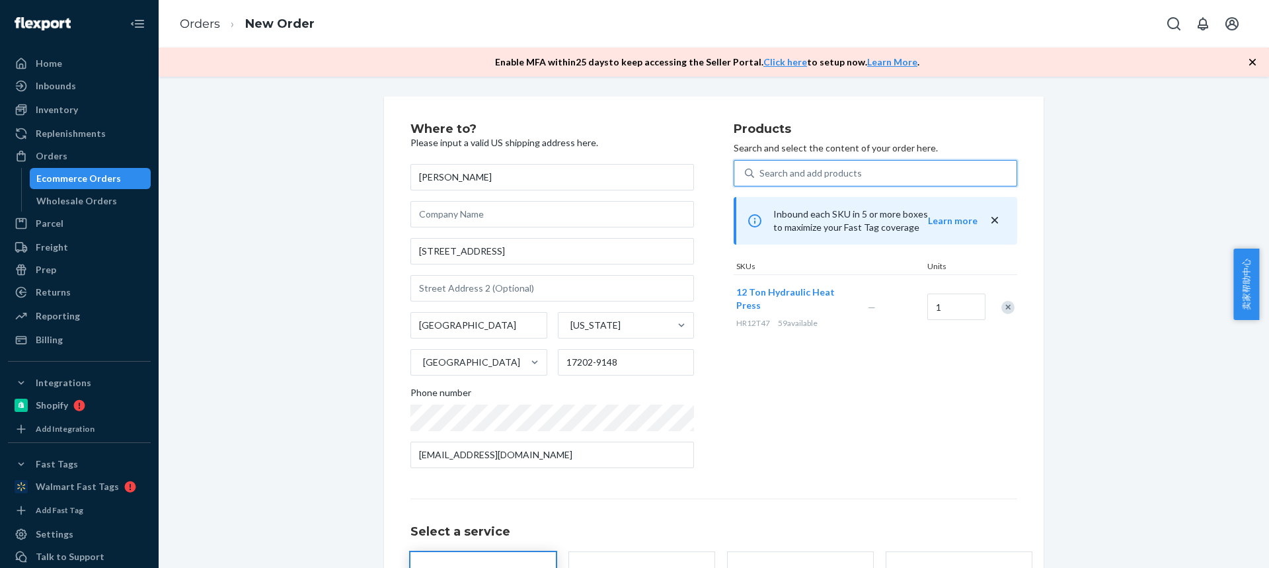
scroll to position [116, 0]
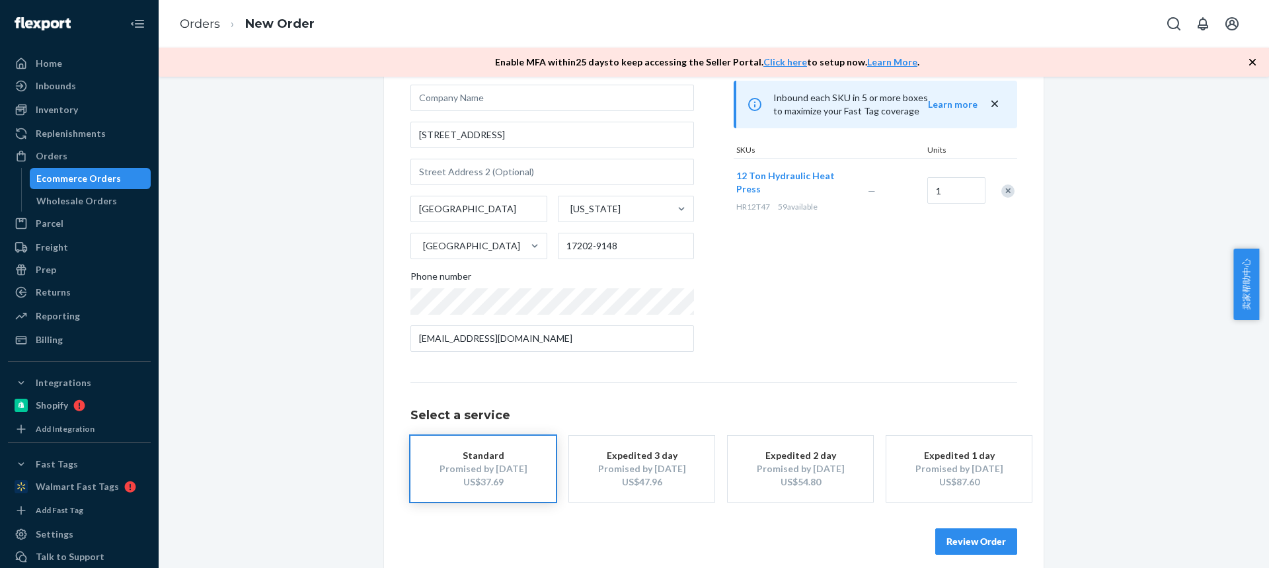
click at [981, 537] on button "Review Order" at bounding box center [976, 541] width 82 height 26
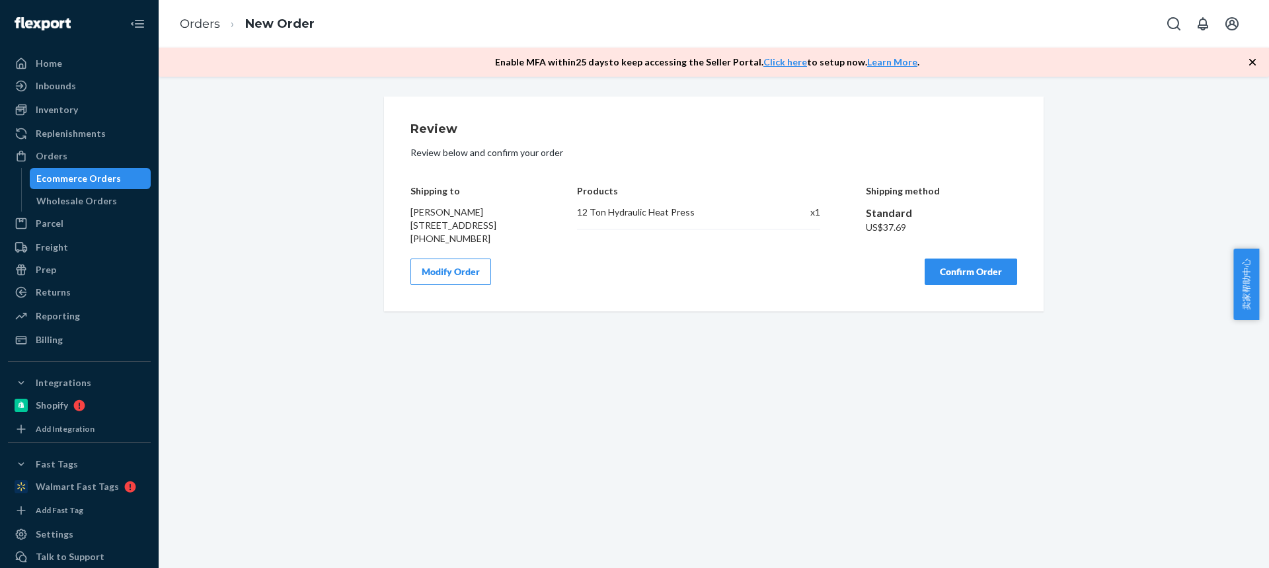
scroll to position [0, 0]
click at [967, 285] on button "Confirm Order" at bounding box center [971, 271] width 93 height 26
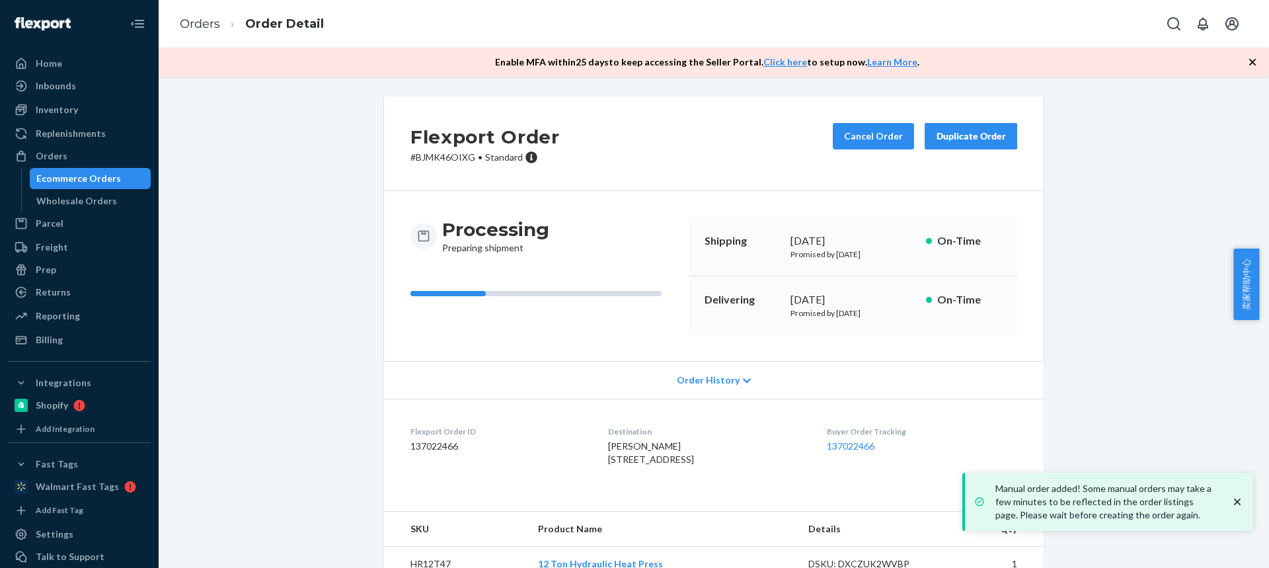
drag, startPoint x: 678, startPoint y: 456, endPoint x: 740, endPoint y: 455, distance: 62.1
click at [741, 456] on div "Shaniqua Painter 1024 Warm Spring Rd Trlr 42 Chambersburg, PA 17202-9148 US" at bounding box center [706, 453] width 197 height 26
copy span "Trlr 42"
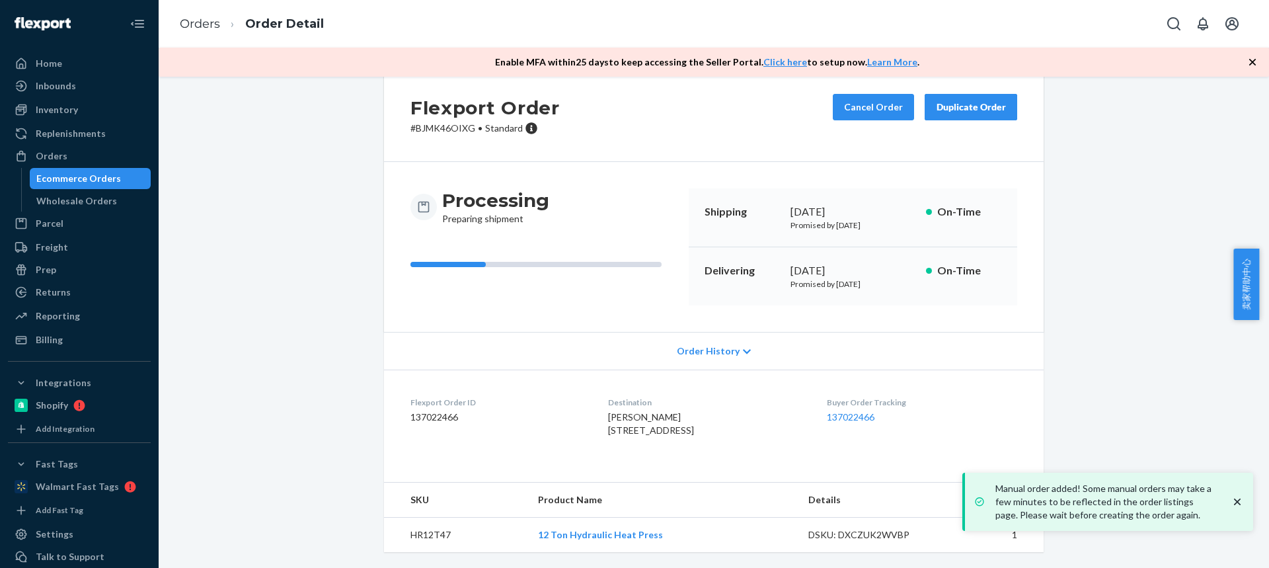
click at [427, 533] on td "HR12T47" at bounding box center [455, 535] width 143 height 35
copy td "HR12T47"
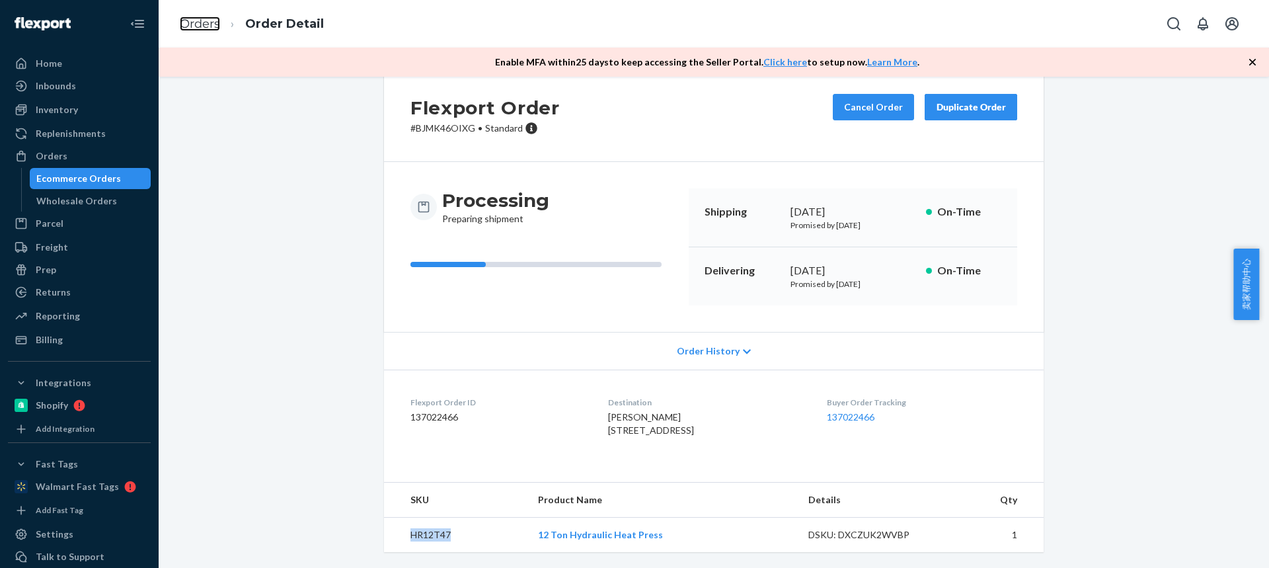
click at [200, 24] on link "Orders" at bounding box center [200, 24] width 40 height 15
